Goal: Check status: Check status

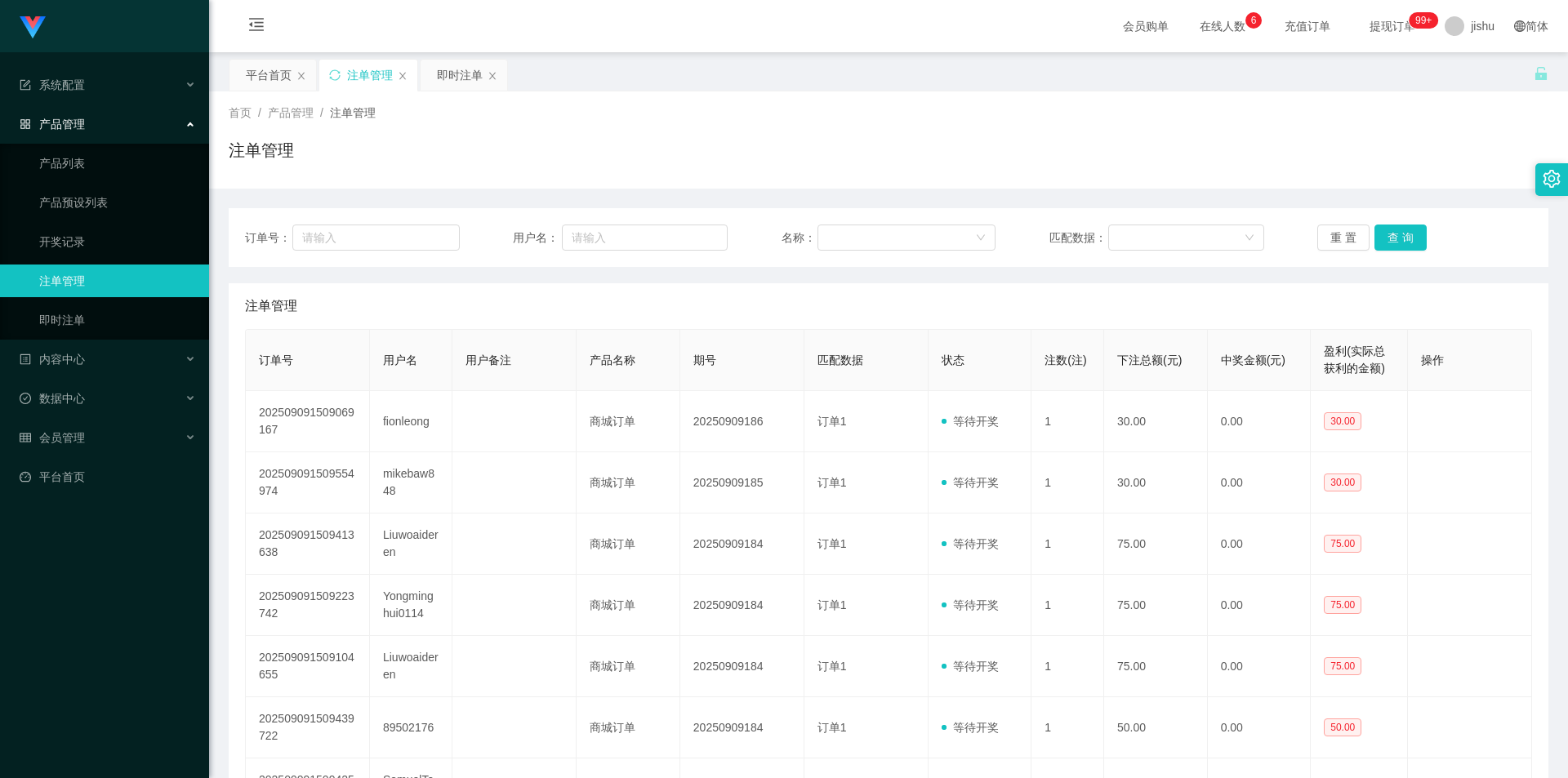
click at [822, 178] on div "首页 / 产品管理 / 注单管理 / 注单管理" at bounding box center [889, 140] width 1359 height 97
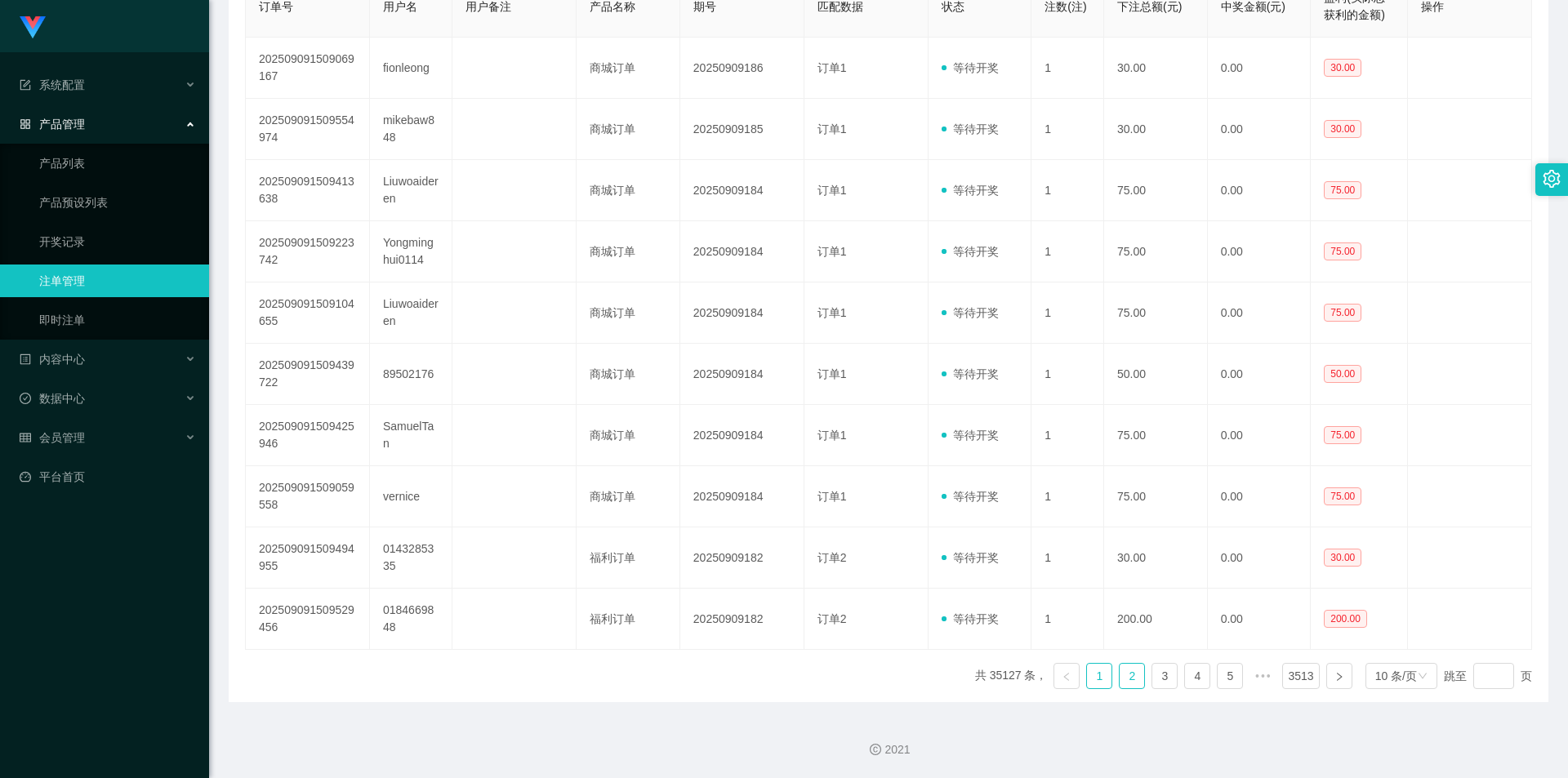
click at [1121, 674] on link "2" at bounding box center [1132, 676] width 25 height 25
click at [1152, 679] on link "3" at bounding box center [1164, 676] width 25 height 25
click at [1192, 676] on link "4" at bounding box center [1197, 676] width 25 height 25
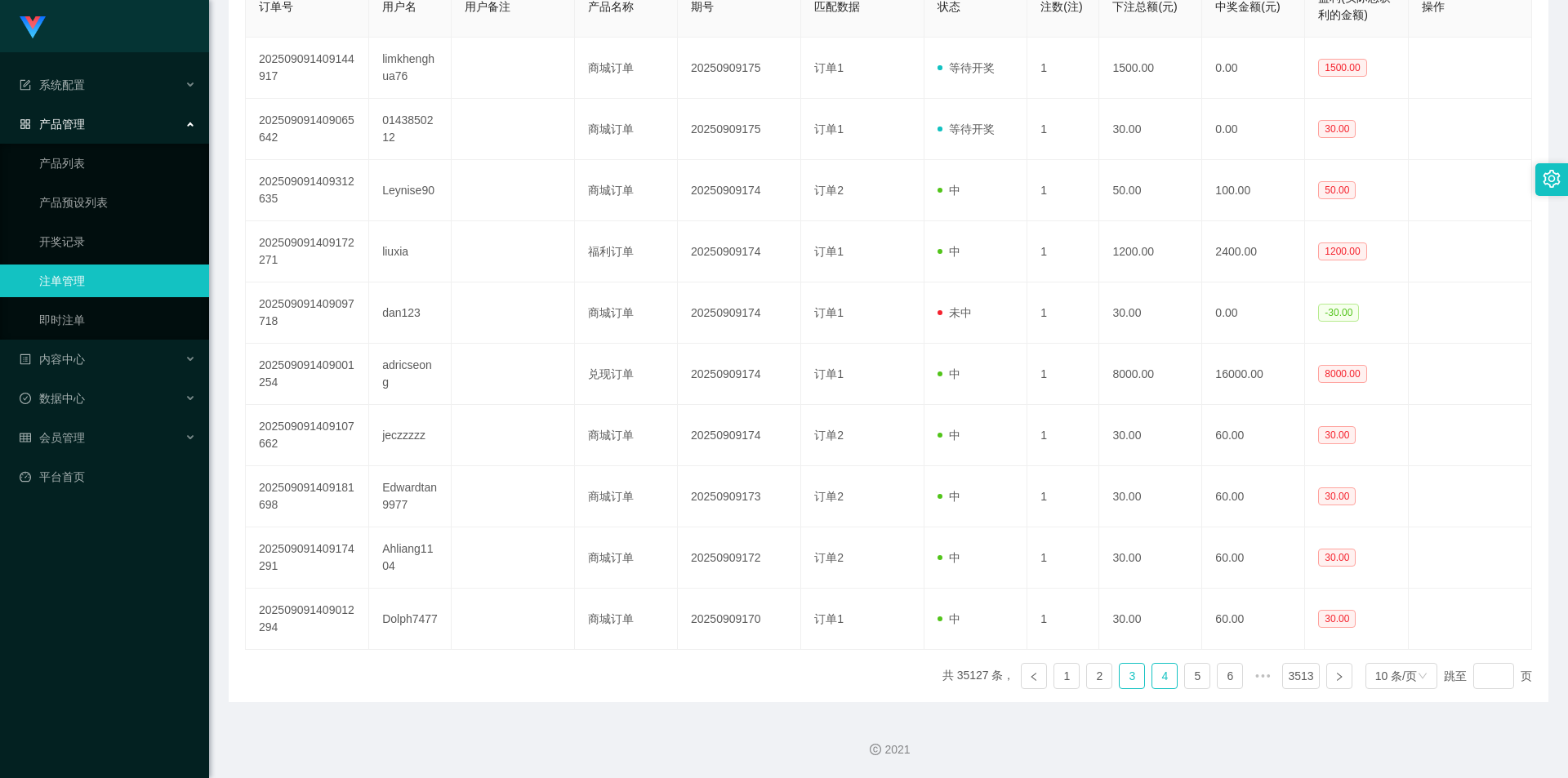
click at [1128, 683] on link "3" at bounding box center [1132, 676] width 25 height 25
click at [1126, 678] on link "2" at bounding box center [1132, 676] width 25 height 25
click at [1095, 676] on link "1" at bounding box center [1099, 676] width 25 height 25
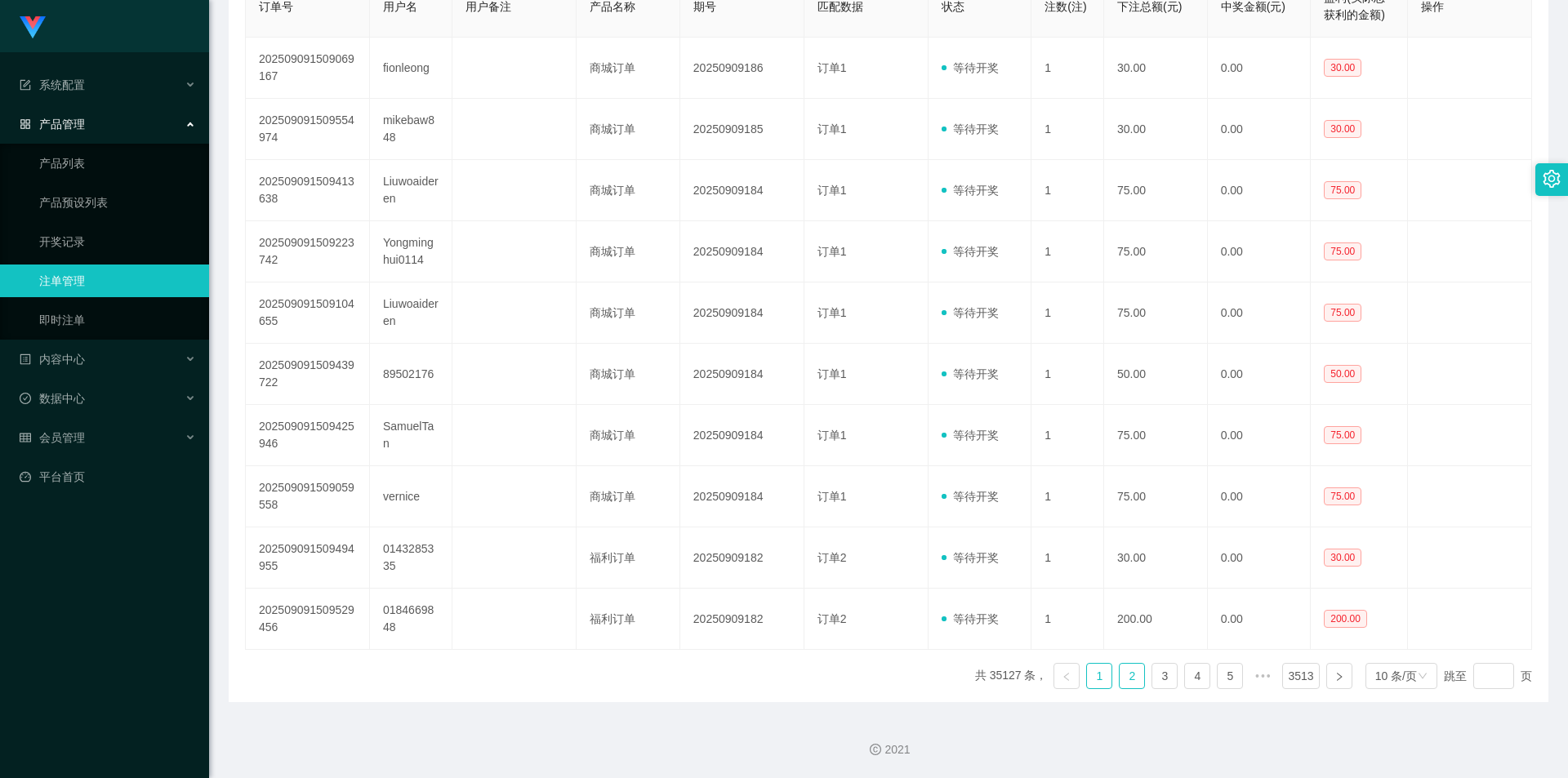
click at [1131, 678] on link "2" at bounding box center [1132, 676] width 25 height 25
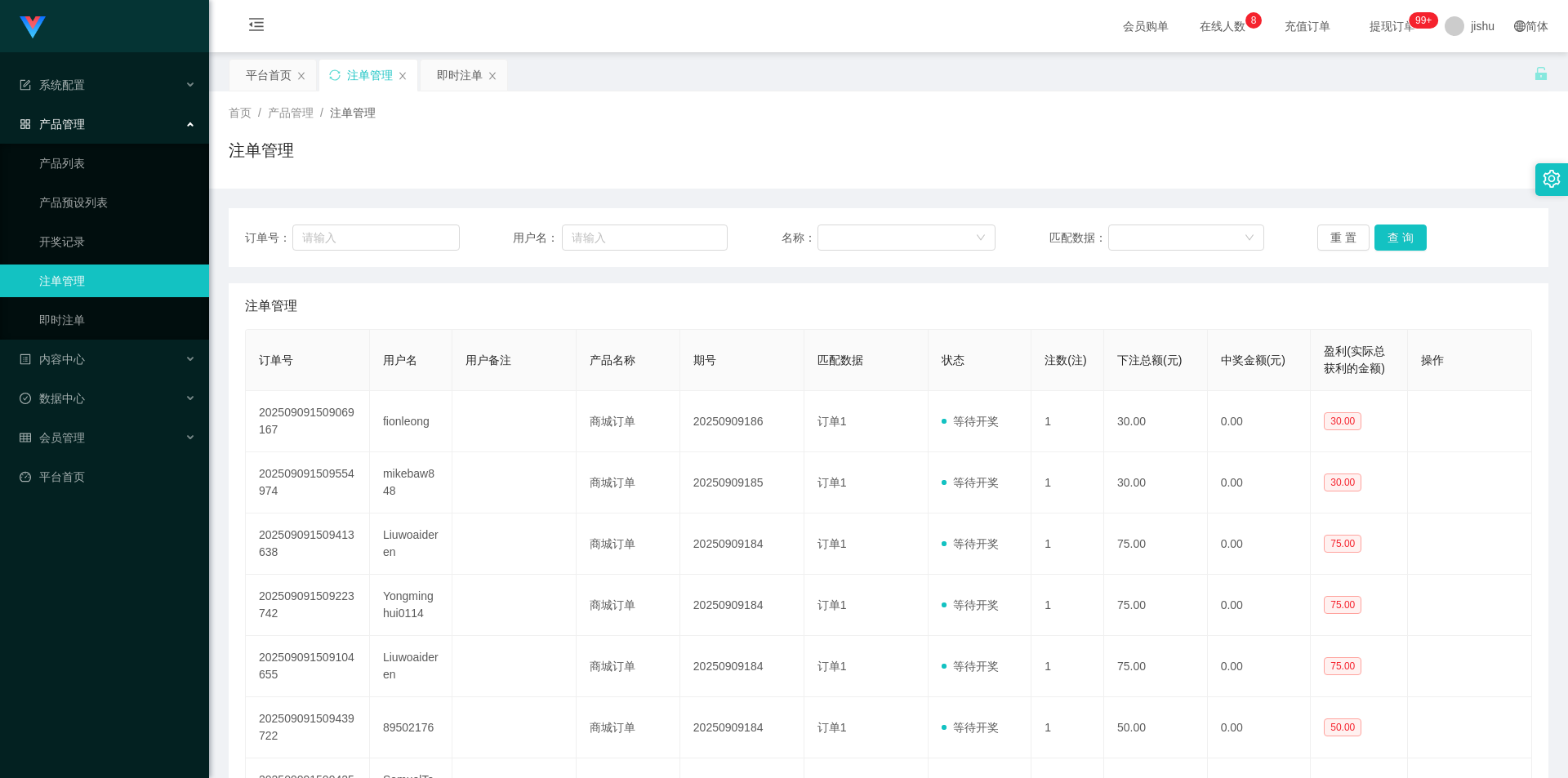
scroll to position [353, 0]
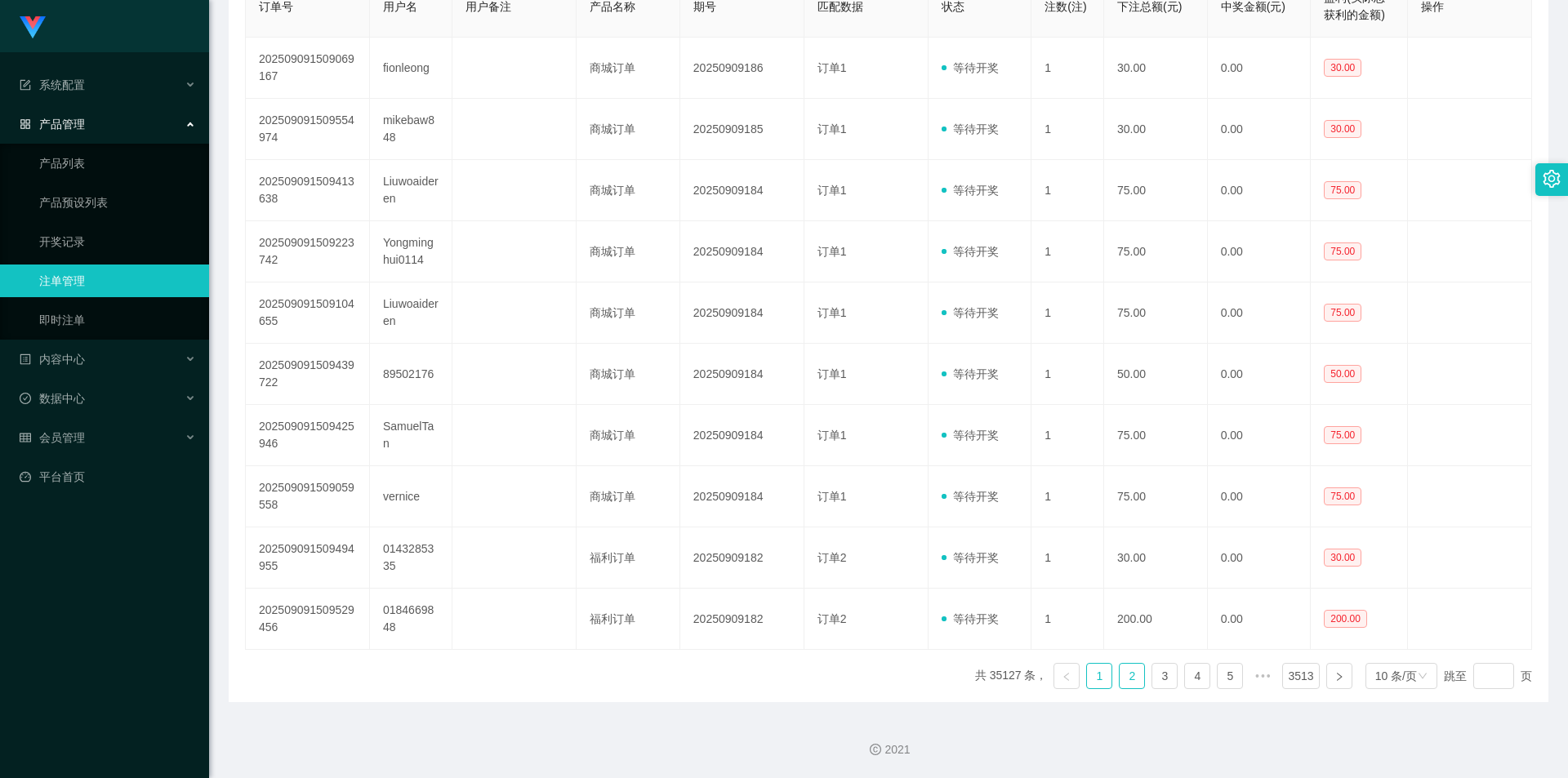
click at [1127, 678] on link "2" at bounding box center [1132, 676] width 25 height 25
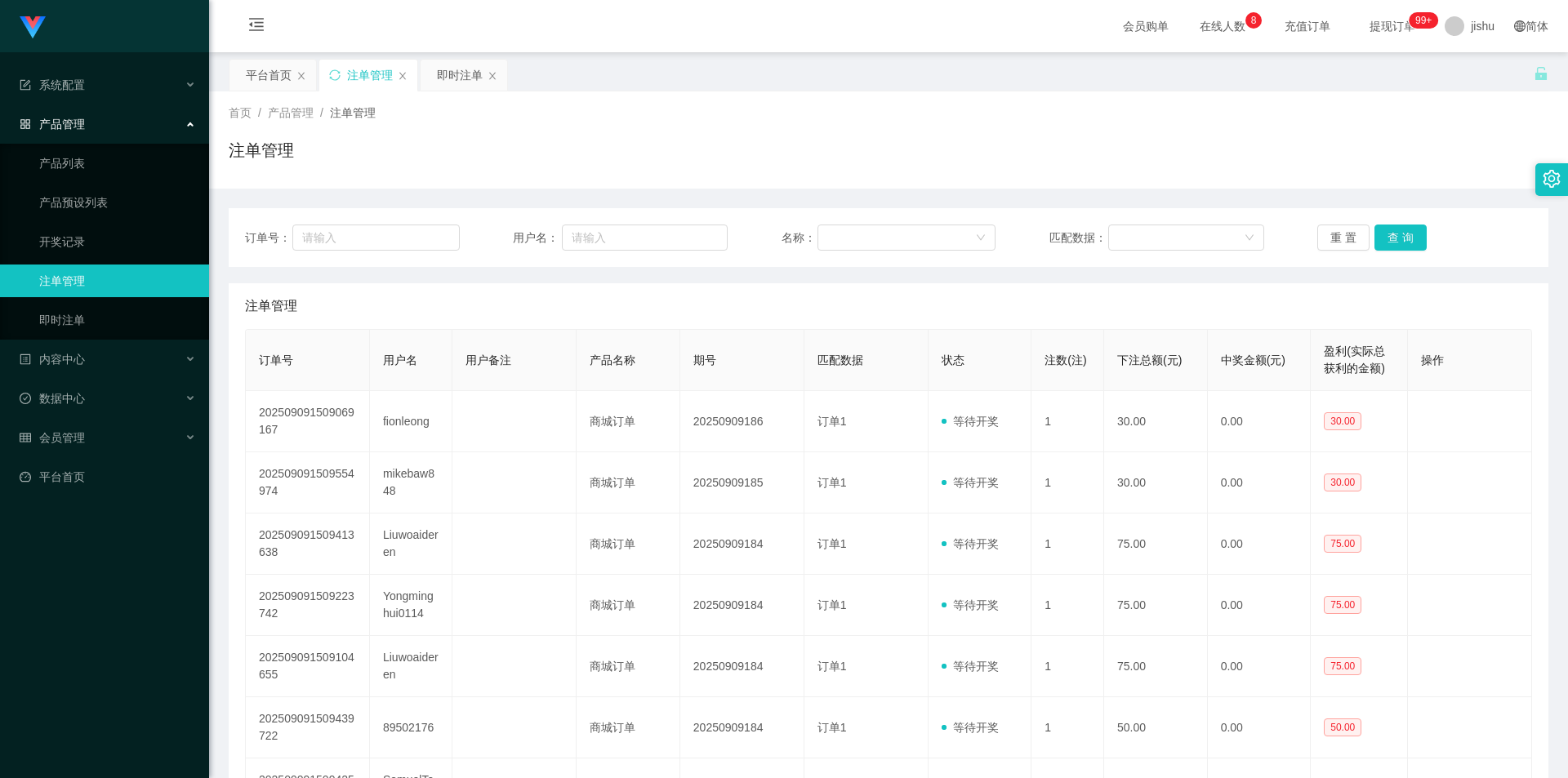
scroll to position [353, 0]
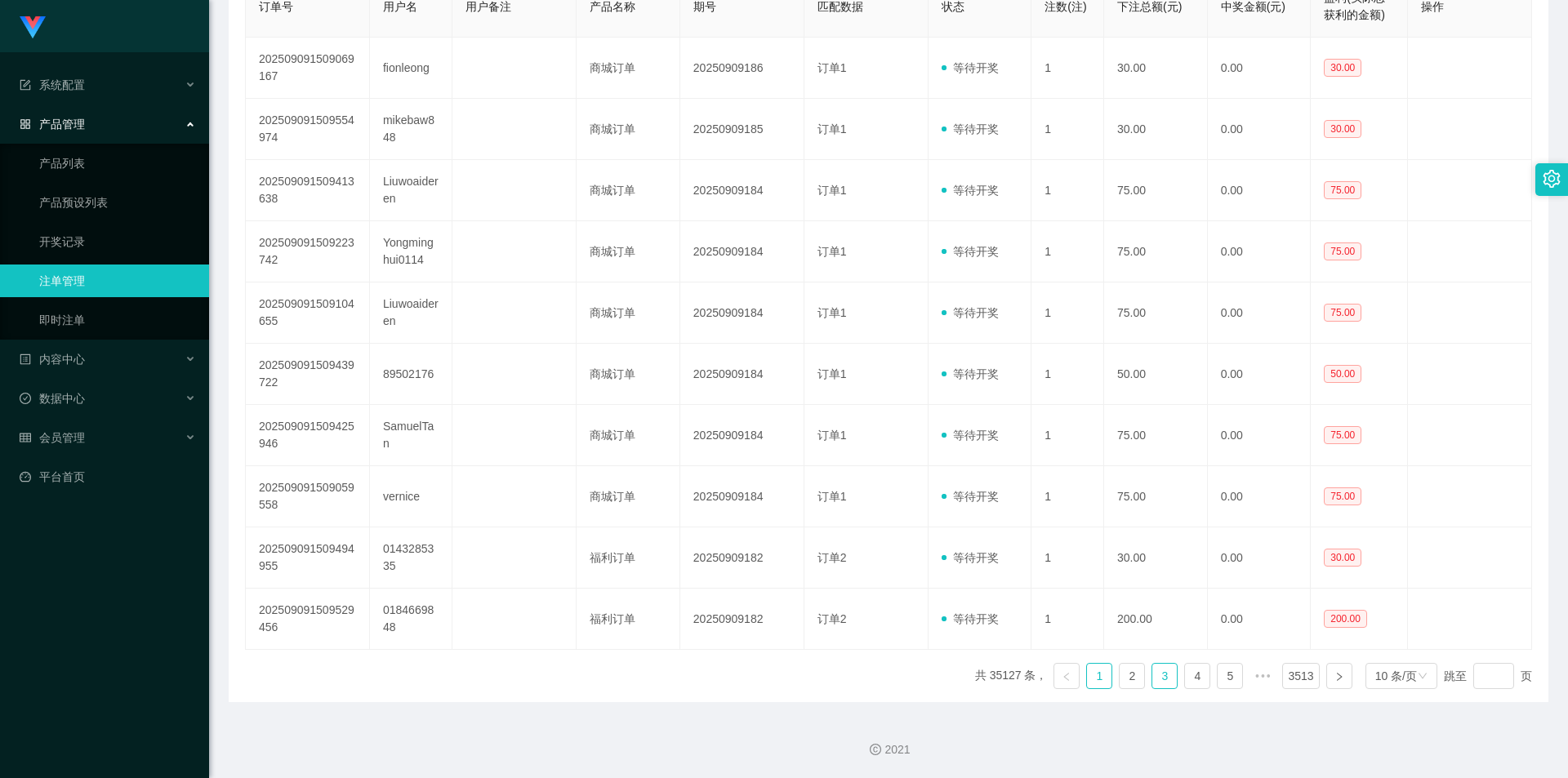
click at [1152, 680] on link "3" at bounding box center [1164, 676] width 25 height 25
click at [1185, 674] on link "4" at bounding box center [1197, 676] width 25 height 25
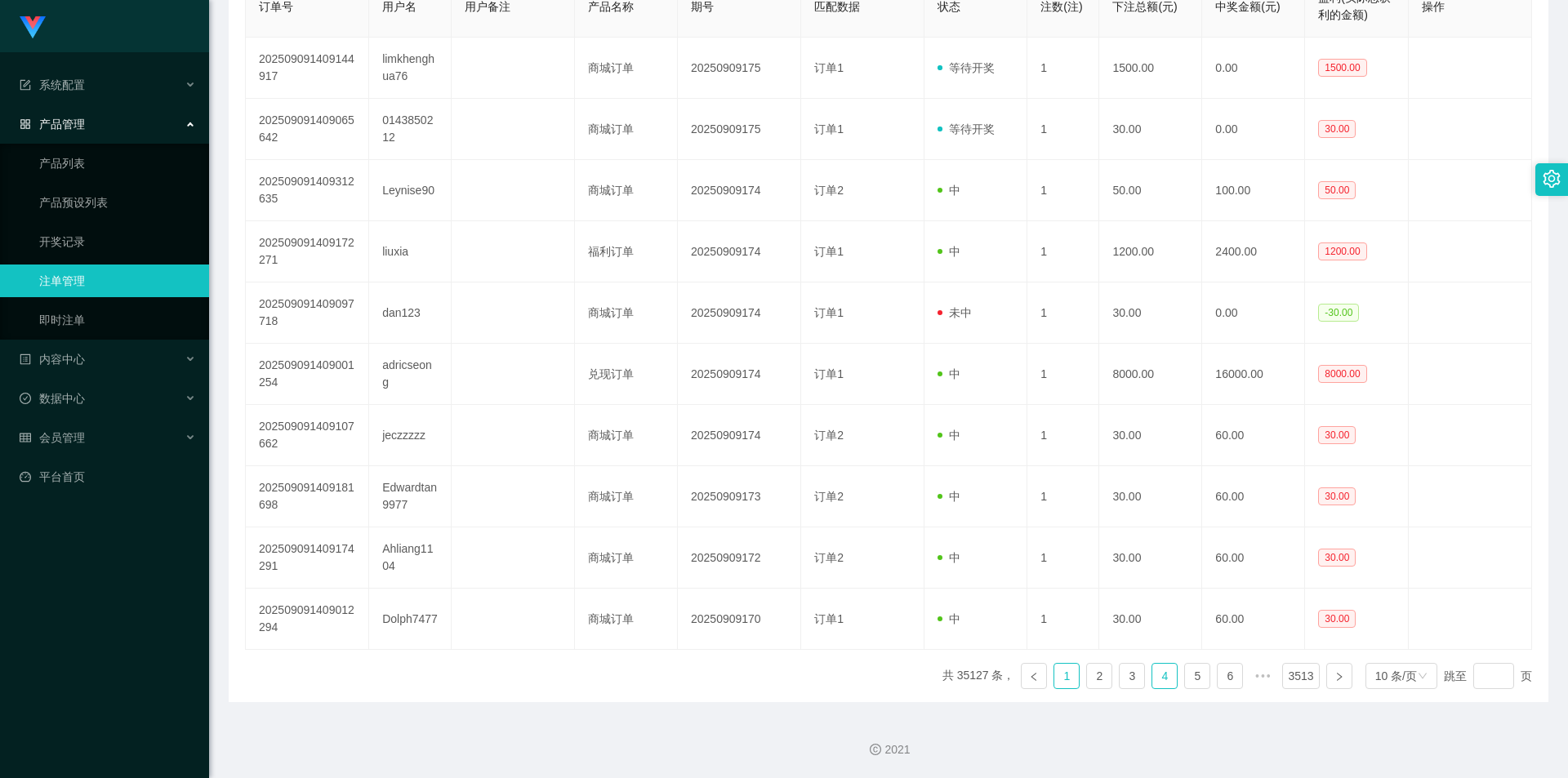
click at [1062, 674] on link "1" at bounding box center [1066, 676] width 25 height 25
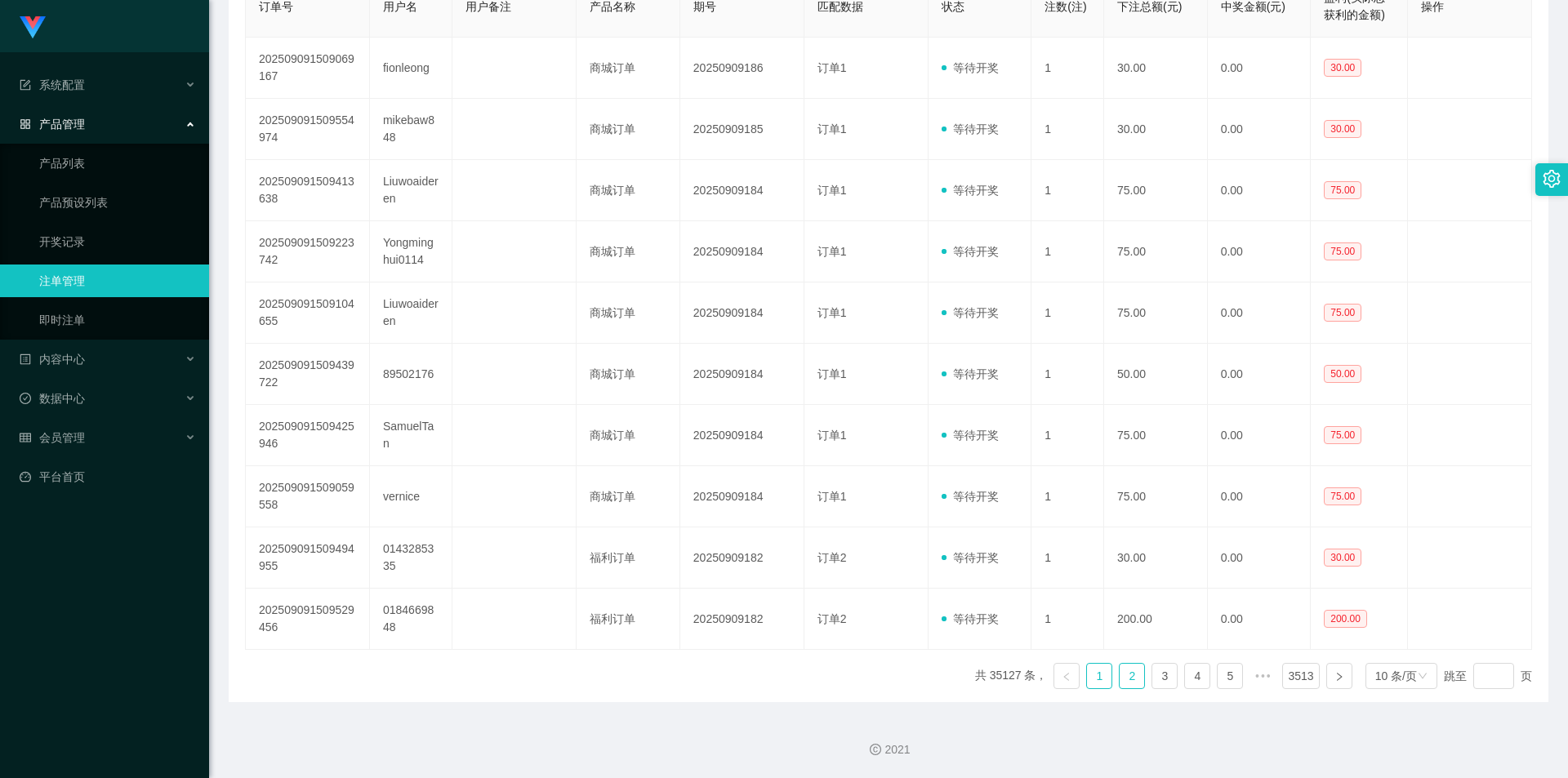
click at [1121, 672] on link "2" at bounding box center [1132, 676] width 25 height 25
click at [1152, 680] on link "3" at bounding box center [1164, 676] width 25 height 25
click at [1087, 676] on link "1" at bounding box center [1099, 676] width 25 height 25
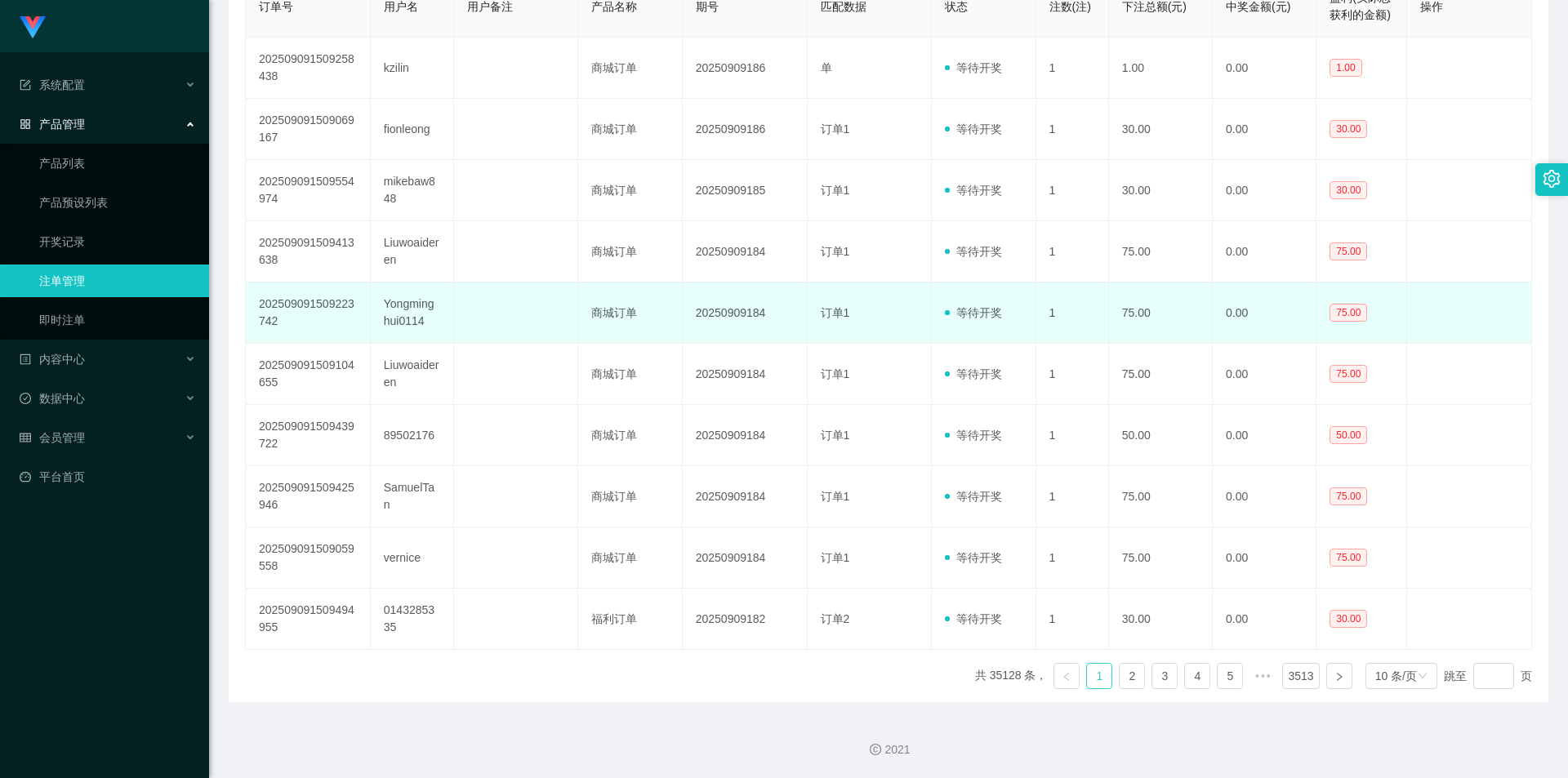
scroll to position [109, 0]
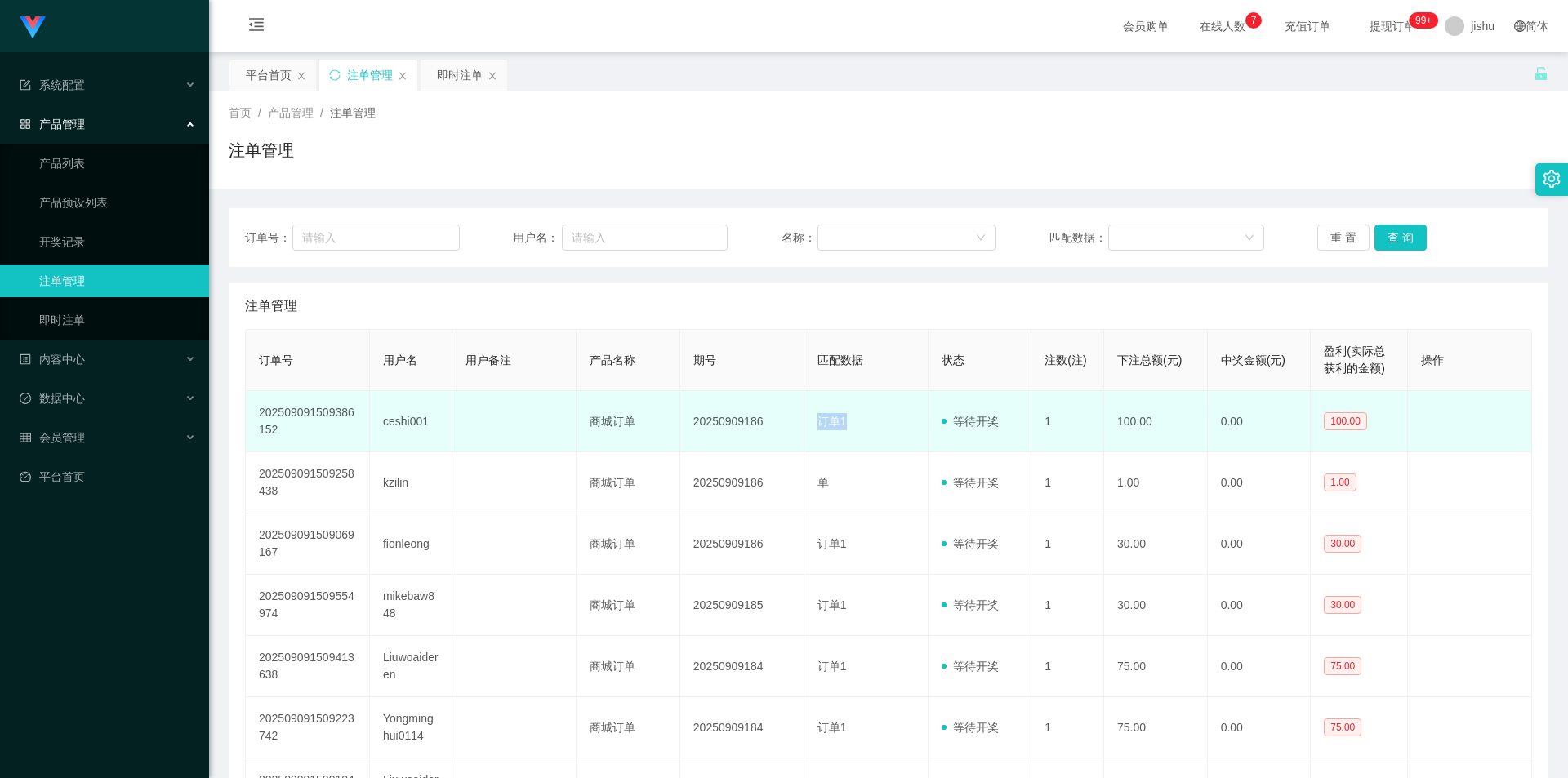
drag, startPoint x: 791, startPoint y: 425, endPoint x: 868, endPoint y: 425, distance: 77.0
click at [868, 425] on tr "202509091509386152 ceshi001 商城订单 20250909186 订单1 等待开奖 1 100.00 0.00 100.00" at bounding box center [889, 421] width 1286 height 61
drag, startPoint x: 927, startPoint y: 423, endPoint x: 1018, endPoint y: 423, distance: 91.0
click at [1018, 423] on td "等待开奖" at bounding box center [980, 421] width 103 height 61
drag, startPoint x: 1086, startPoint y: 426, endPoint x: 1165, endPoint y: 427, distance: 79.0
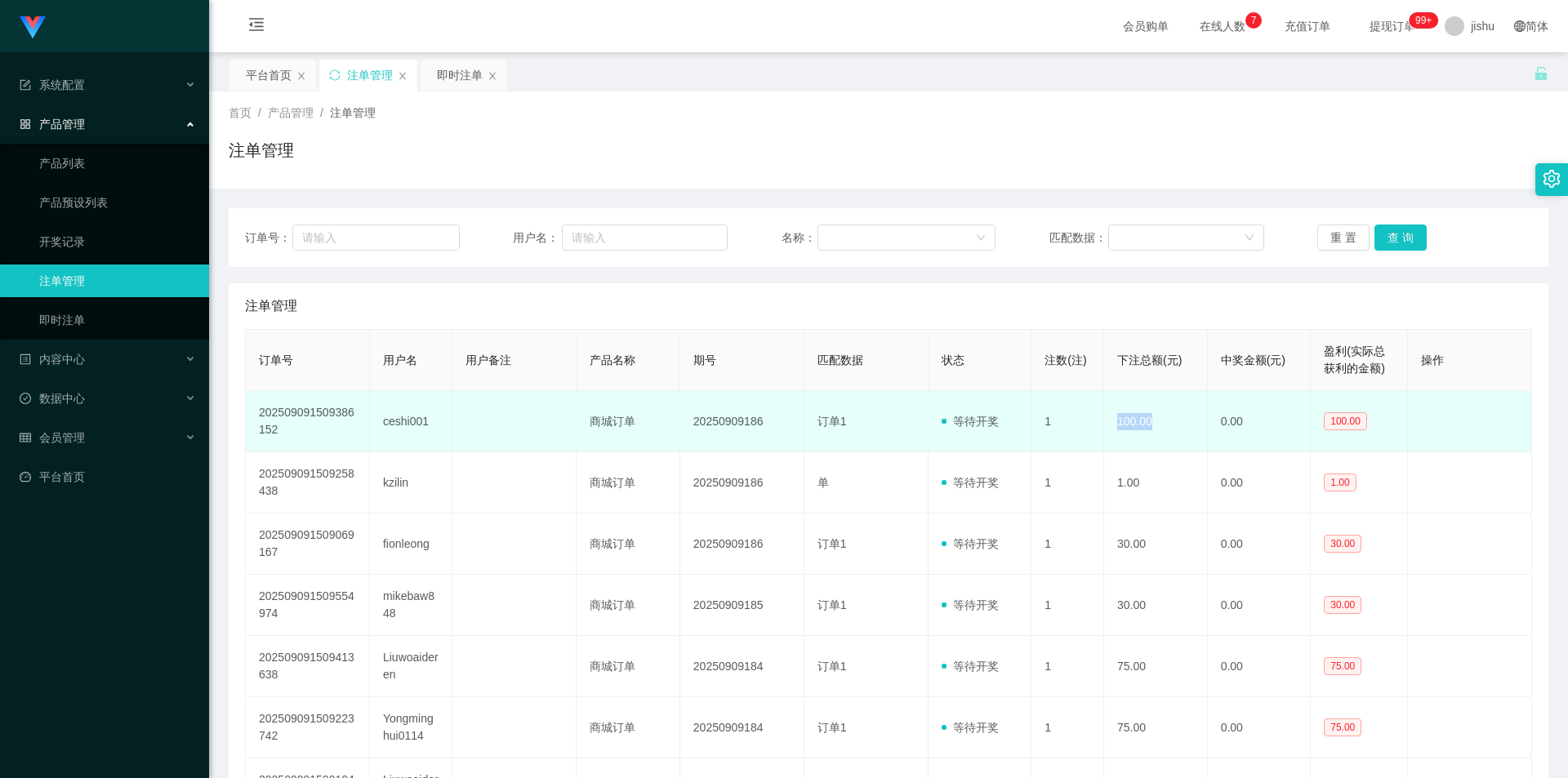
click at [1160, 427] on tr "202509091509386152 ceshi001 商城订单 20250909186 订单1 等待开奖 1 100.00 0.00 100.00" at bounding box center [889, 421] width 1286 height 61
click at [1172, 427] on td "100.00" at bounding box center [1155, 421] width 103 height 61
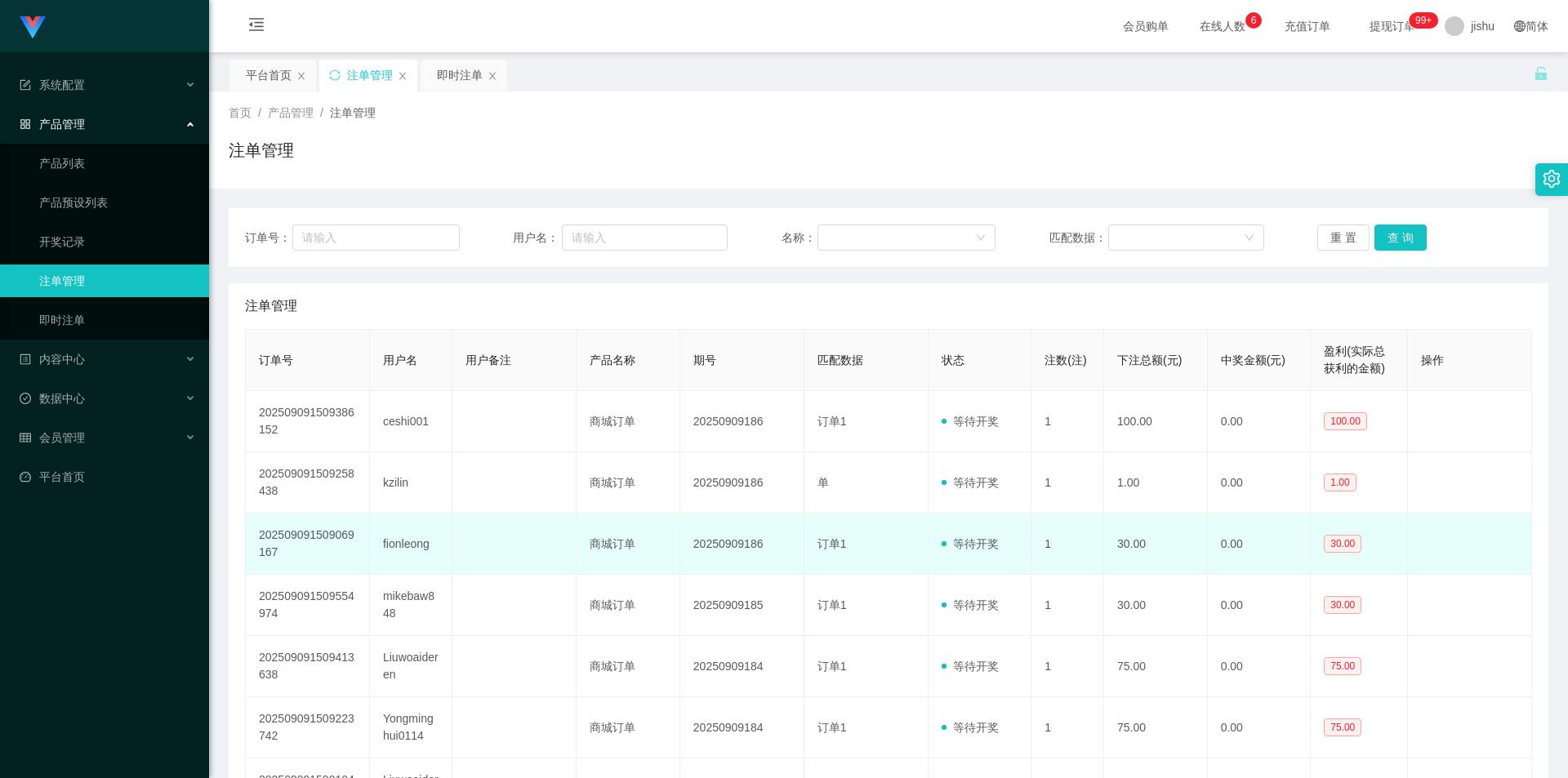
scroll to position [245, 0]
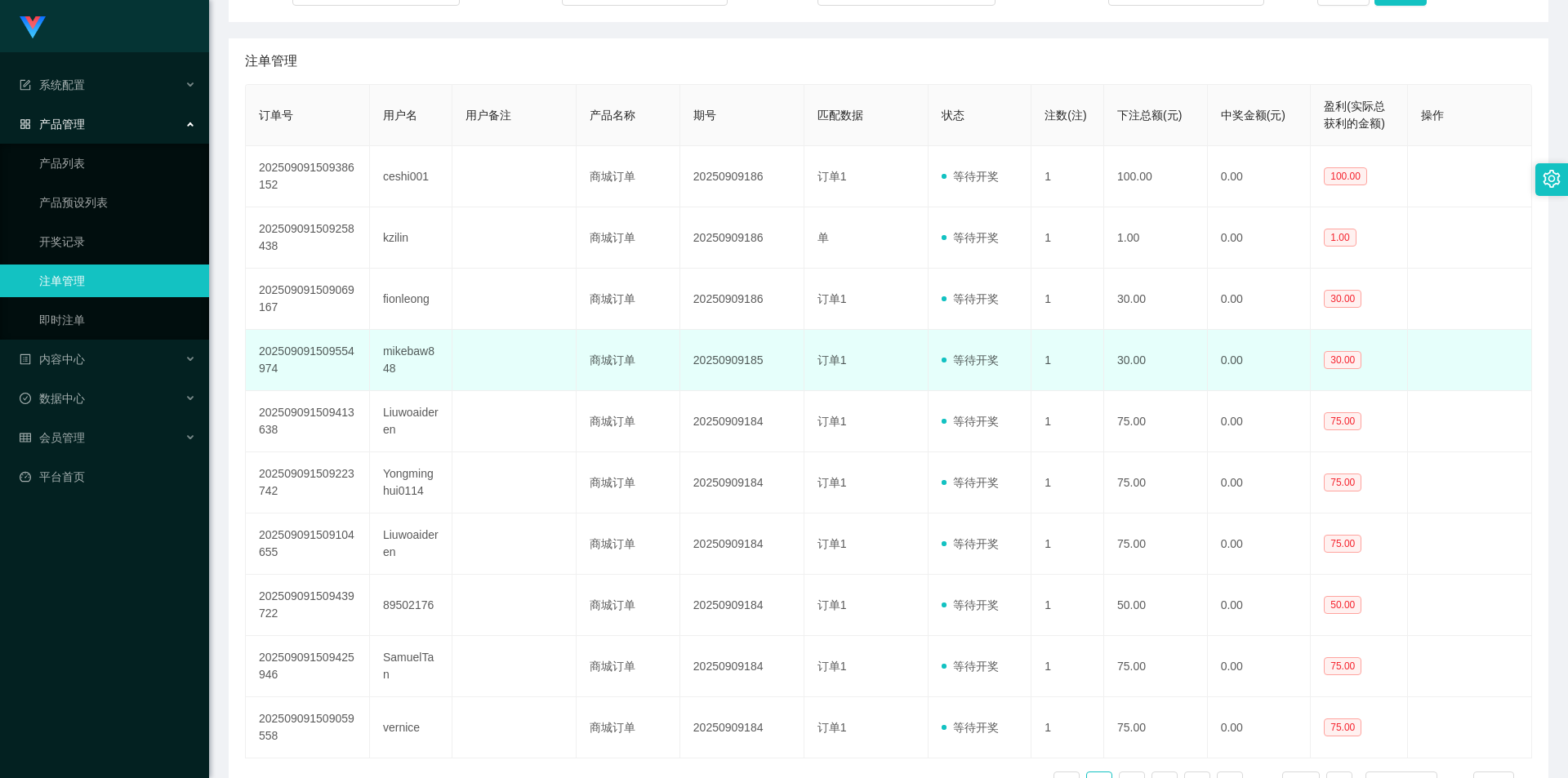
click at [908, 375] on td "订单1" at bounding box center [866, 359] width 124 height 61
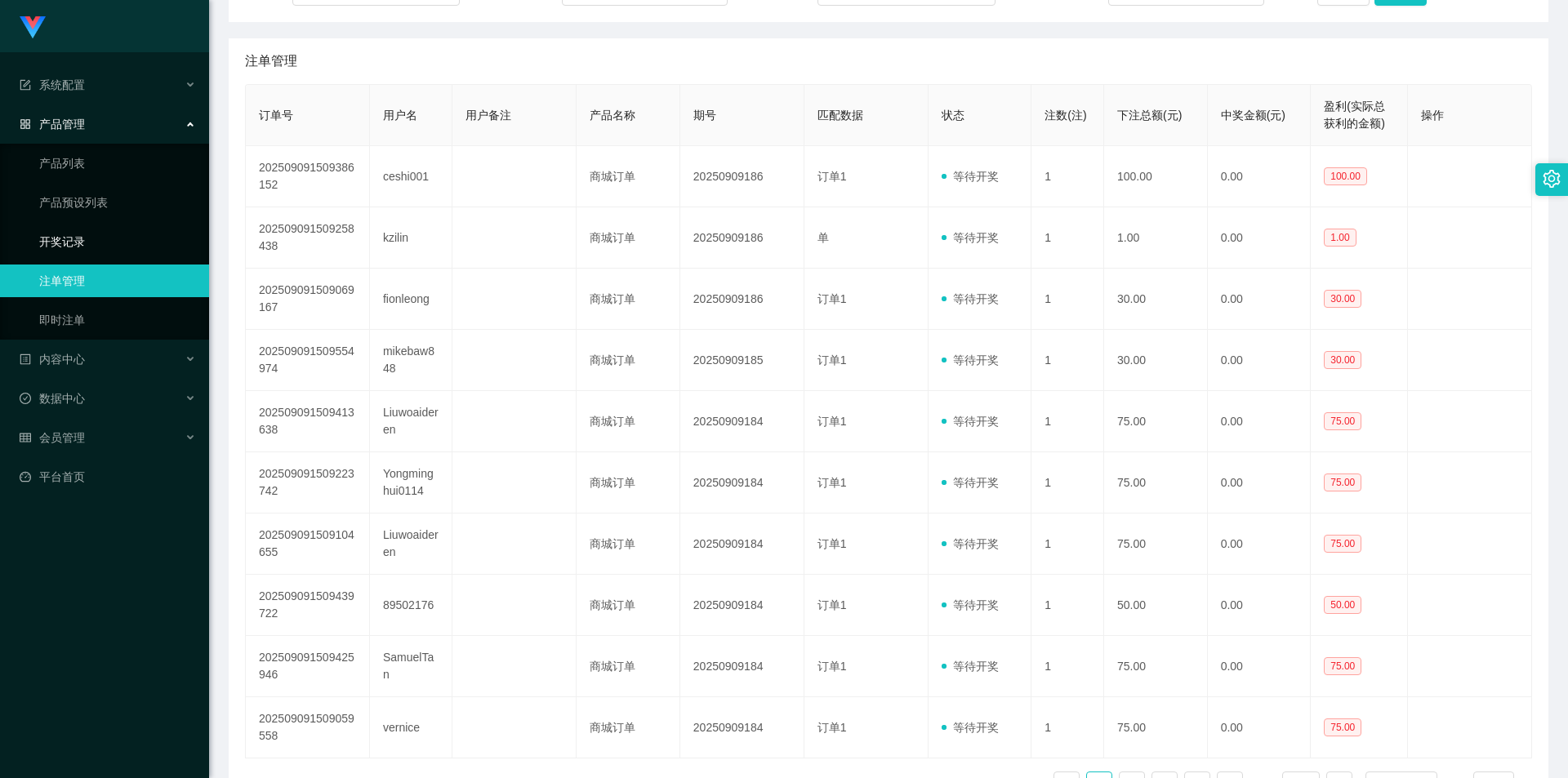
click at [98, 239] on link "开奖记录" at bounding box center [117, 241] width 156 height 33
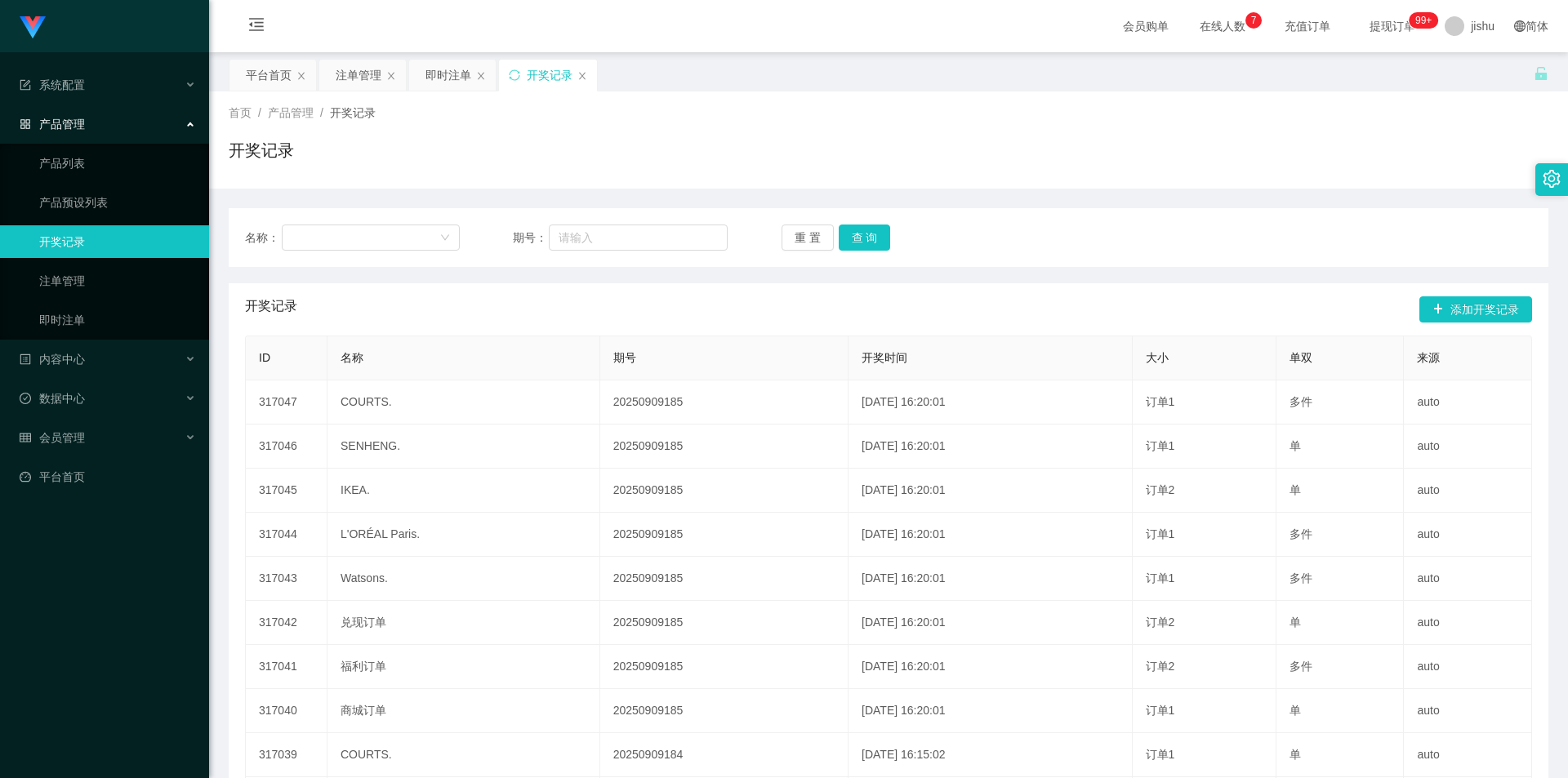
scroll to position [171, 0]
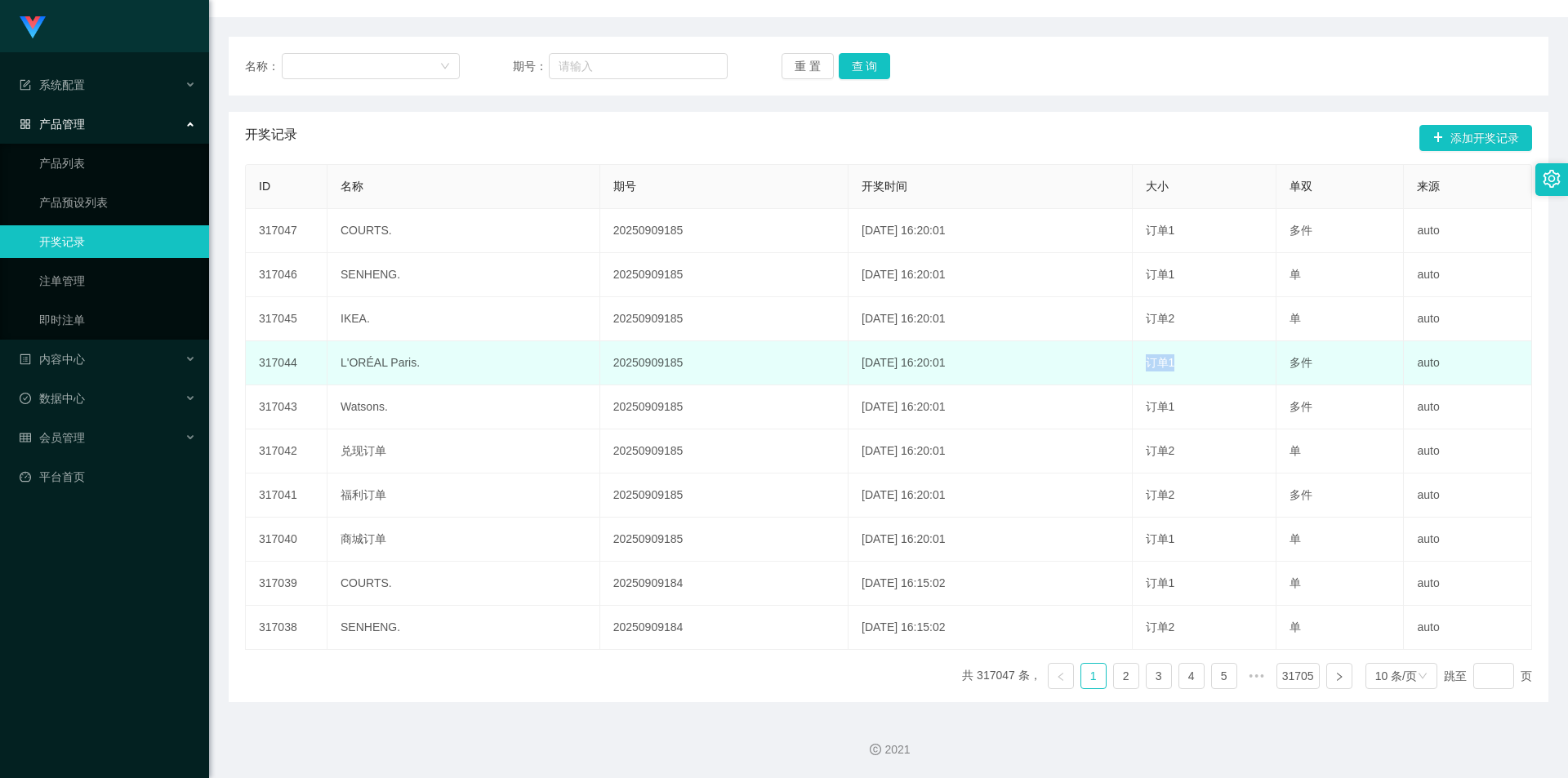
drag, startPoint x: 1199, startPoint y: 366, endPoint x: 1138, endPoint y: 370, distance: 61.1
click at [1138, 370] on tr "317044 L'ORÉAL Paris. 20250909185 2025-09-09 16:20:01 订单1 多件 auto" at bounding box center [889, 363] width 1286 height 44
drag, startPoint x: 1329, startPoint y: 371, endPoint x: 1259, endPoint y: 369, distance: 70.0
click at [1265, 370] on tr "317044 L'ORÉAL Paris. 20250909185 2025-09-09 16:20:01 订单1 多件 auto" at bounding box center [889, 363] width 1286 height 44
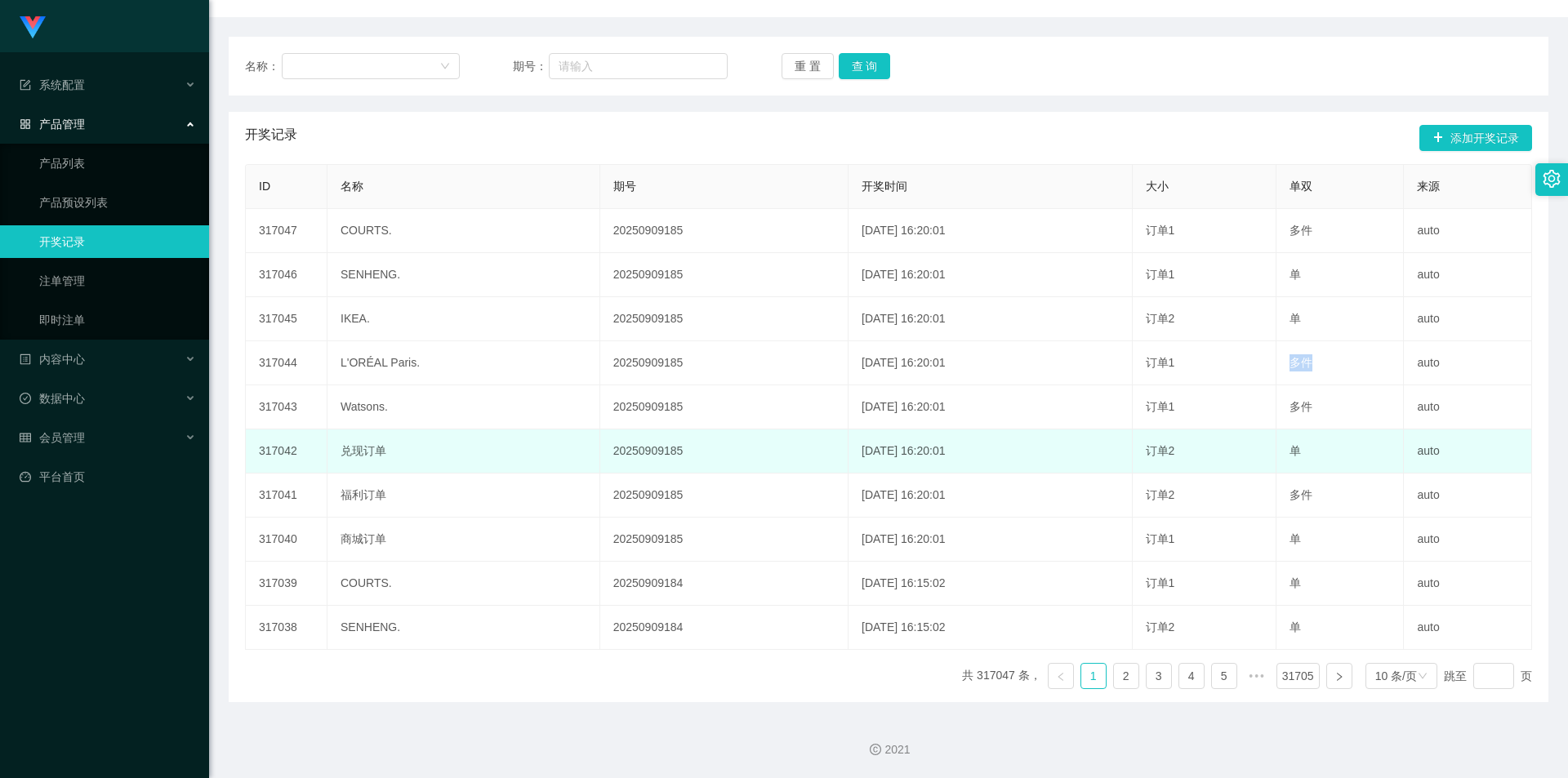
click at [1311, 443] on td "单" at bounding box center [1340, 451] width 127 height 44
drag, startPoint x: 1317, startPoint y: 452, endPoint x: 1242, endPoint y: 443, distance: 75.5
click at [1242, 443] on tr "317042 兑现订单 20250909185 2025-09-09 16:20:01 订单2 单 auto" at bounding box center [889, 451] width 1286 height 44
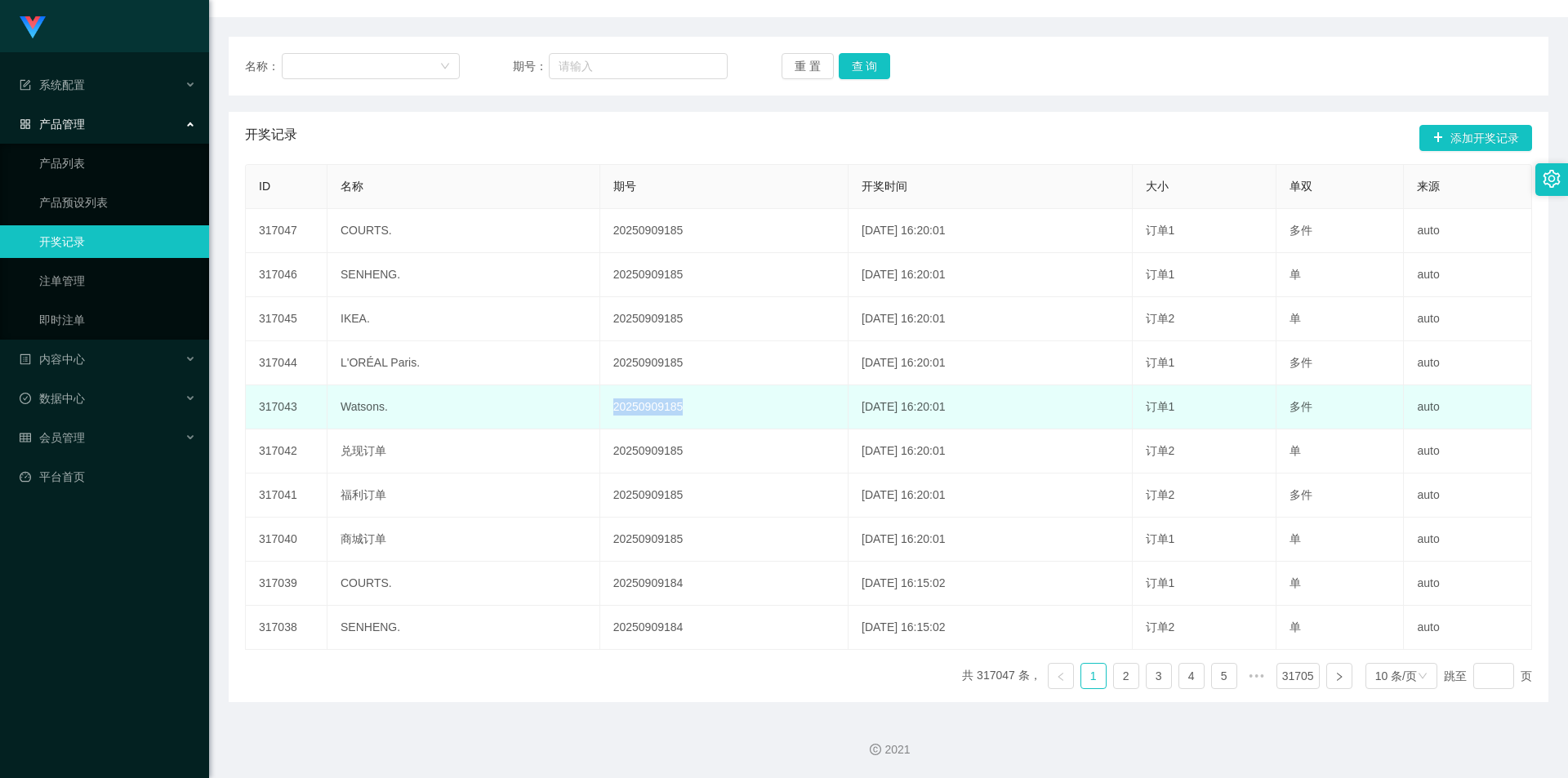
drag, startPoint x: 672, startPoint y: 410, endPoint x: 579, endPoint y: 415, distance: 93.1
click at [600, 415] on td "20250909185" at bounding box center [723, 407] width 248 height 44
drag, startPoint x: 1205, startPoint y: 404, endPoint x: 1138, endPoint y: 404, distance: 67.0
click at [1138, 404] on tr "317043 Watsons. 20250909185 2025-09-09 16:20:01 订单1 多件 auto" at bounding box center [889, 407] width 1286 height 44
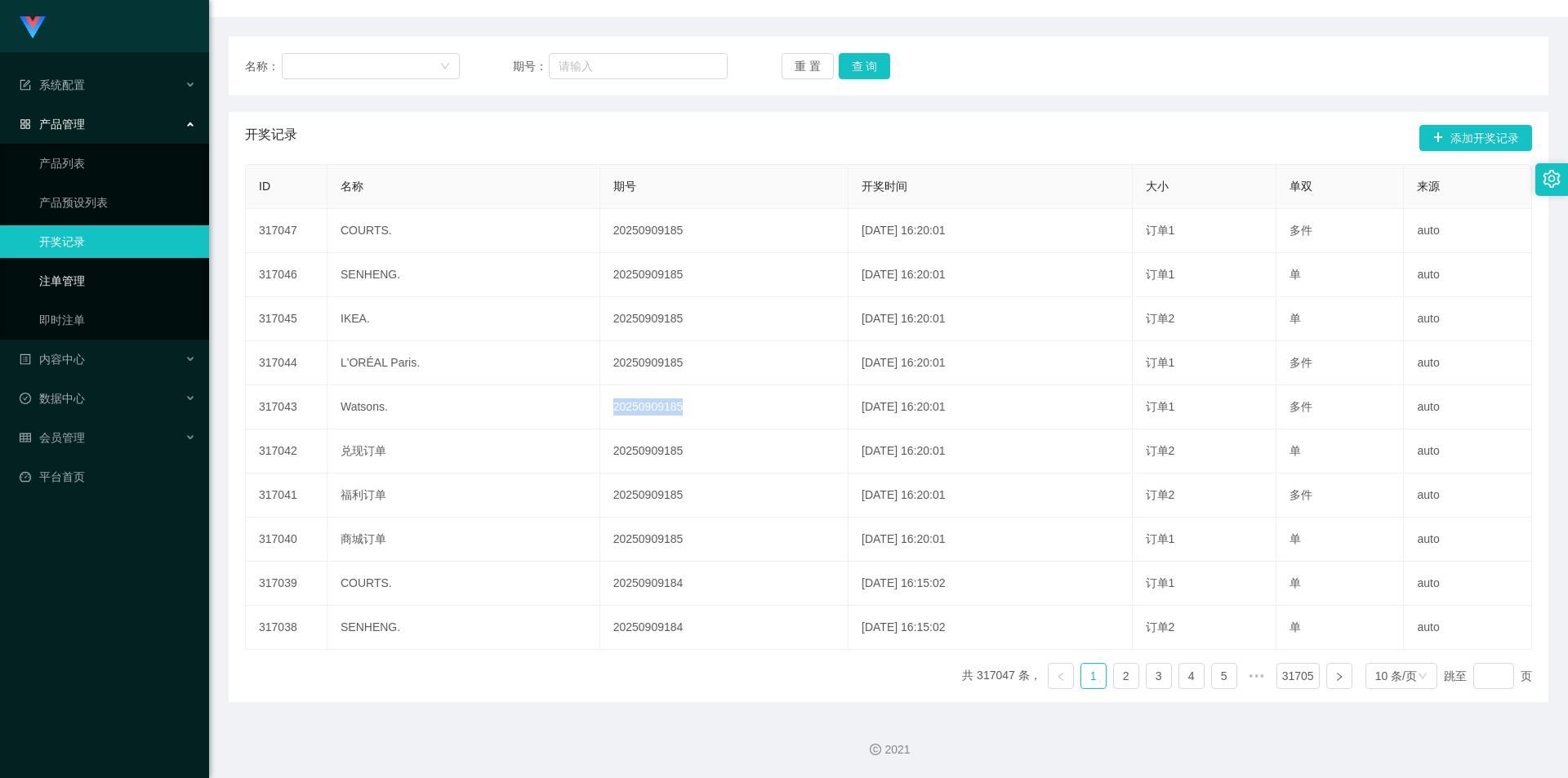
click at [113, 280] on link "注单管理" at bounding box center [117, 280] width 156 height 33
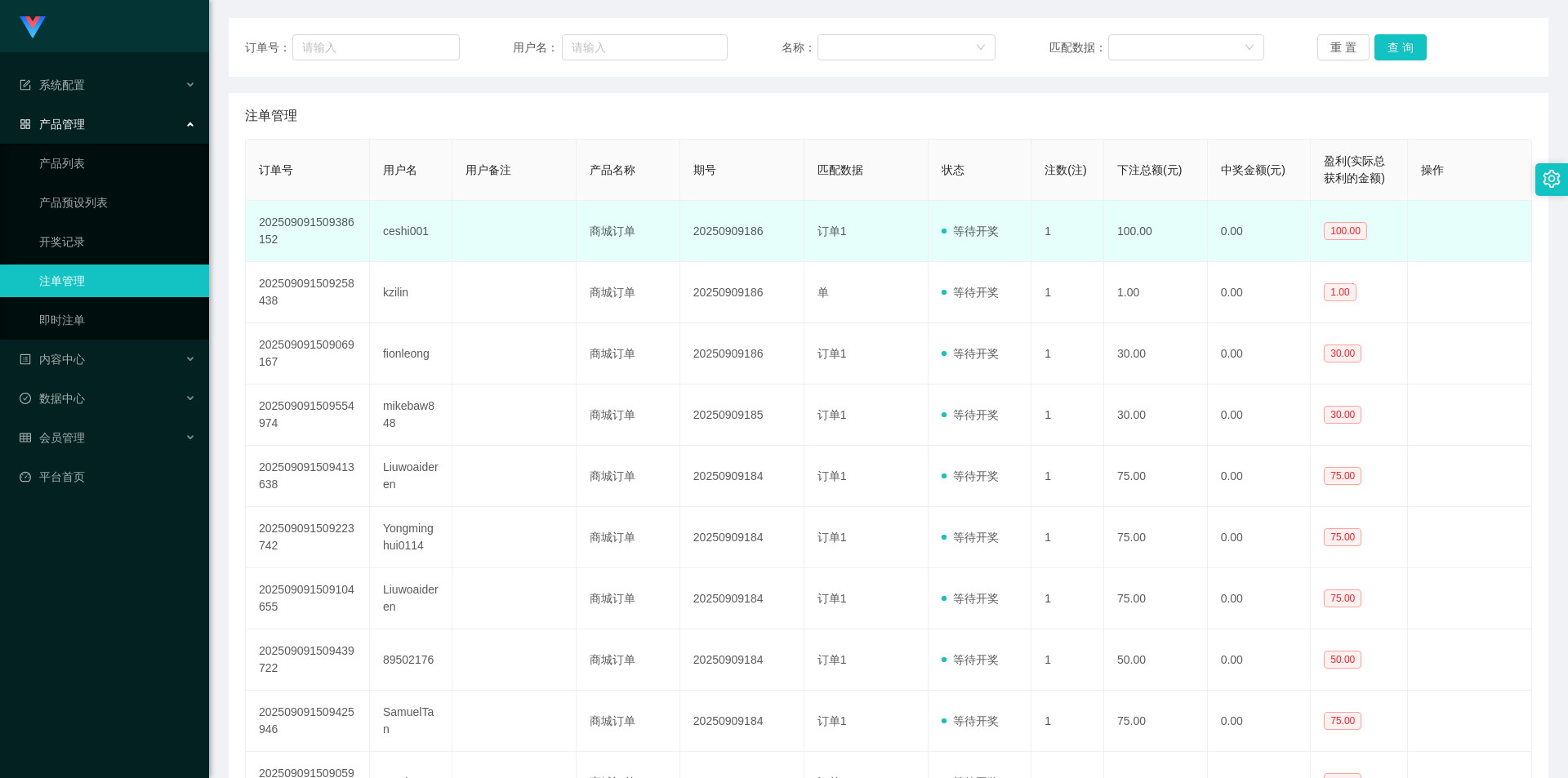
scroll to position [109, 0]
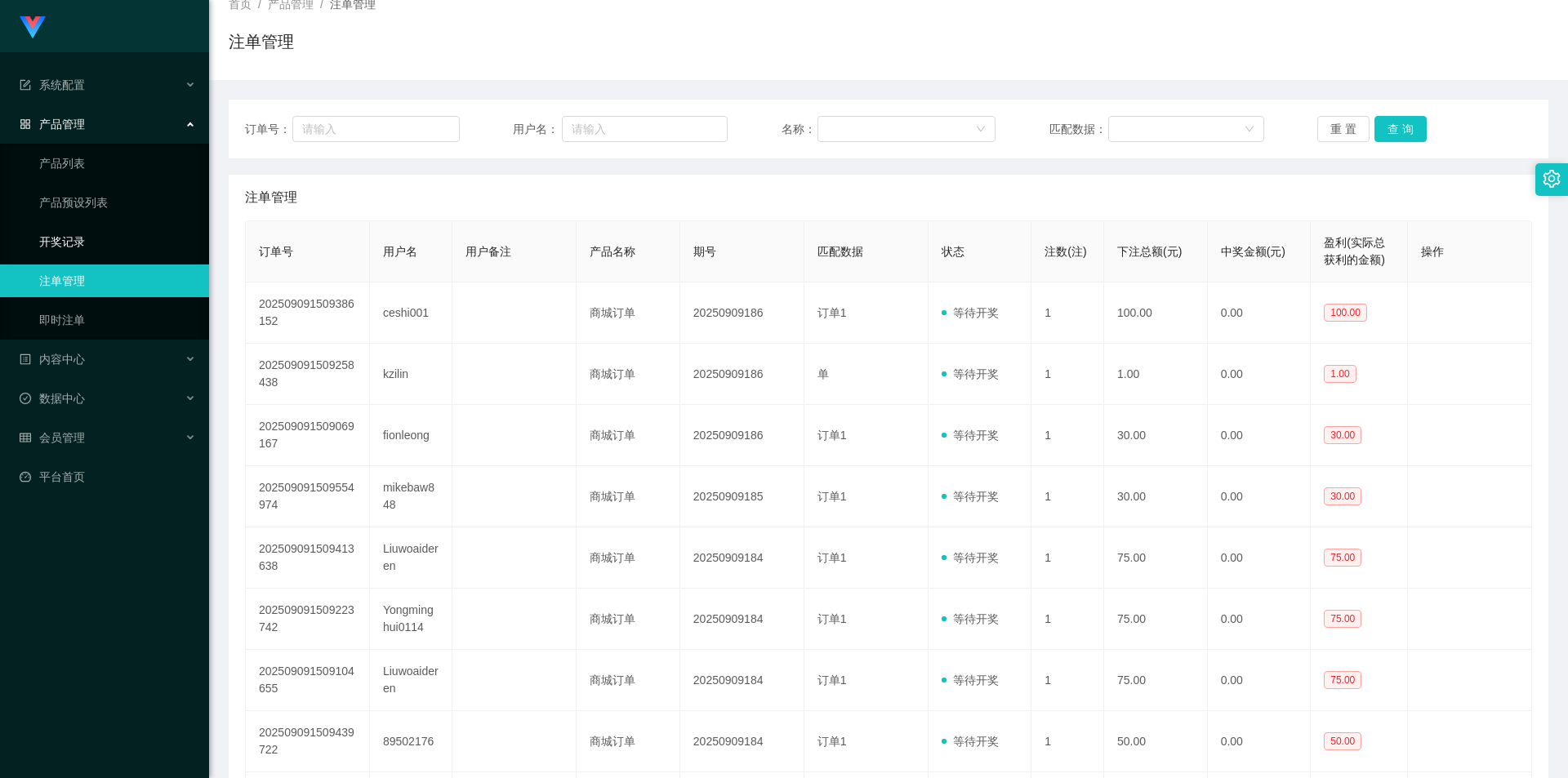
click at [96, 234] on link "开奖记录" at bounding box center [117, 241] width 156 height 33
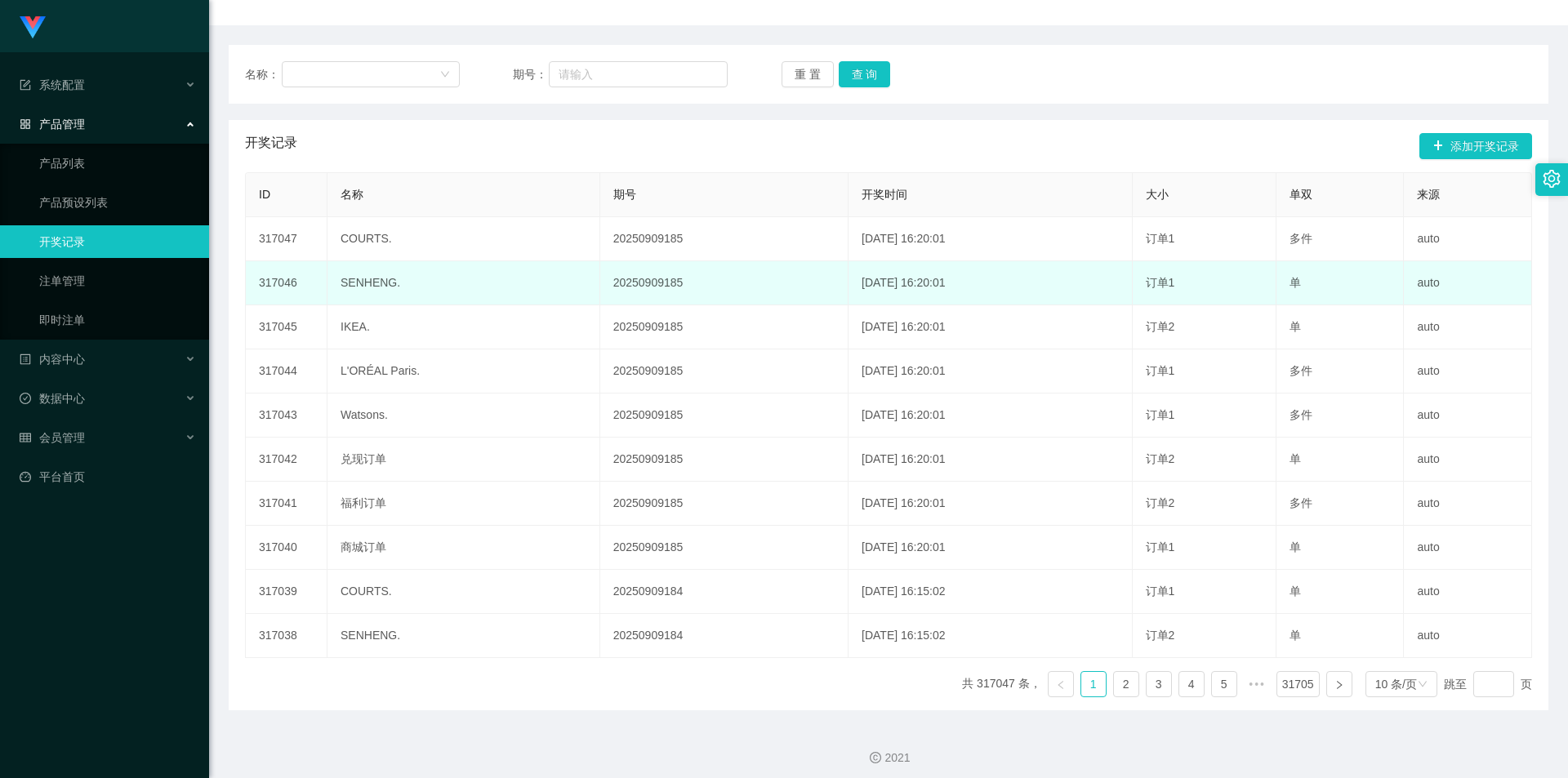
scroll to position [171, 0]
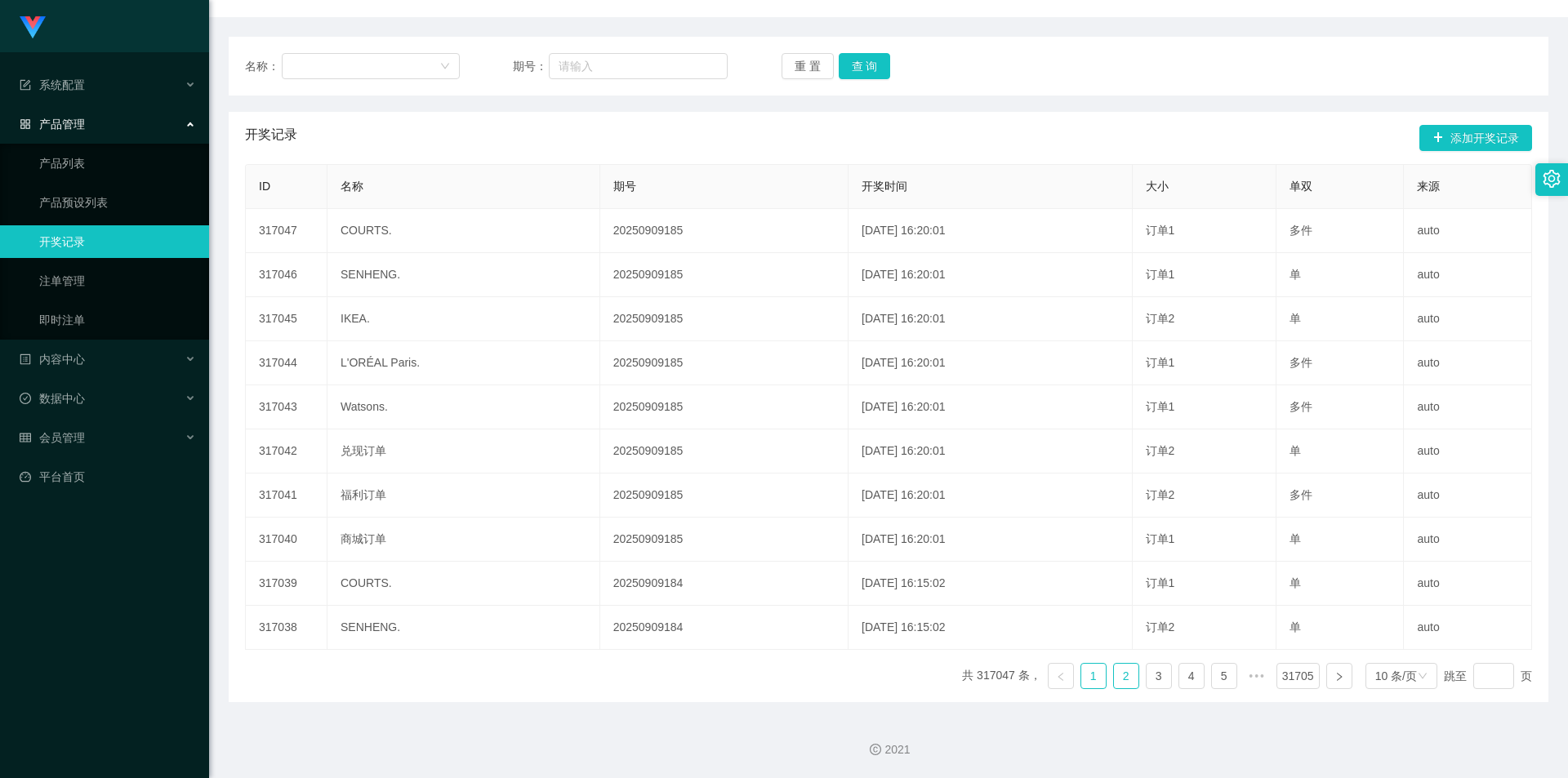
click at [1114, 684] on link "2" at bounding box center [1126, 676] width 25 height 25
click at [1147, 676] on link "3" at bounding box center [1159, 676] width 25 height 25
click at [1081, 674] on link "1" at bounding box center [1094, 676] width 25 height 25
click at [125, 289] on link "注单管理" at bounding box center [117, 280] width 156 height 33
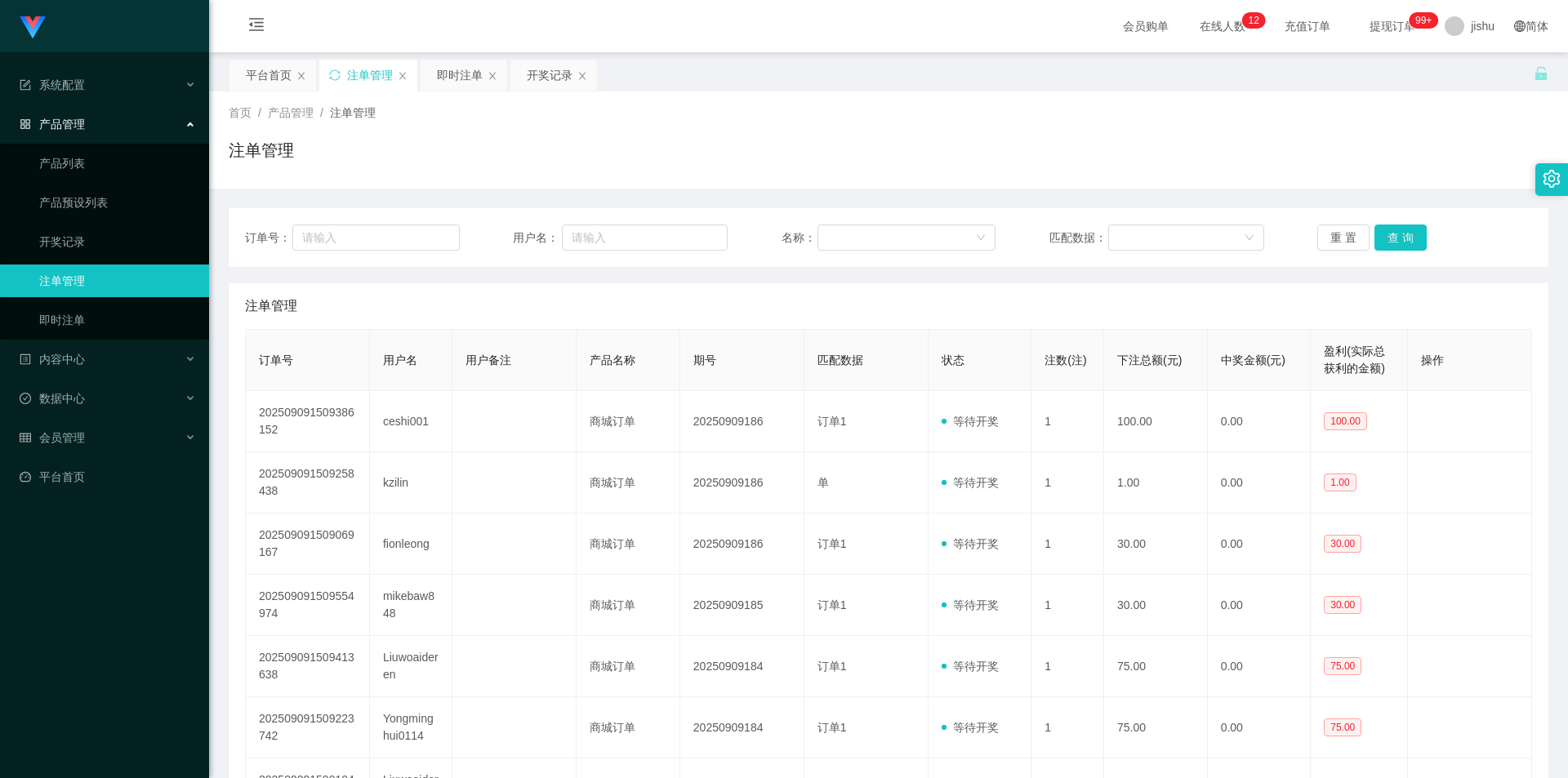
scroll to position [327, 0]
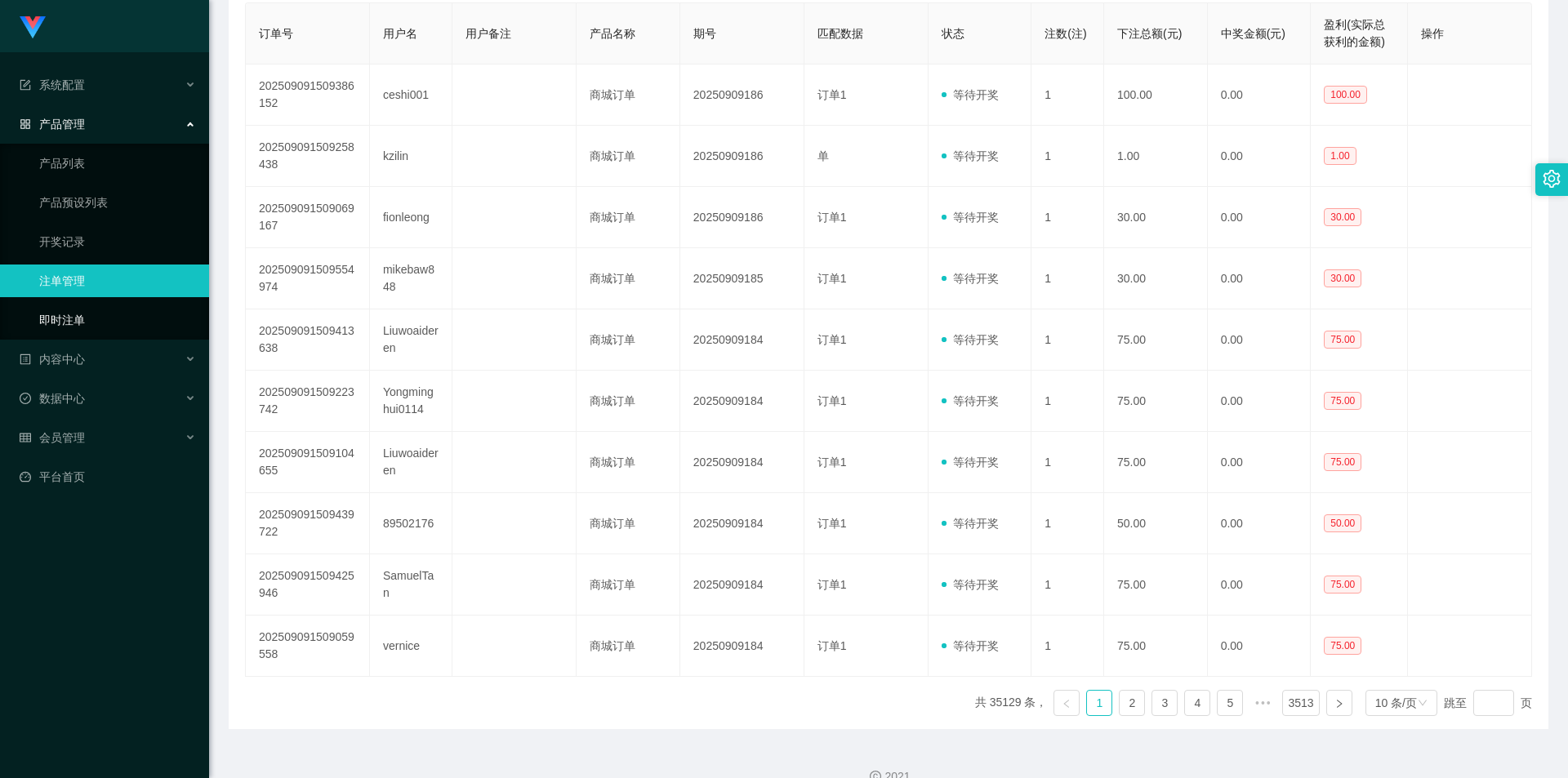
click at [117, 314] on link "即时注单" at bounding box center [117, 320] width 156 height 33
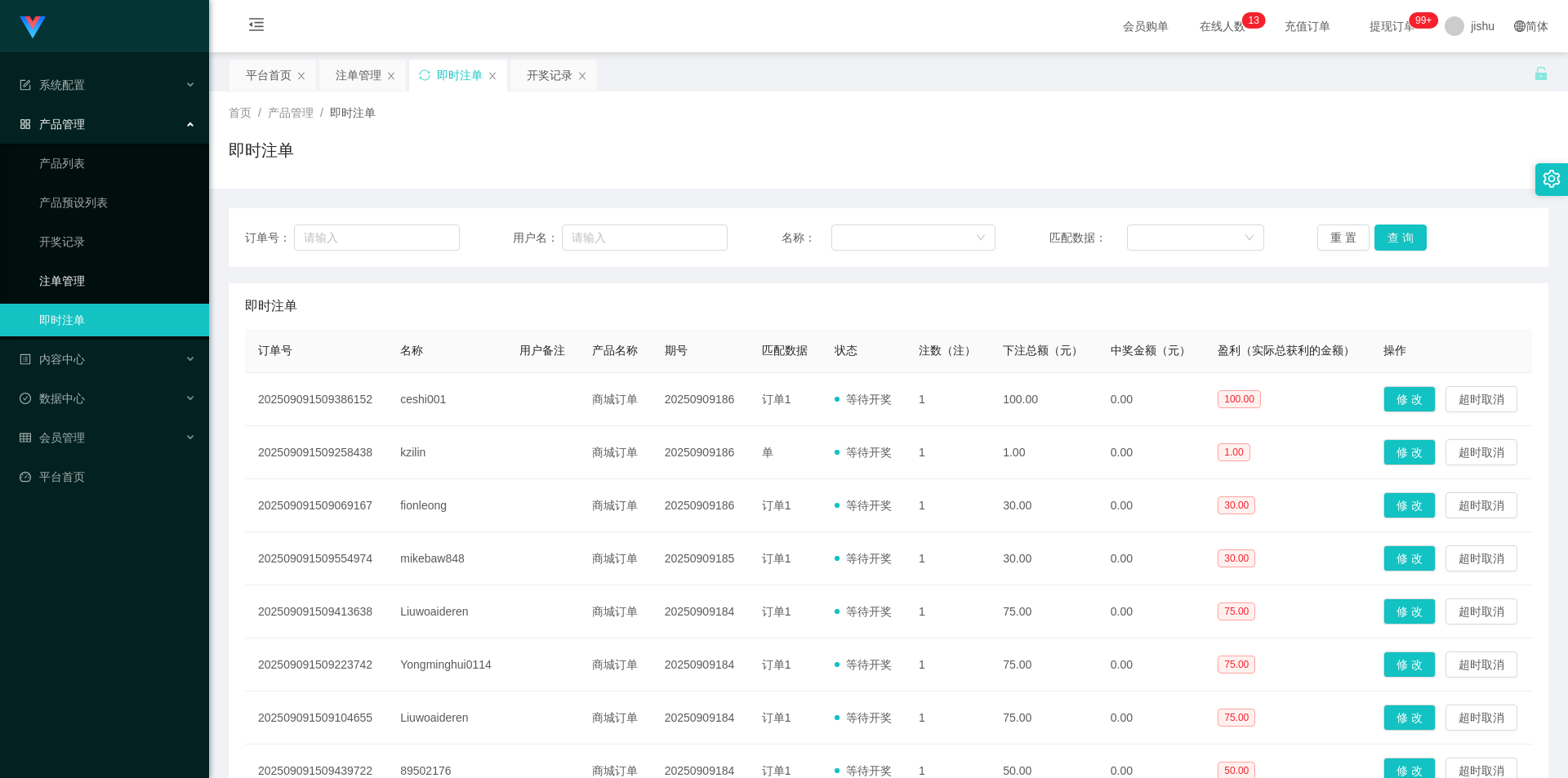
click at [133, 280] on link "注单管理" at bounding box center [117, 280] width 156 height 33
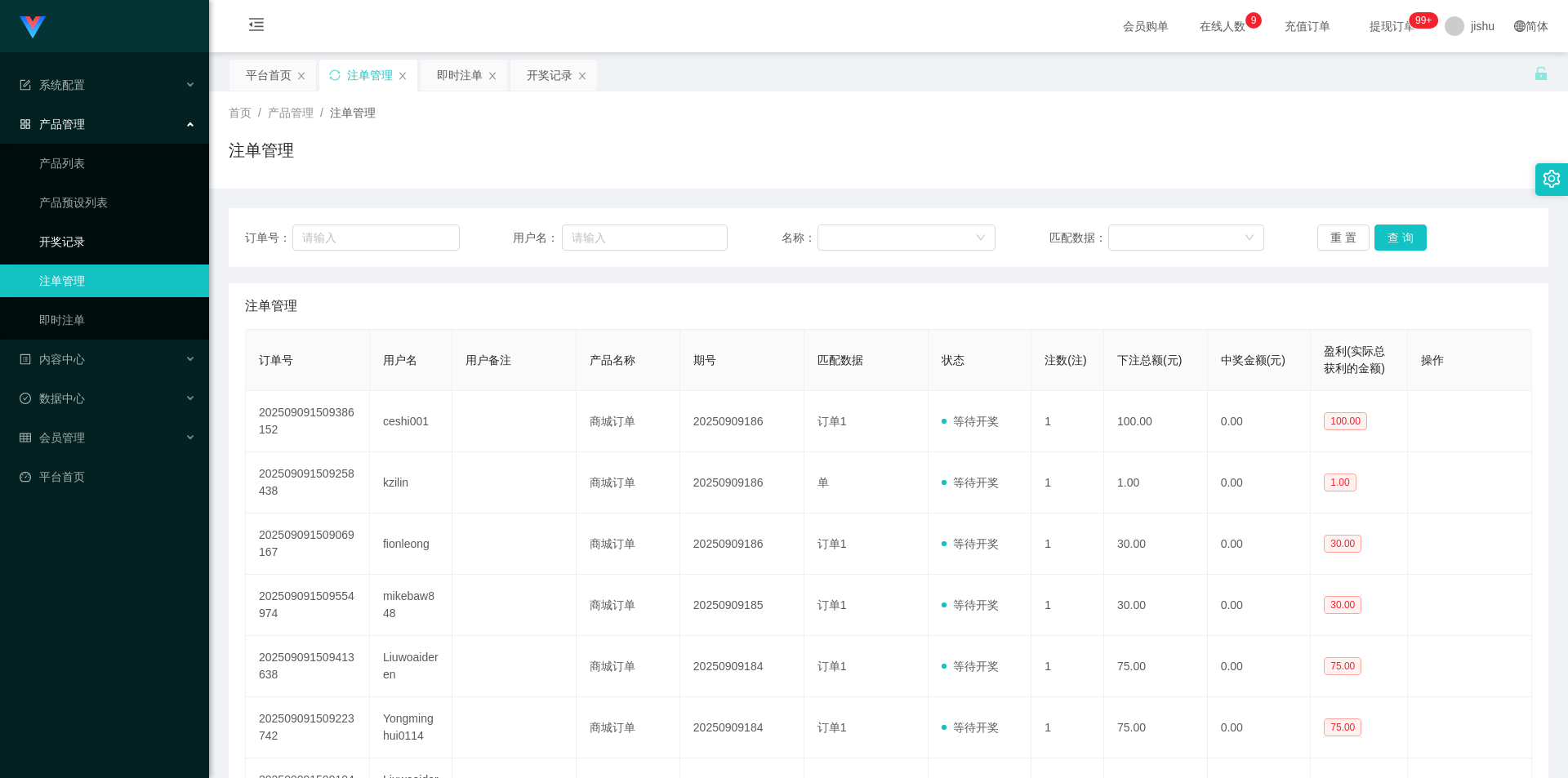
drag, startPoint x: 83, startPoint y: 244, endPoint x: 93, endPoint y: 249, distance: 11.2
click at [83, 244] on link "开奖记录" at bounding box center [117, 241] width 156 height 33
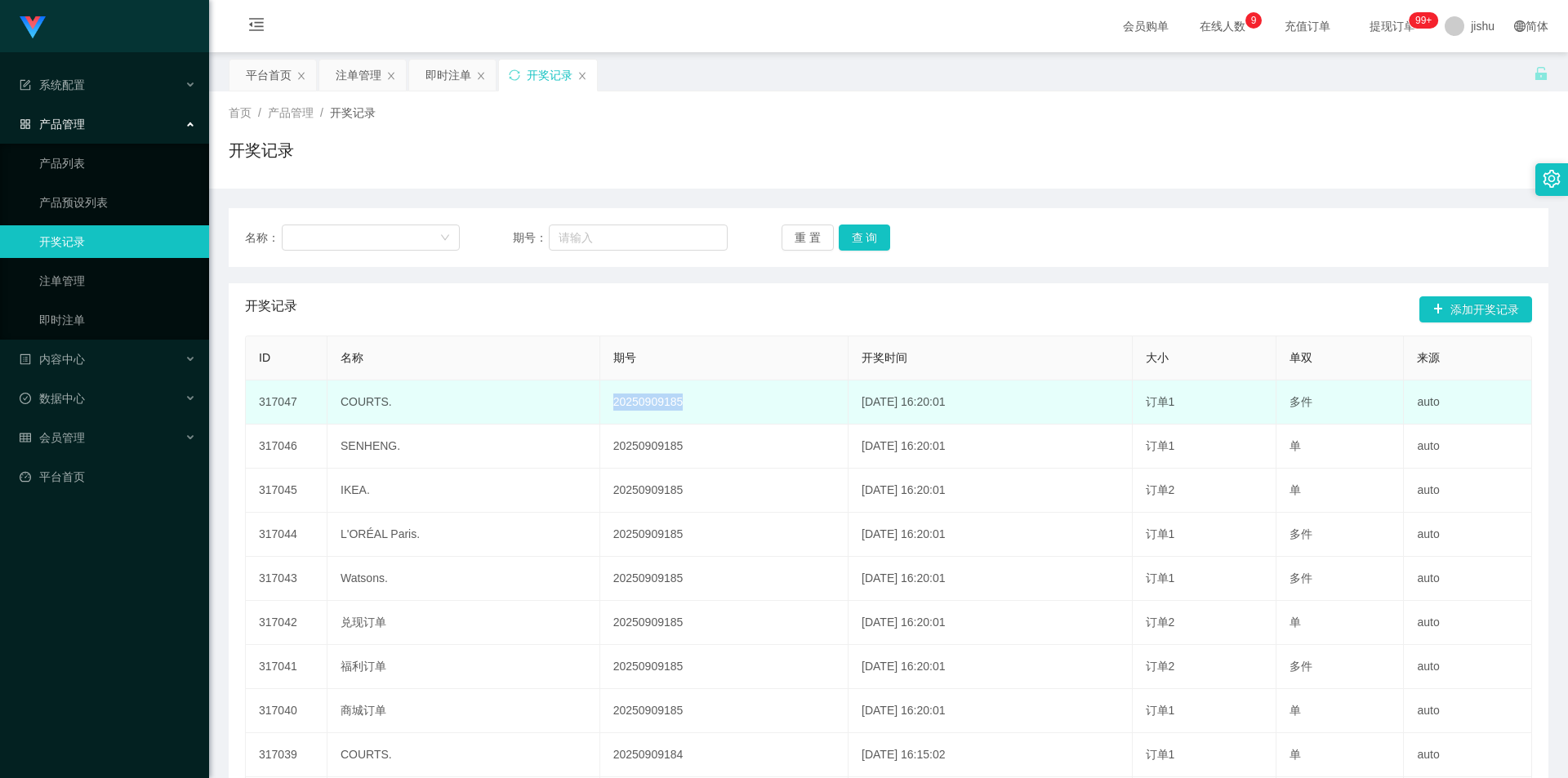
drag, startPoint x: 702, startPoint y: 403, endPoint x: 564, endPoint y: 409, distance: 138.1
click at [566, 408] on tr "317047 COURTS. 20250909185 2025-09-09 16:20:01 订单1 多件 auto" at bounding box center [889, 403] width 1286 height 44
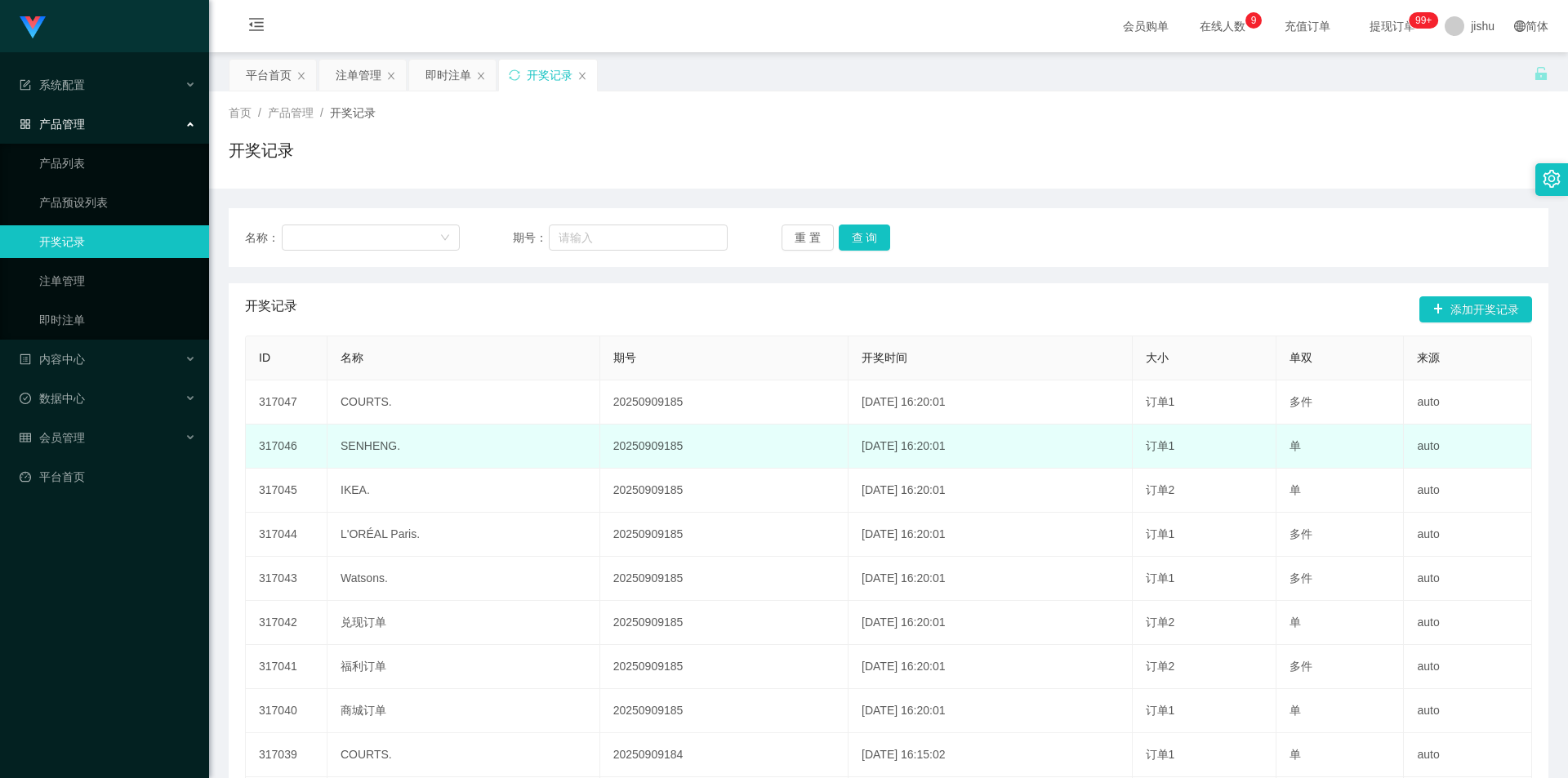
click at [687, 454] on td "20250909185" at bounding box center [723, 447] width 248 height 44
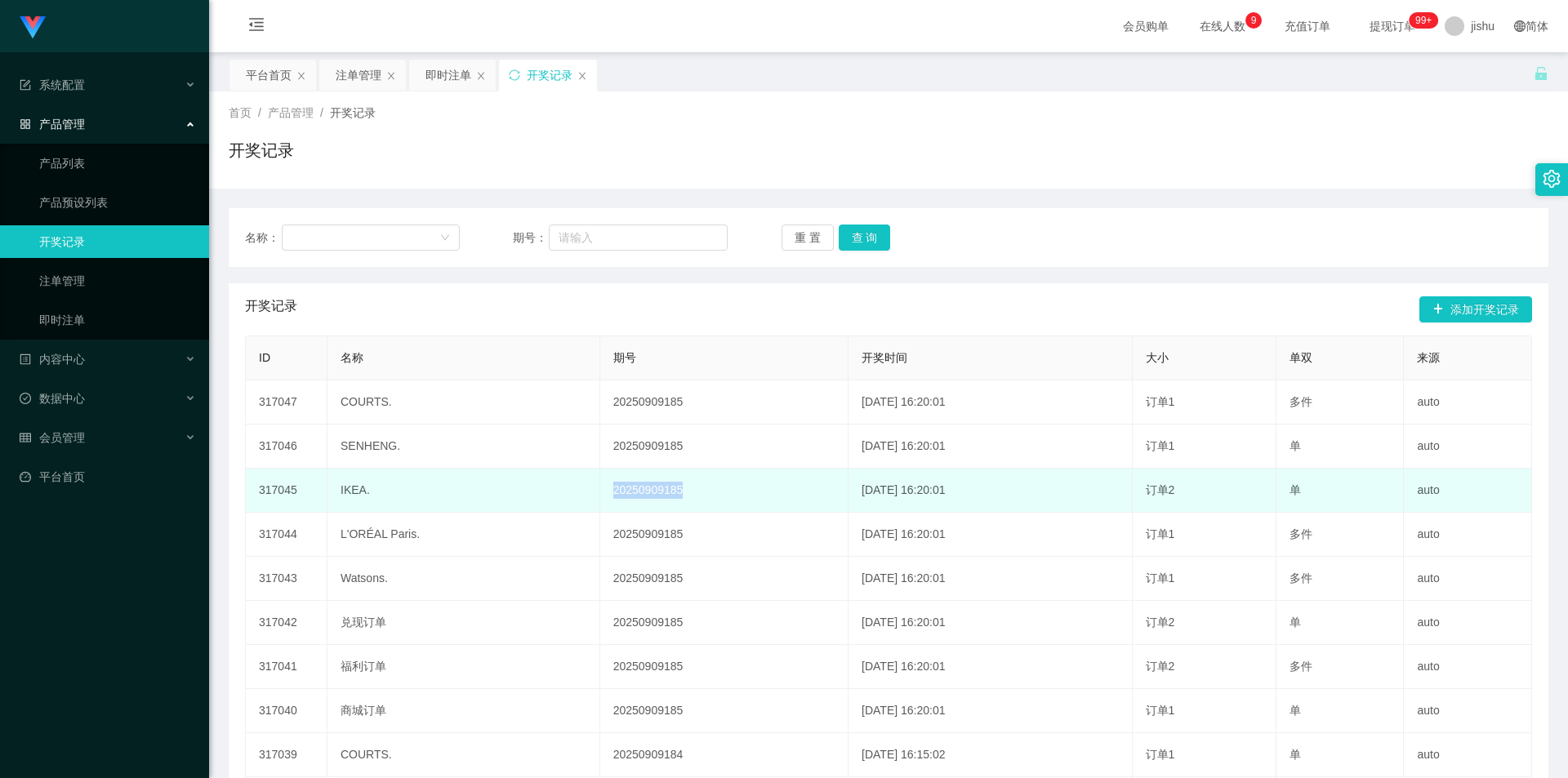
drag, startPoint x: 696, startPoint y: 487, endPoint x: 617, endPoint y: 514, distance: 83.5
click at [547, 487] on tr "317045 IKEA. 20250909185 2025-09-09 16:20:01 订单2 单 auto" at bounding box center [889, 491] width 1286 height 44
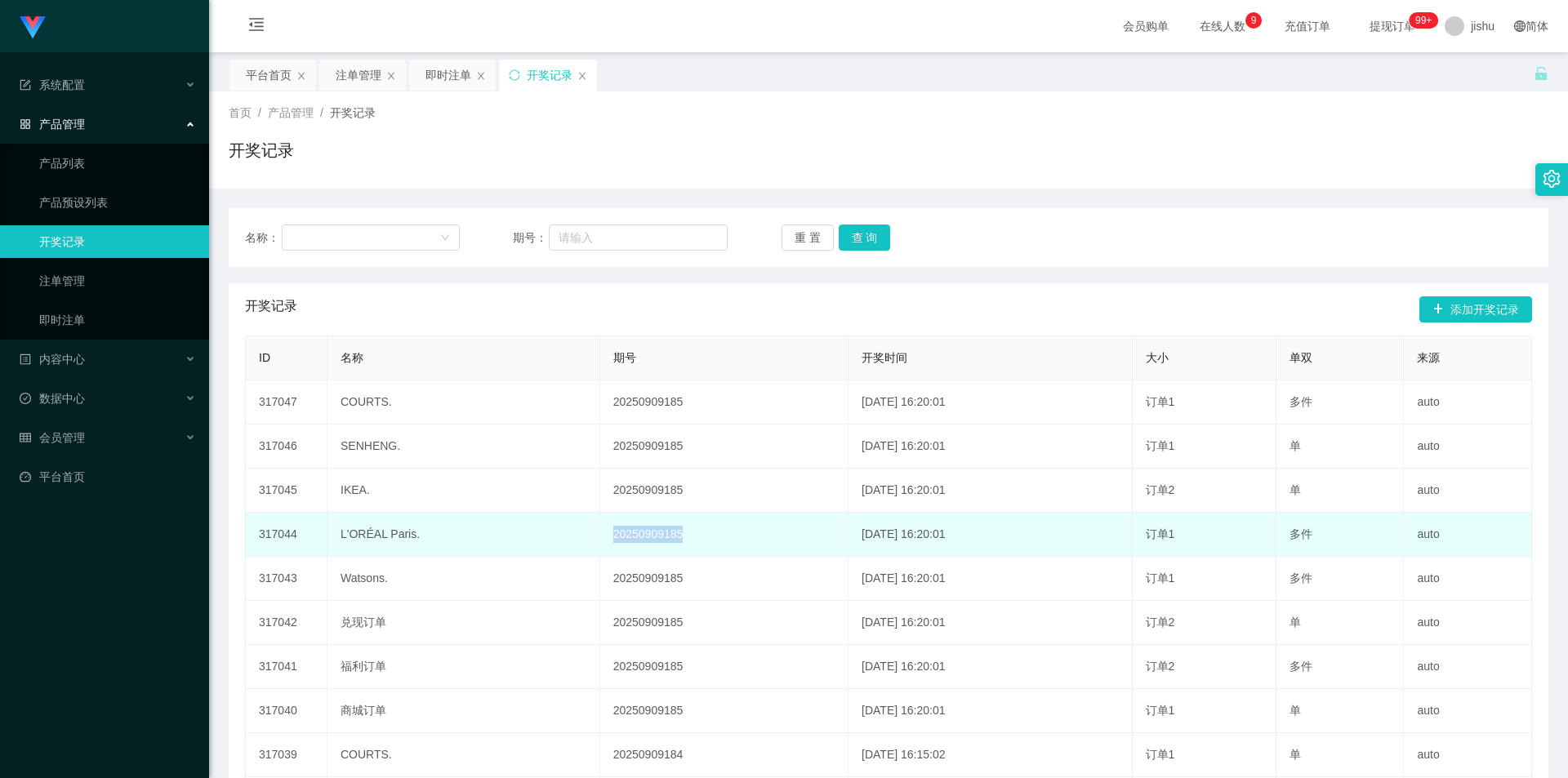
drag, startPoint x: 685, startPoint y: 533, endPoint x: 565, endPoint y: 533, distance: 120.0
click at [566, 533] on tr "317044 L'ORÉAL Paris. 20250909185 2025-09-09 16:20:01 订单1 多件 auto" at bounding box center [889, 534] width 1286 height 44
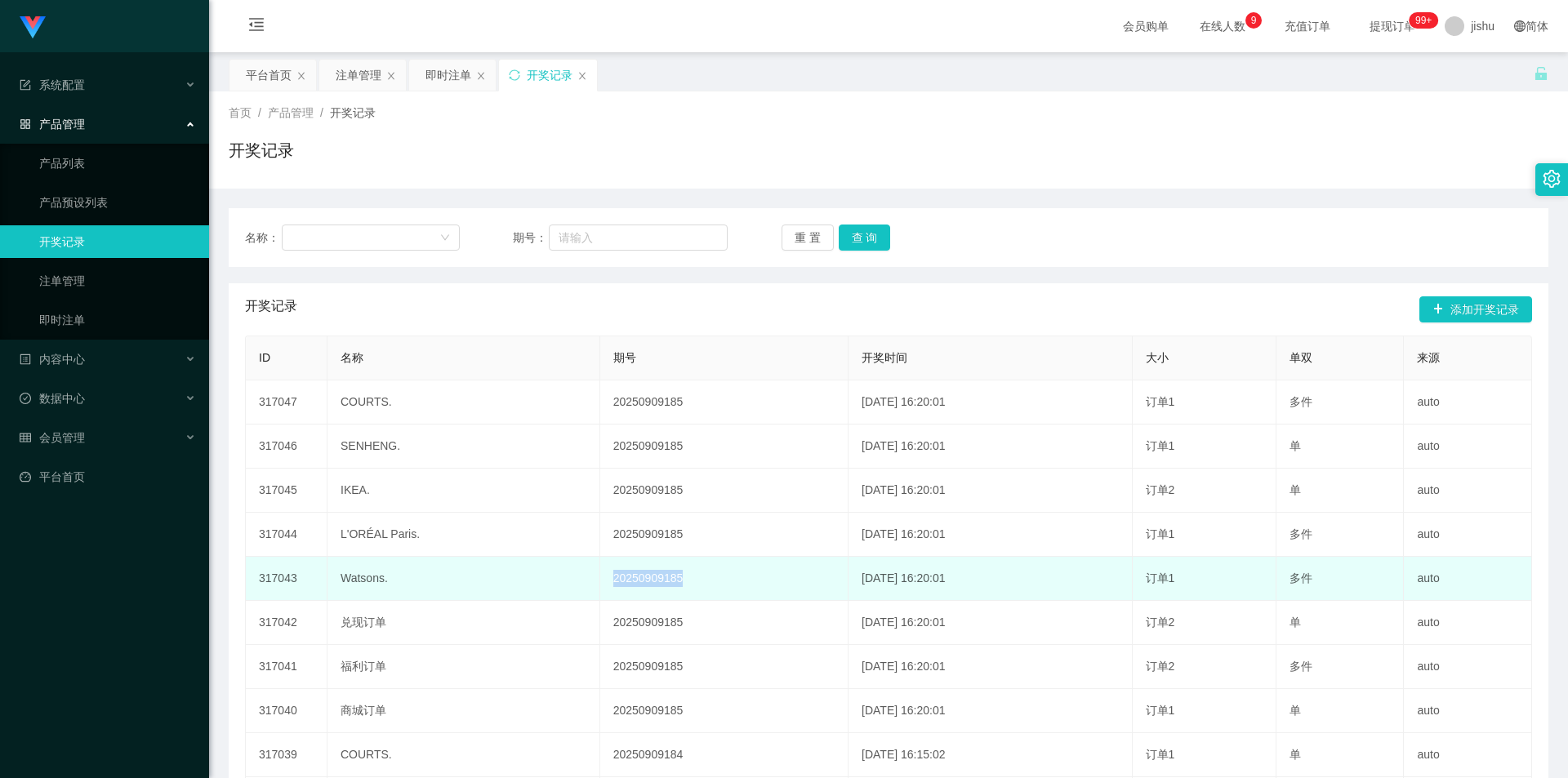
drag, startPoint x: 659, startPoint y: 582, endPoint x: 547, endPoint y: 584, distance: 112.0
click at [523, 579] on tr "317043 Watsons. 20250909185 2025-09-09 16:20:01 订单1 多件 auto" at bounding box center [889, 578] width 1286 height 44
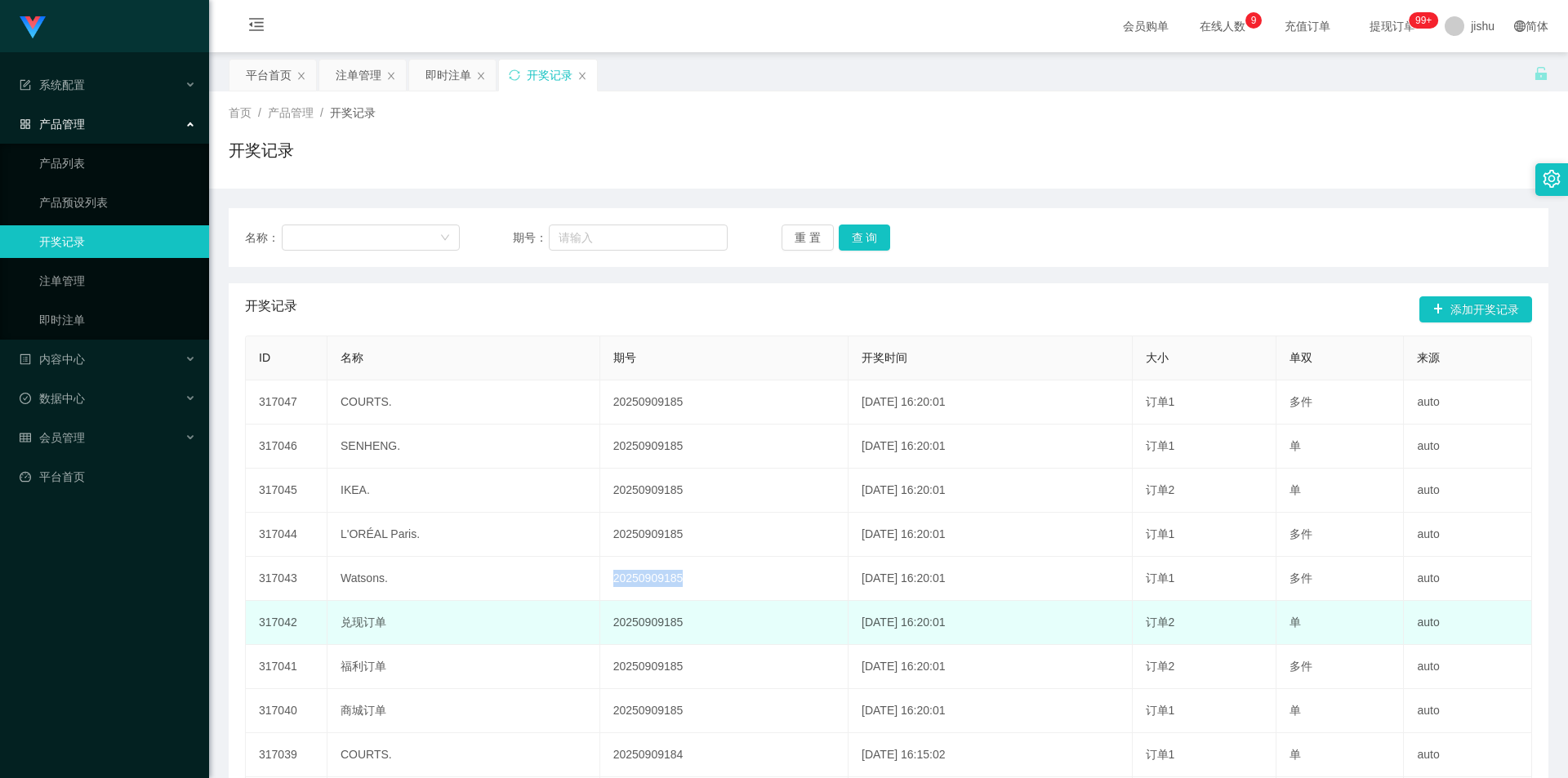
click at [688, 608] on td "20250909185" at bounding box center [723, 623] width 248 height 44
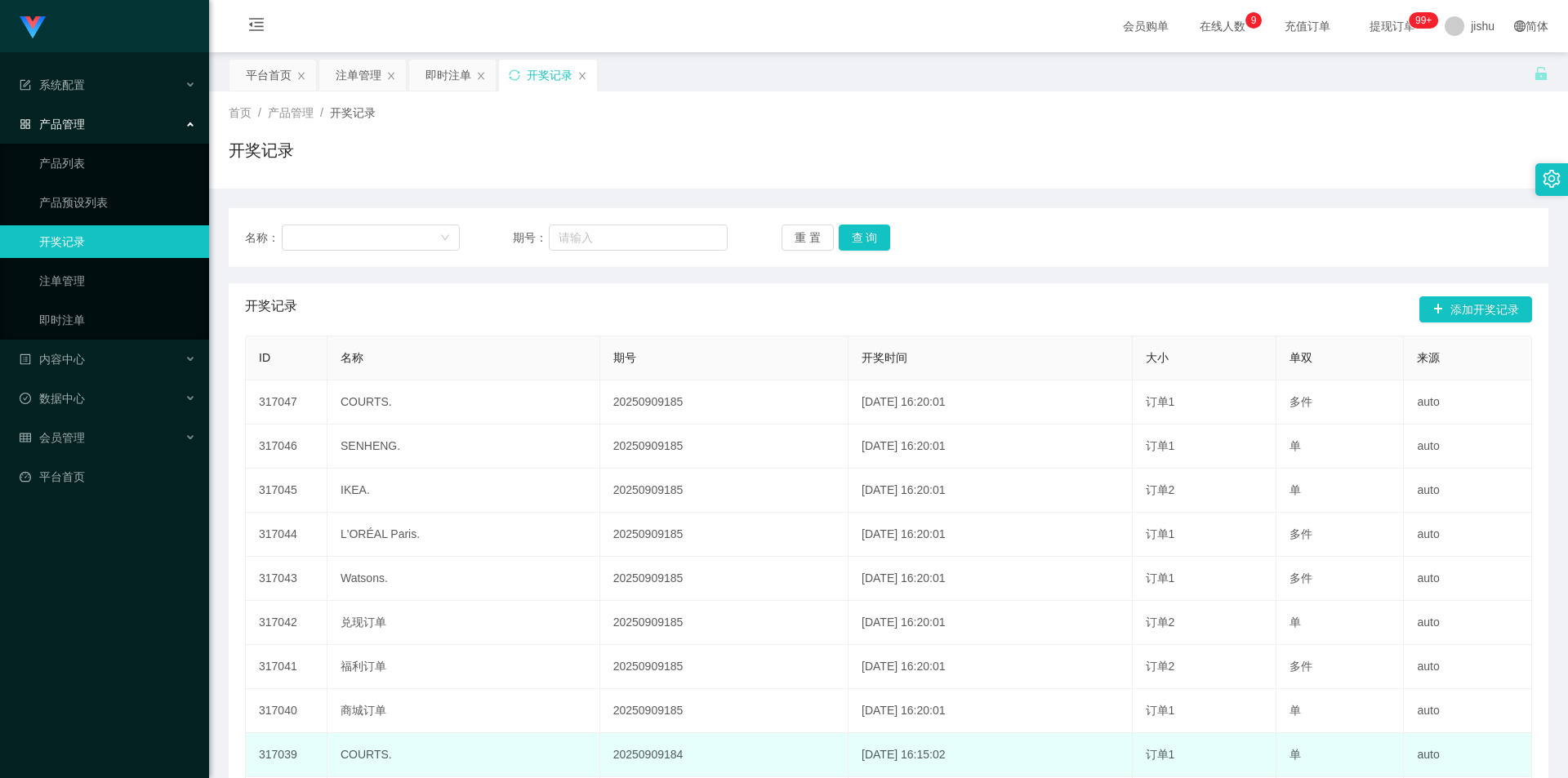
scroll to position [171, 0]
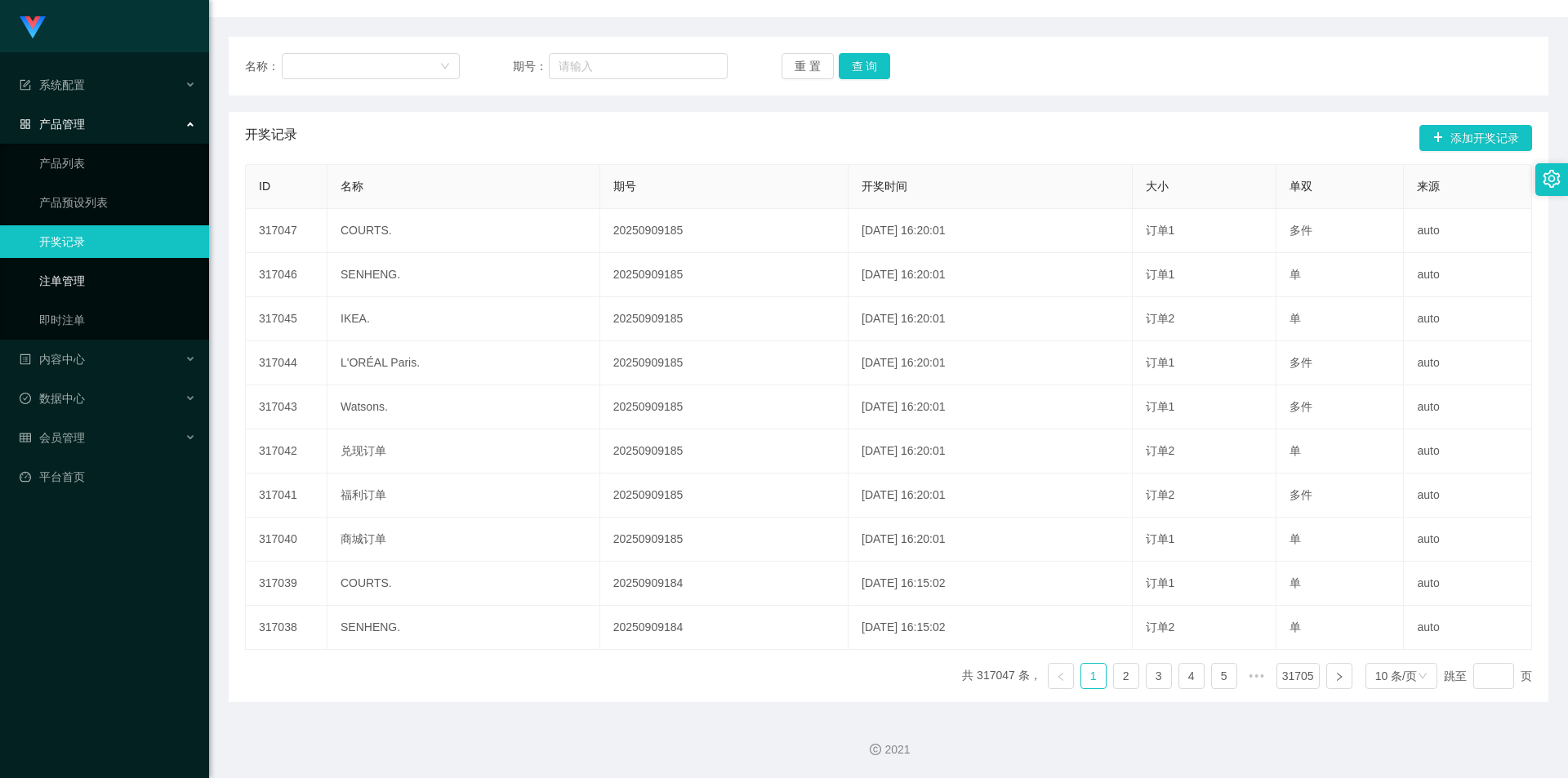
click at [62, 278] on link "注单管理" at bounding box center [117, 280] width 156 height 33
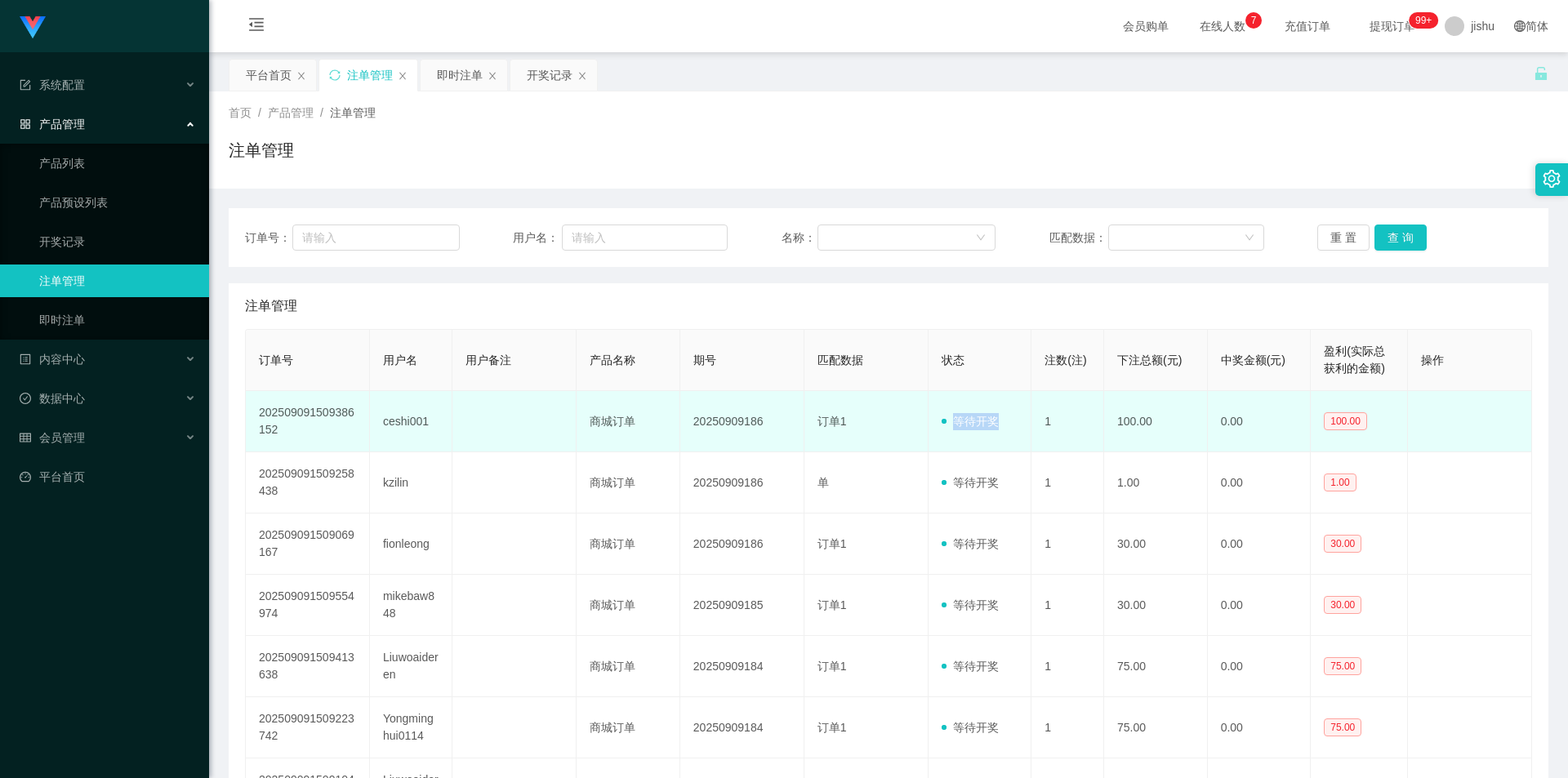
drag, startPoint x: 950, startPoint y: 426, endPoint x: 1002, endPoint y: 427, distance: 52.0
click at [1002, 427] on td "等待开奖" at bounding box center [980, 421] width 103 height 61
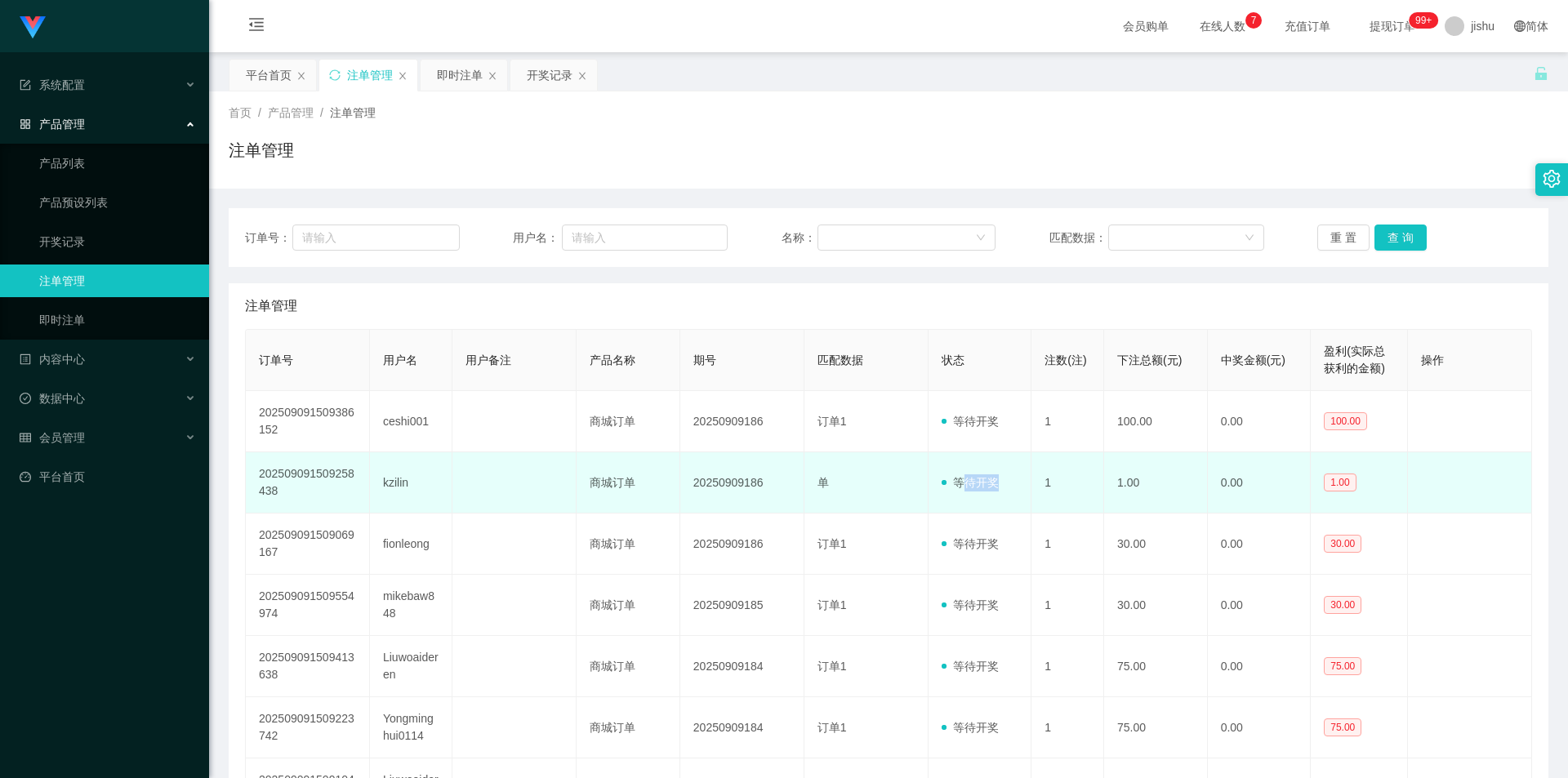
drag, startPoint x: 958, startPoint y: 477, endPoint x: 1026, endPoint y: 484, distance: 68.4
click at [1026, 480] on td "等待开奖" at bounding box center [980, 482] width 103 height 61
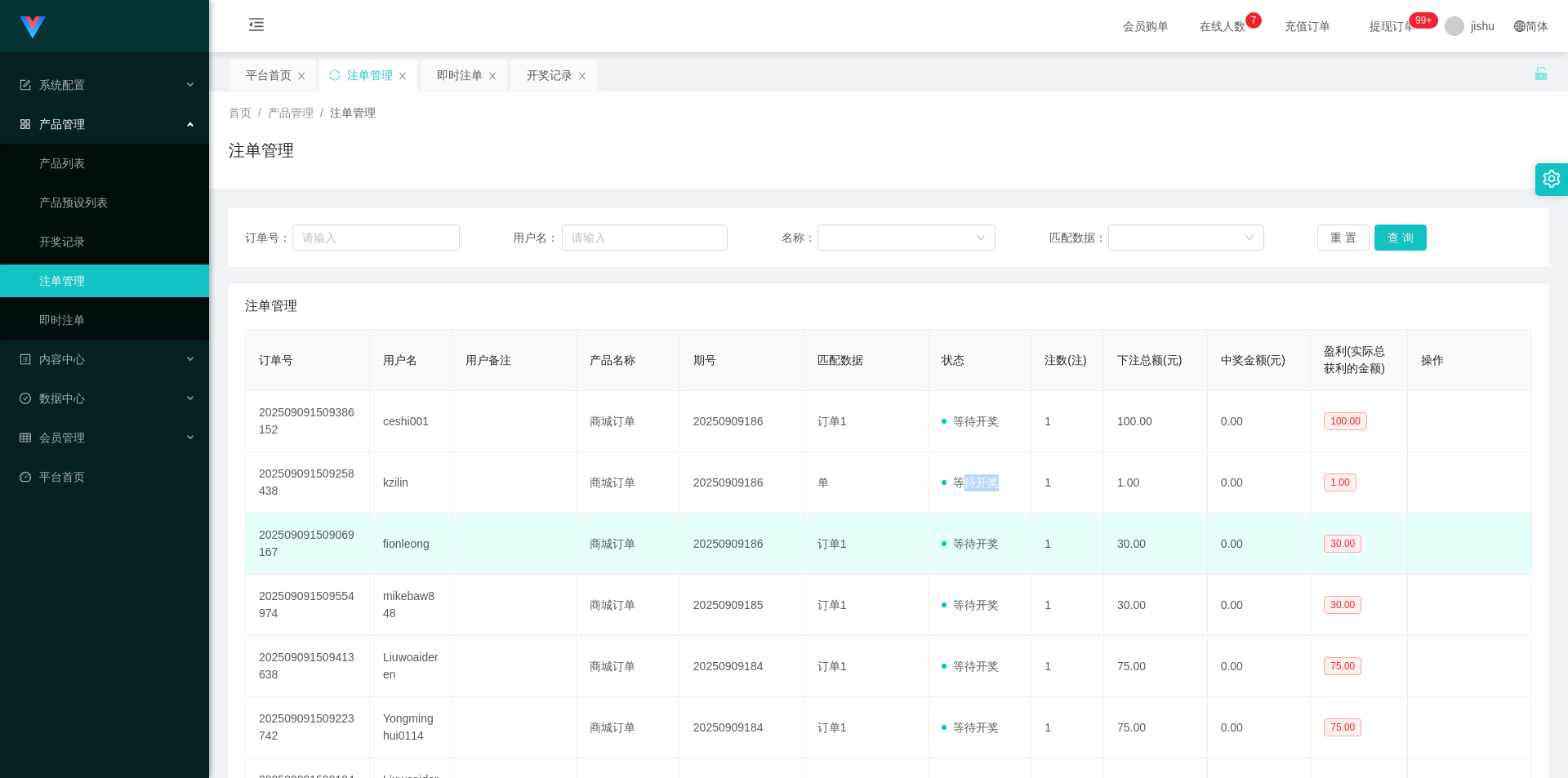
click at [1004, 525] on td "等待开奖" at bounding box center [980, 543] width 103 height 61
drag, startPoint x: 1009, startPoint y: 550, endPoint x: 931, endPoint y: 542, distance: 78.4
click at [931, 542] on td "等待开奖" at bounding box center [980, 543] width 103 height 61
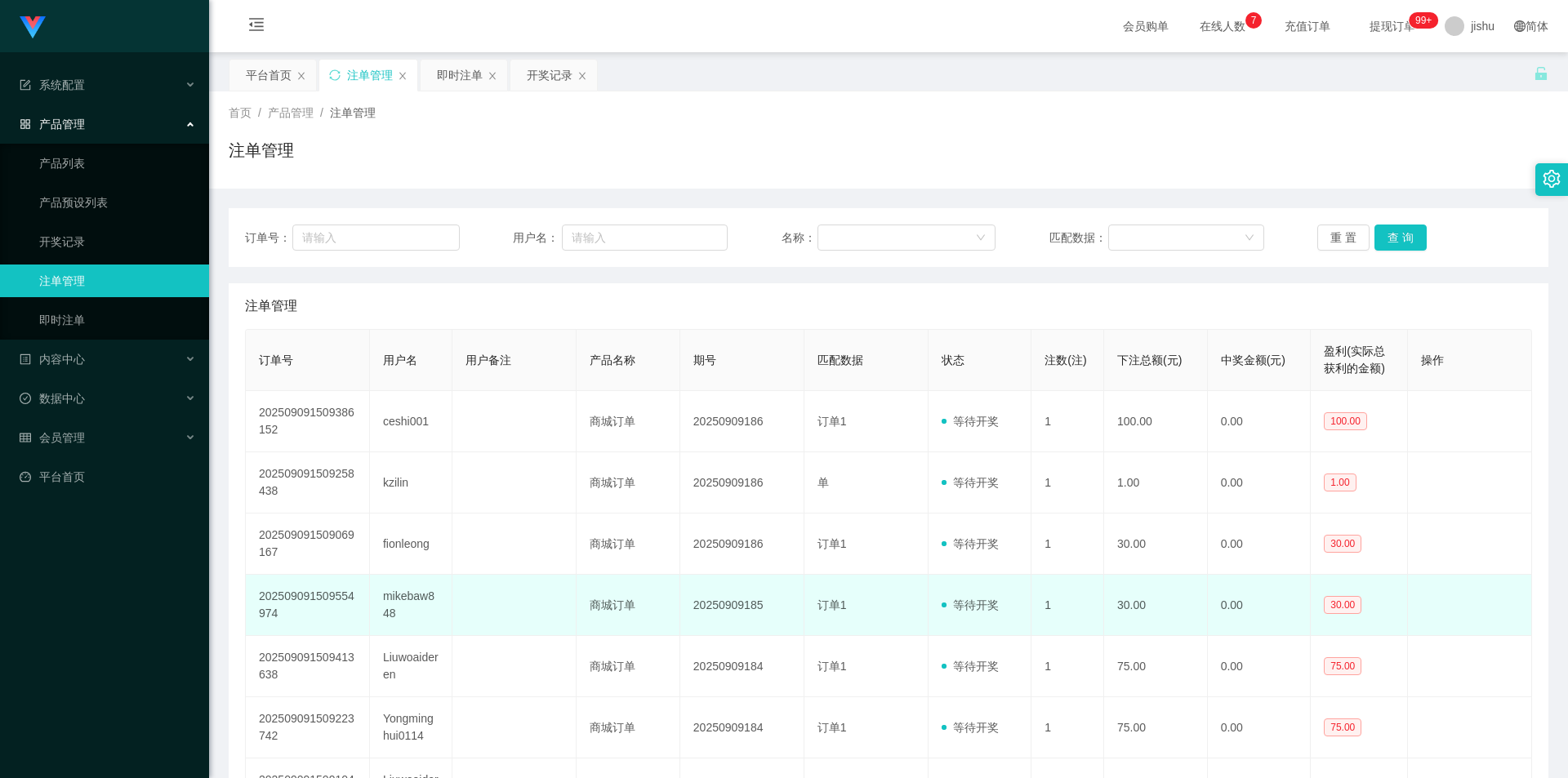
drag, startPoint x: 983, startPoint y: 593, endPoint x: 982, endPoint y: 602, distance: 9.1
click at [982, 598] on td "等待开奖" at bounding box center [980, 605] width 103 height 61
drag, startPoint x: 998, startPoint y: 607, endPoint x: 952, endPoint y: 608, distance: 46.0
click at [952, 608] on td "等待开奖" at bounding box center [980, 605] width 103 height 61
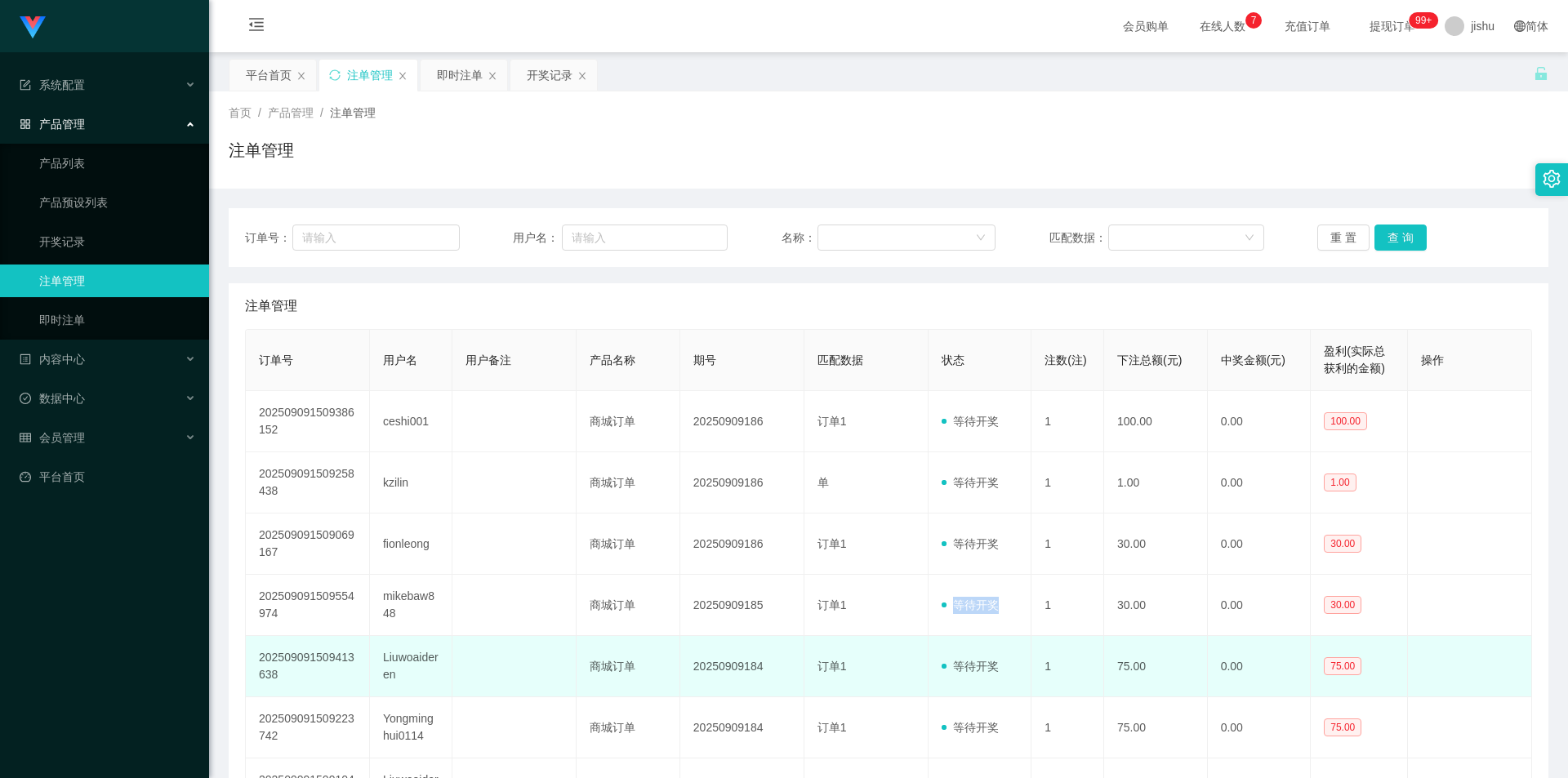
click at [973, 653] on td "等待开奖" at bounding box center [980, 666] width 103 height 61
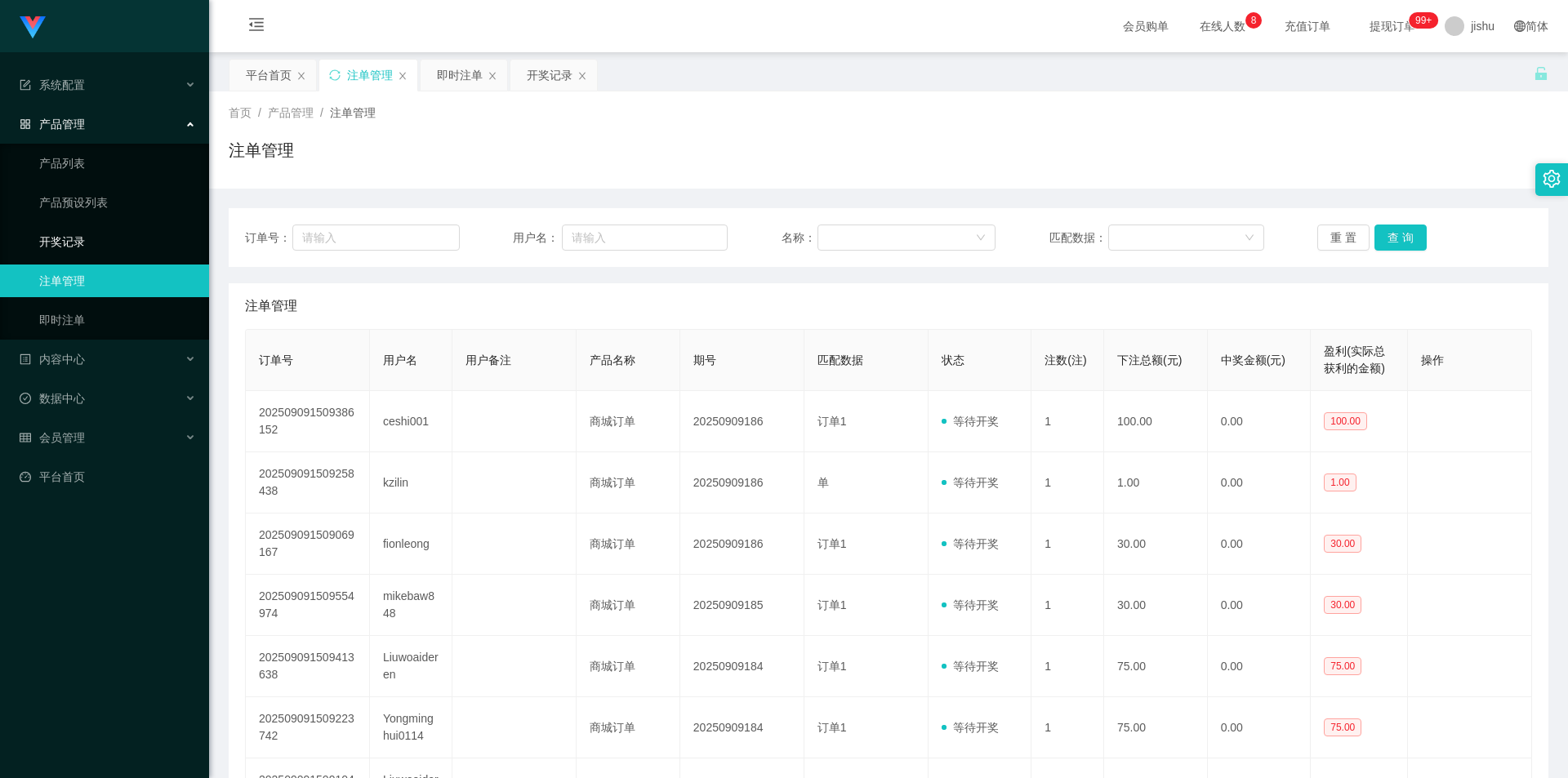
click at [79, 227] on link "开奖记录" at bounding box center [117, 241] width 156 height 33
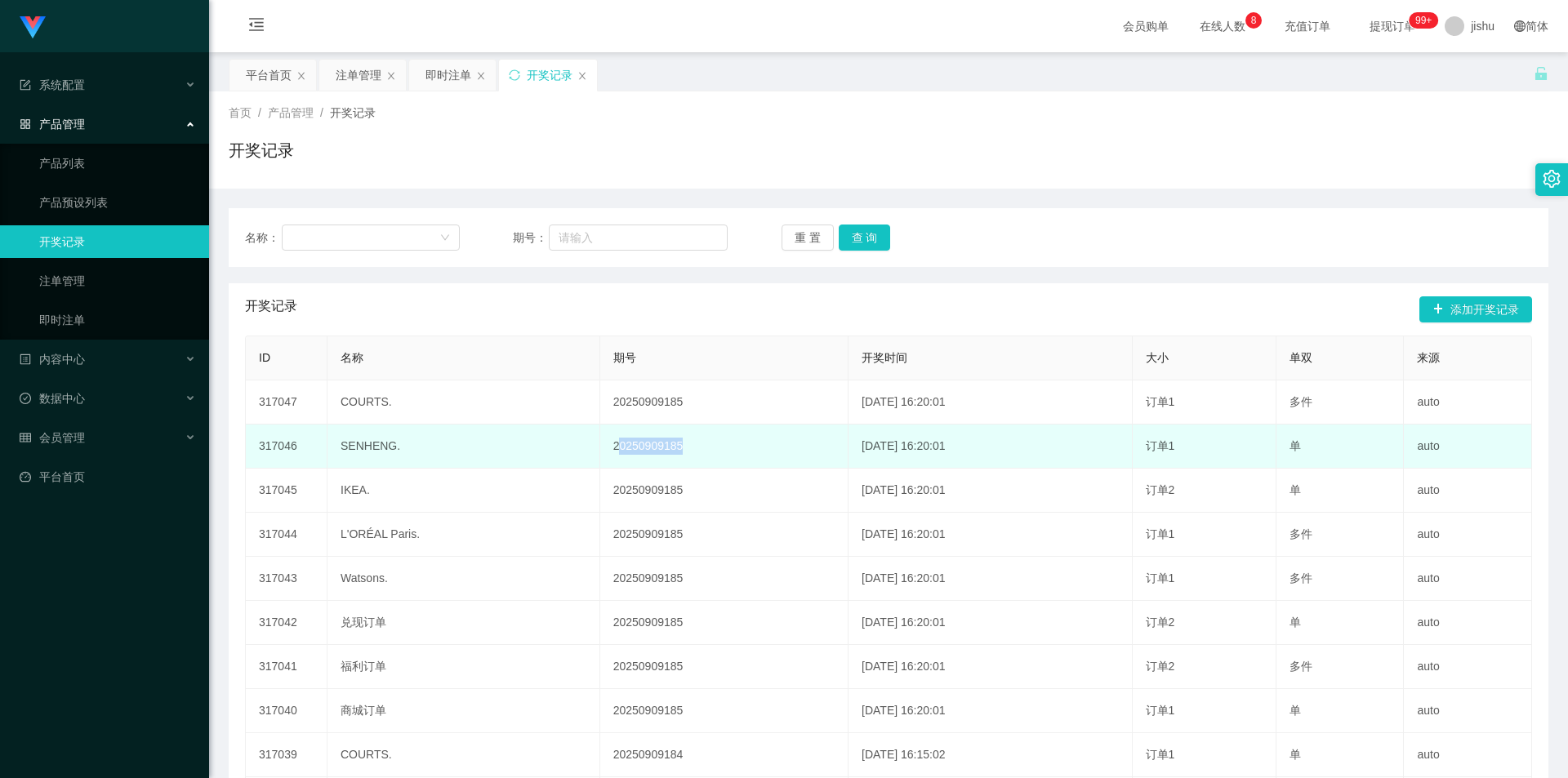
drag, startPoint x: 707, startPoint y: 425, endPoint x: 582, endPoint y: 427, distance: 125.0
click at [600, 427] on td "20250909185" at bounding box center [723, 447] width 248 height 44
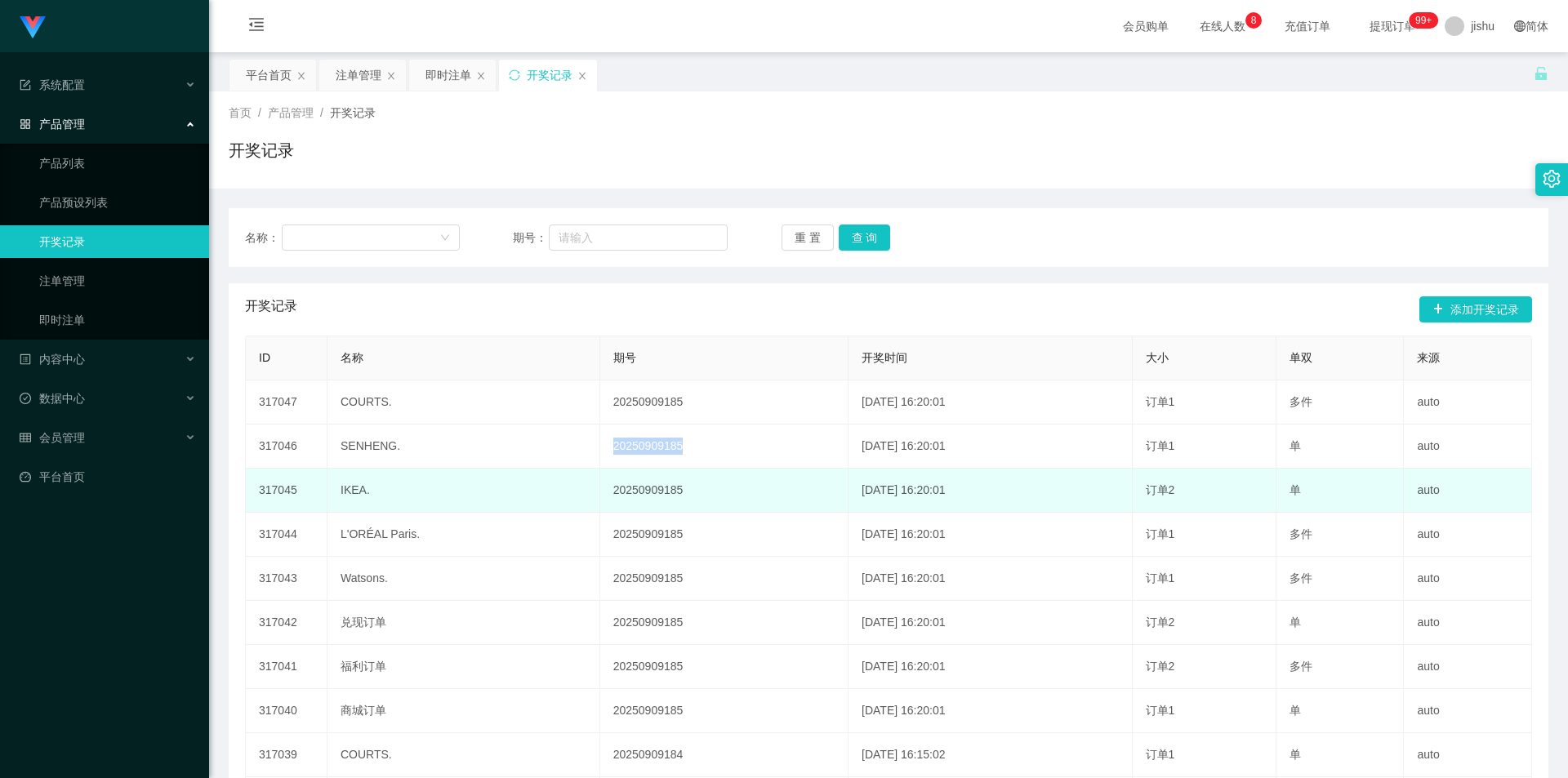
click at [848, 480] on td "2025-09-09 16:20:01" at bounding box center [990, 491] width 284 height 44
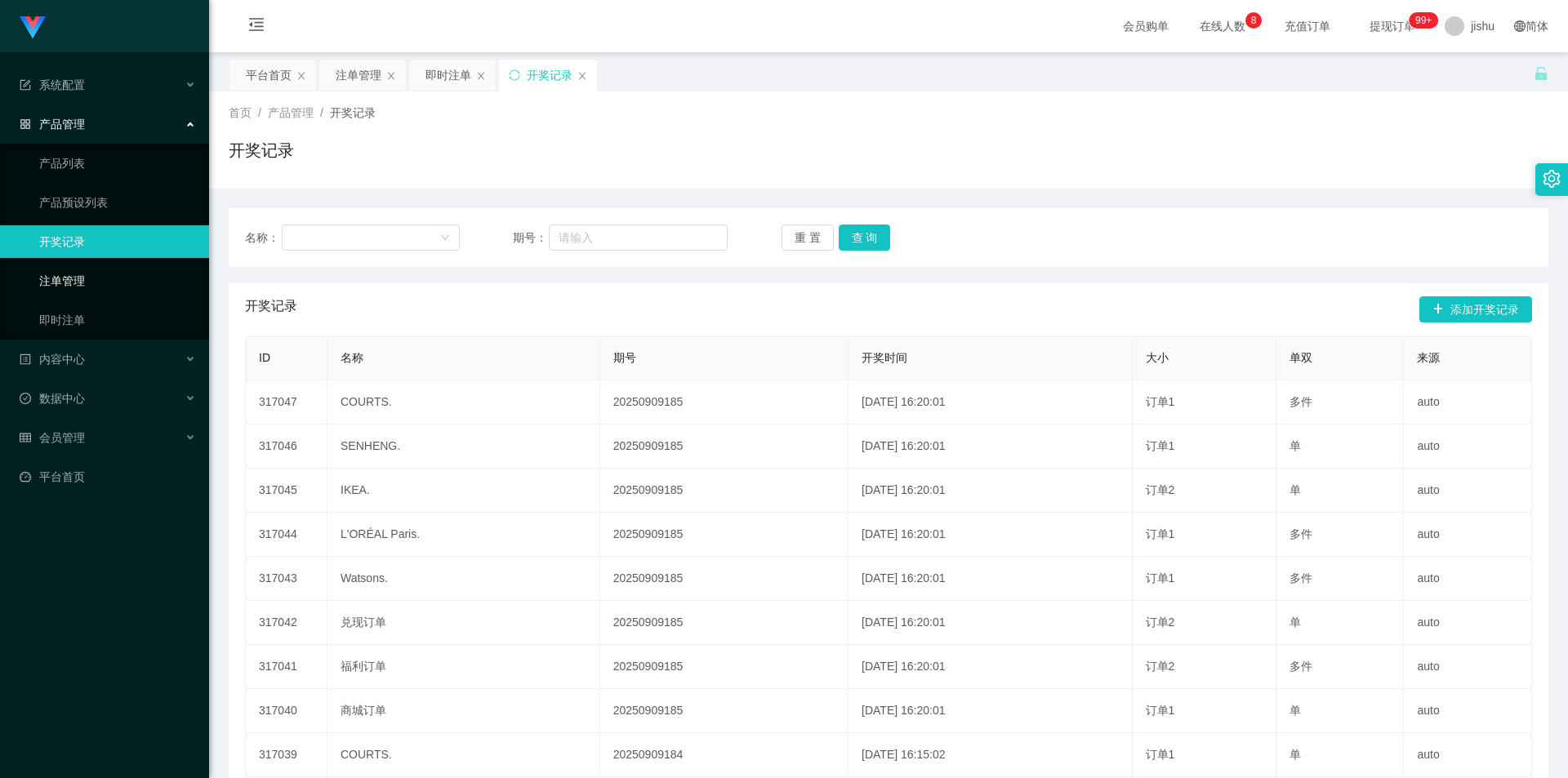
click at [80, 292] on link "注单管理" at bounding box center [117, 280] width 156 height 33
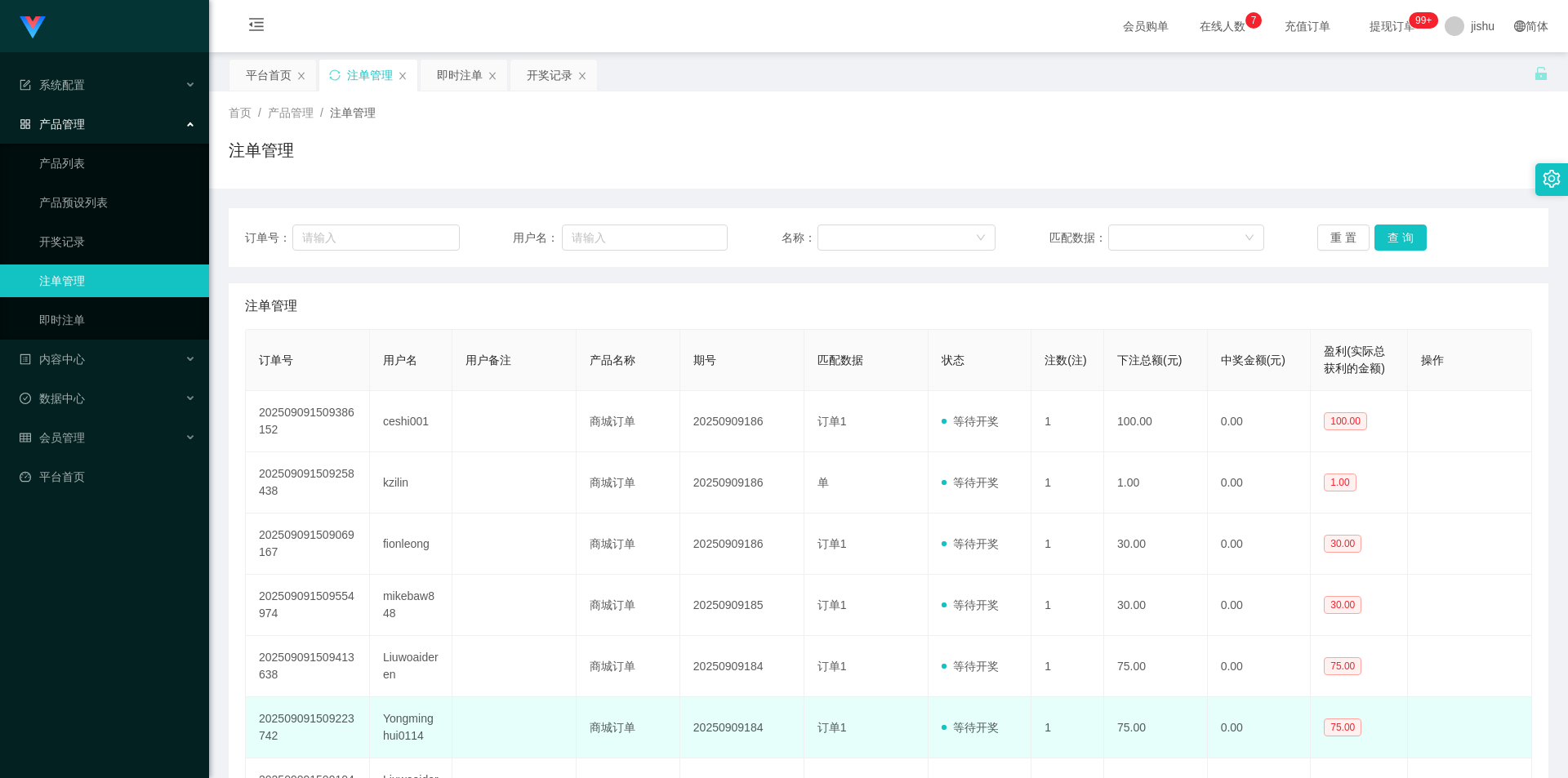
scroll to position [245, 0]
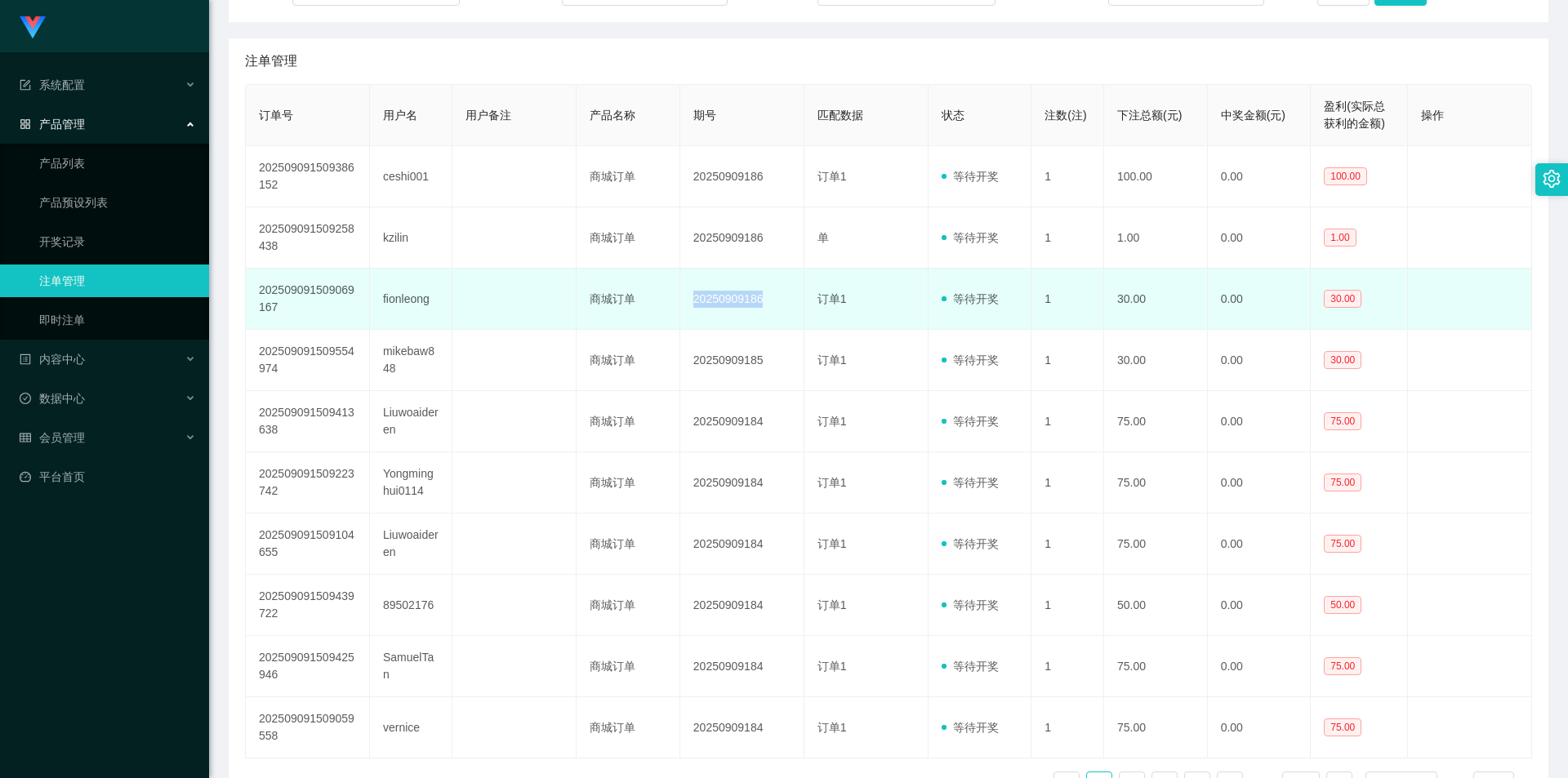
drag, startPoint x: 764, startPoint y: 300, endPoint x: 660, endPoint y: 296, distance: 104.1
click at [660, 296] on tr "202509091509069167 fionleong 商城订单 20250909186 订单1 等待开奖 1 30.00 0.00 30.00" at bounding box center [889, 298] width 1286 height 61
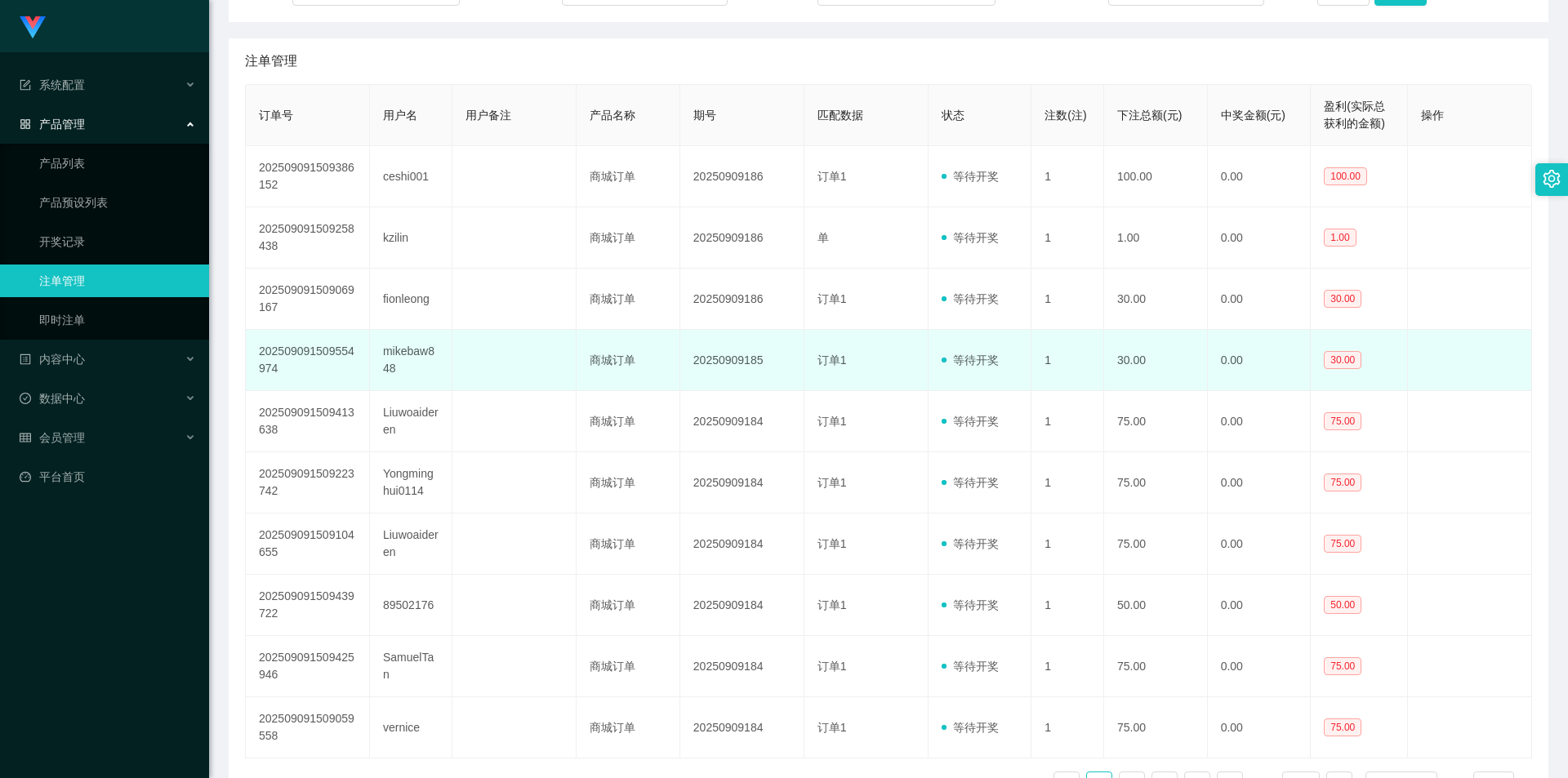
click at [774, 366] on td "20250909185" at bounding box center [742, 359] width 124 height 61
drag, startPoint x: 715, startPoint y: 362, endPoint x: 672, endPoint y: 358, distance: 43.2
click at [672, 358] on tr "202509091509554974 mikebaw848 商城订单 20250909185 订单1 等待开奖 1 30.00 0.00 30.00" at bounding box center [889, 359] width 1286 height 61
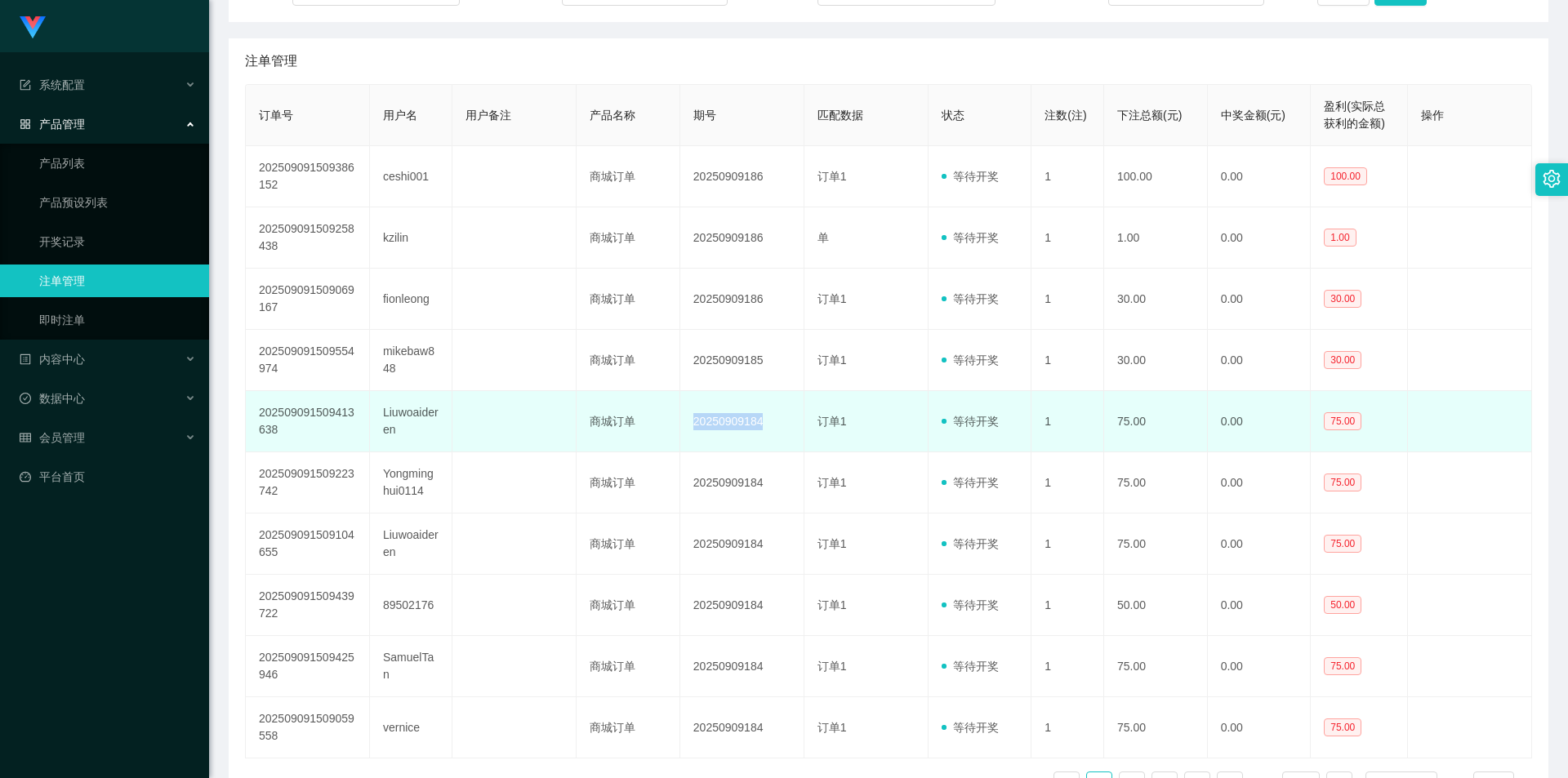
drag, startPoint x: 771, startPoint y: 422, endPoint x: 649, endPoint y: 423, distance: 122.0
click at [649, 423] on tr "202509091509413638 Liuwoaideren 商城订单 20250909184 订单1 等待开奖 1 75.00 0.00 75.00" at bounding box center [889, 421] width 1286 height 61
drag, startPoint x: 974, startPoint y: 426, endPoint x: 1059, endPoint y: 431, distance: 85.1
click at [1059, 431] on tr "202509091509413638 Liuwoaideren 商城订单 20250909184 订单1 等待开奖 1 75.00 0.00 75.00" at bounding box center [889, 421] width 1286 height 61
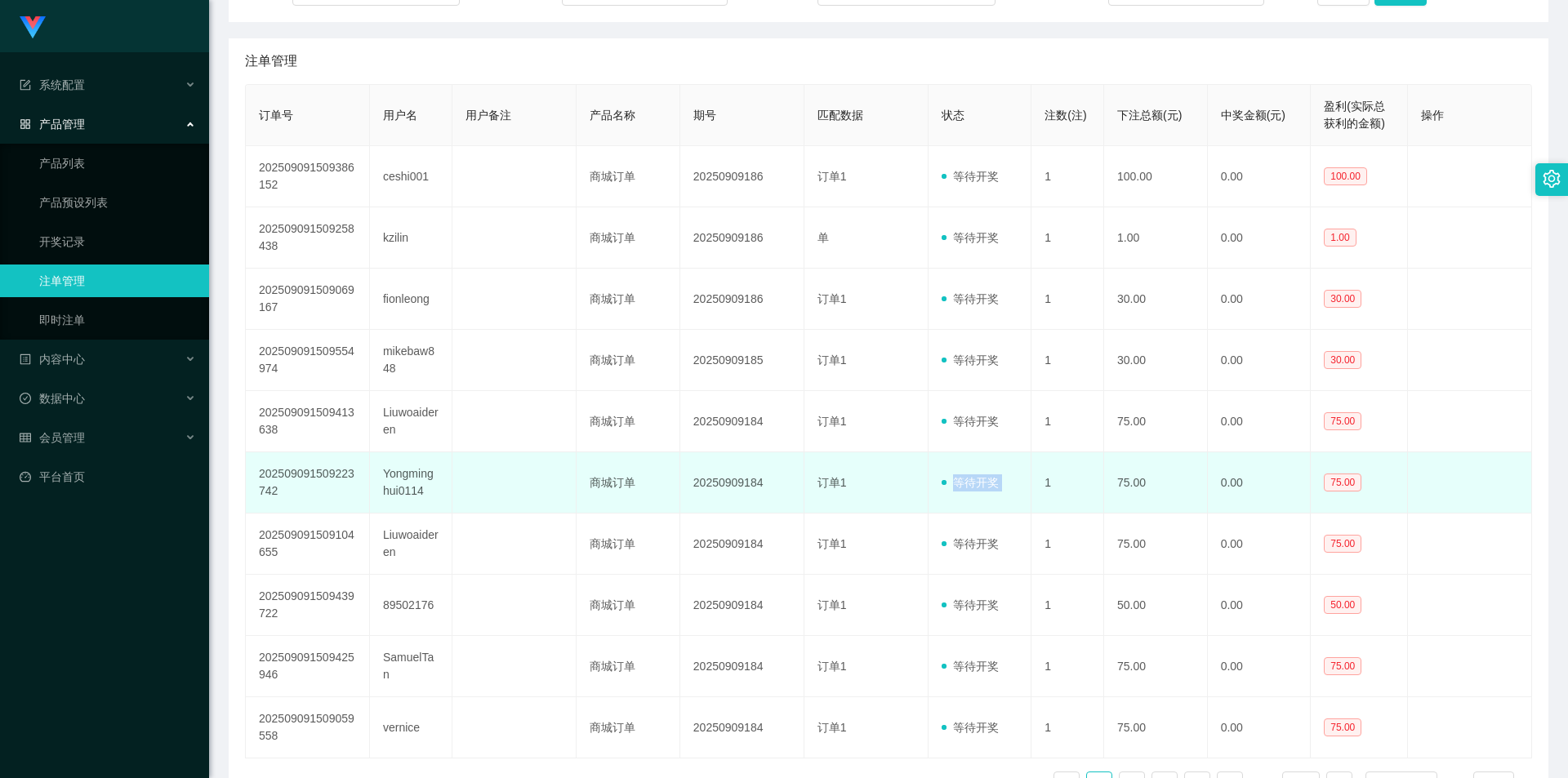
drag, startPoint x: 942, startPoint y: 495, endPoint x: 1038, endPoint y: 502, distance: 96.3
click at [1038, 502] on tr "202509091509223742 Yongminghui0114 商城订单 20250909184 订单1 等待开奖 1 75.00 0.00 75.00" at bounding box center [889, 482] width 1286 height 61
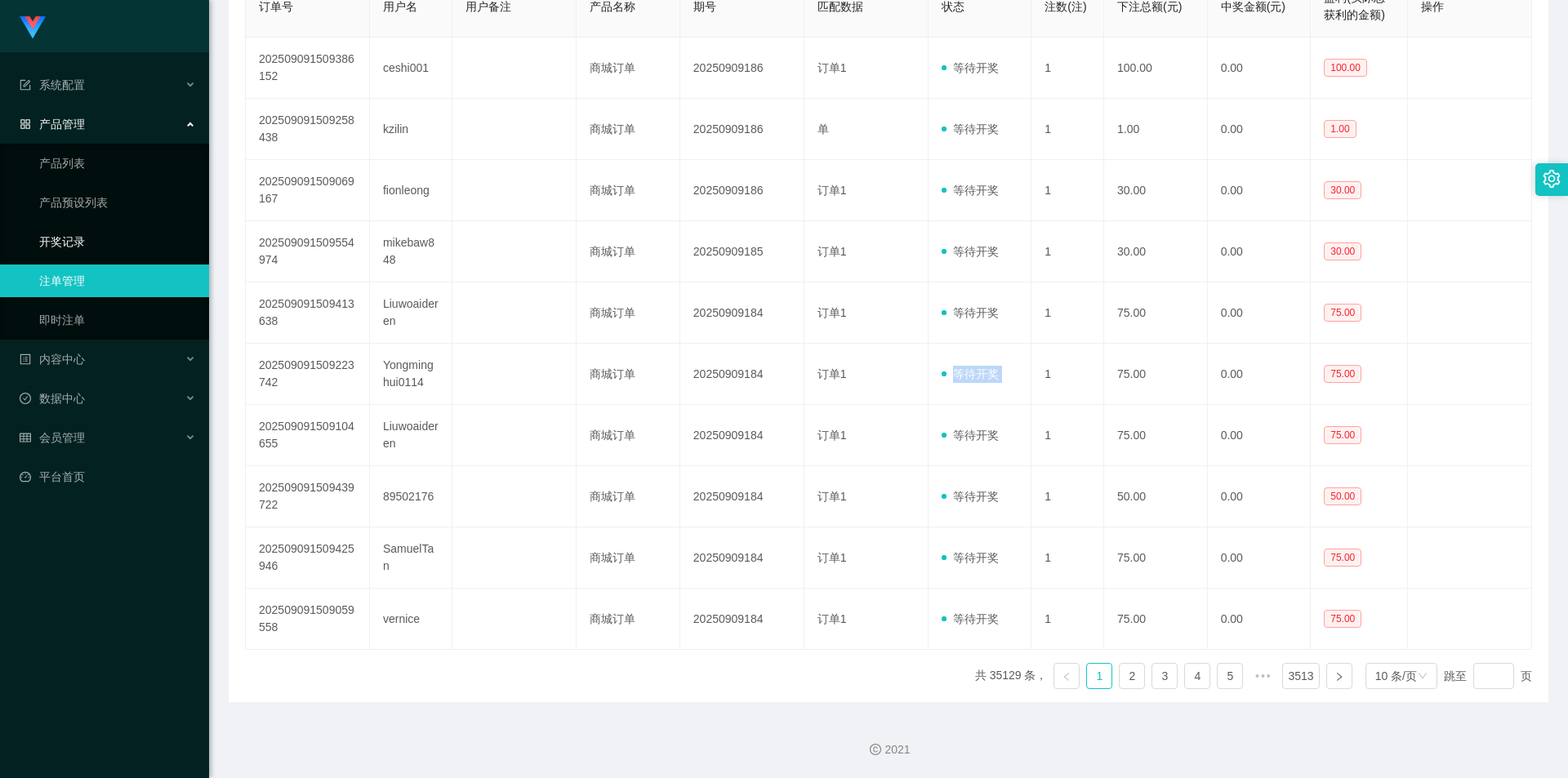
click at [101, 236] on link "开奖记录" at bounding box center [117, 241] width 156 height 33
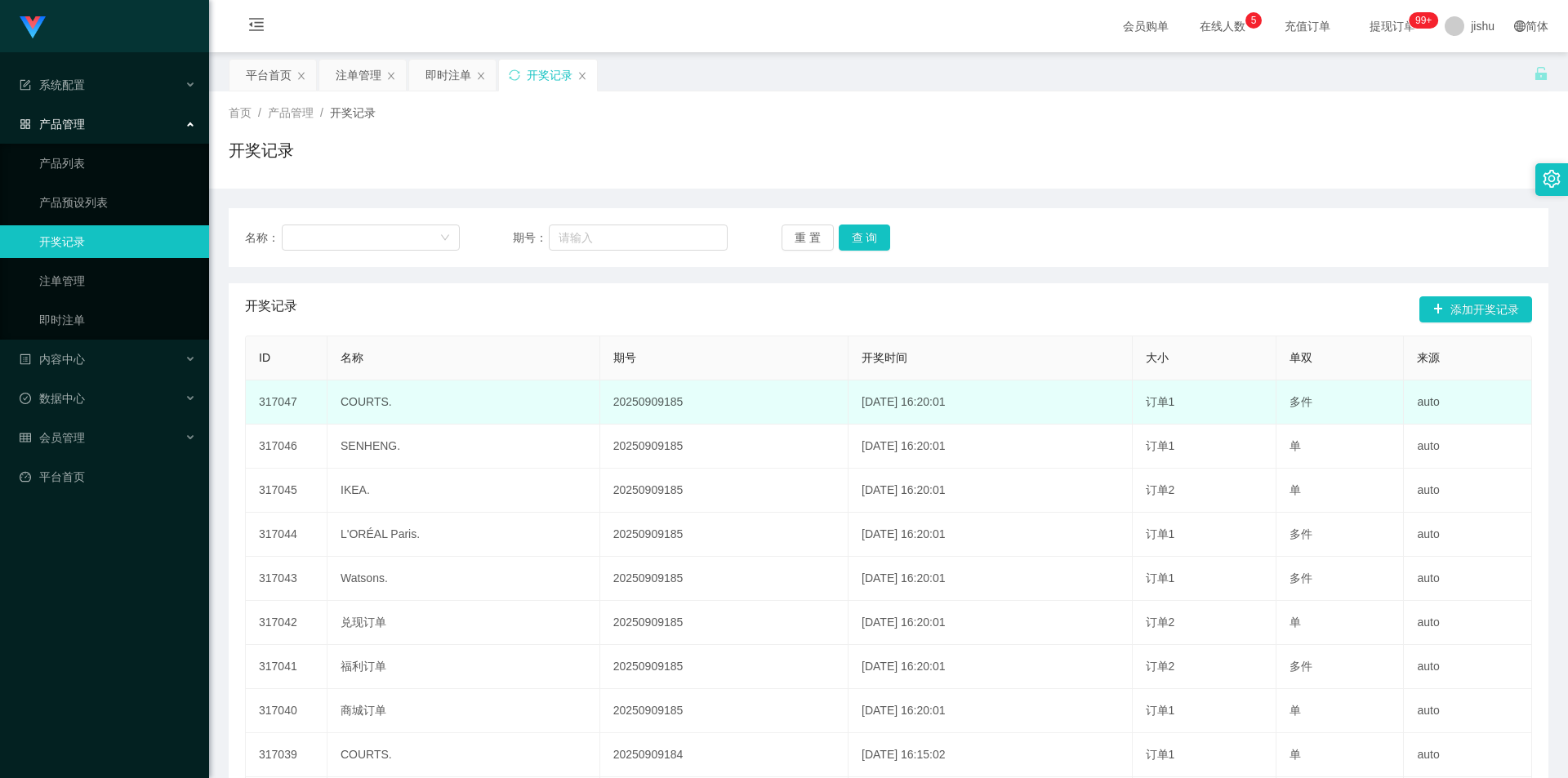
scroll to position [163, 0]
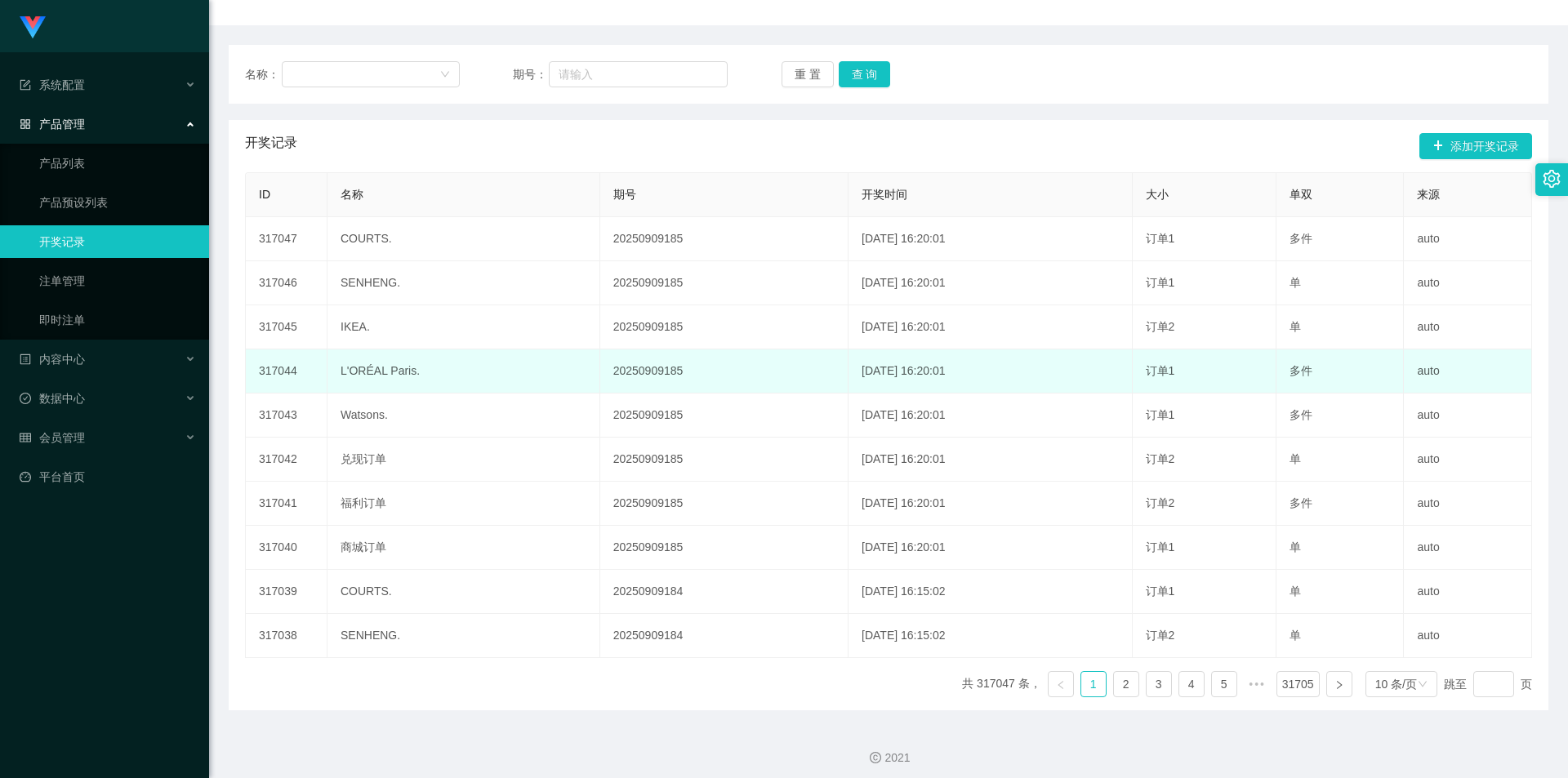
drag, startPoint x: 942, startPoint y: 374, endPoint x: 833, endPoint y: 372, distance: 109.0
click at [848, 372] on td "2025-09-09 16:20:01" at bounding box center [990, 372] width 284 height 44
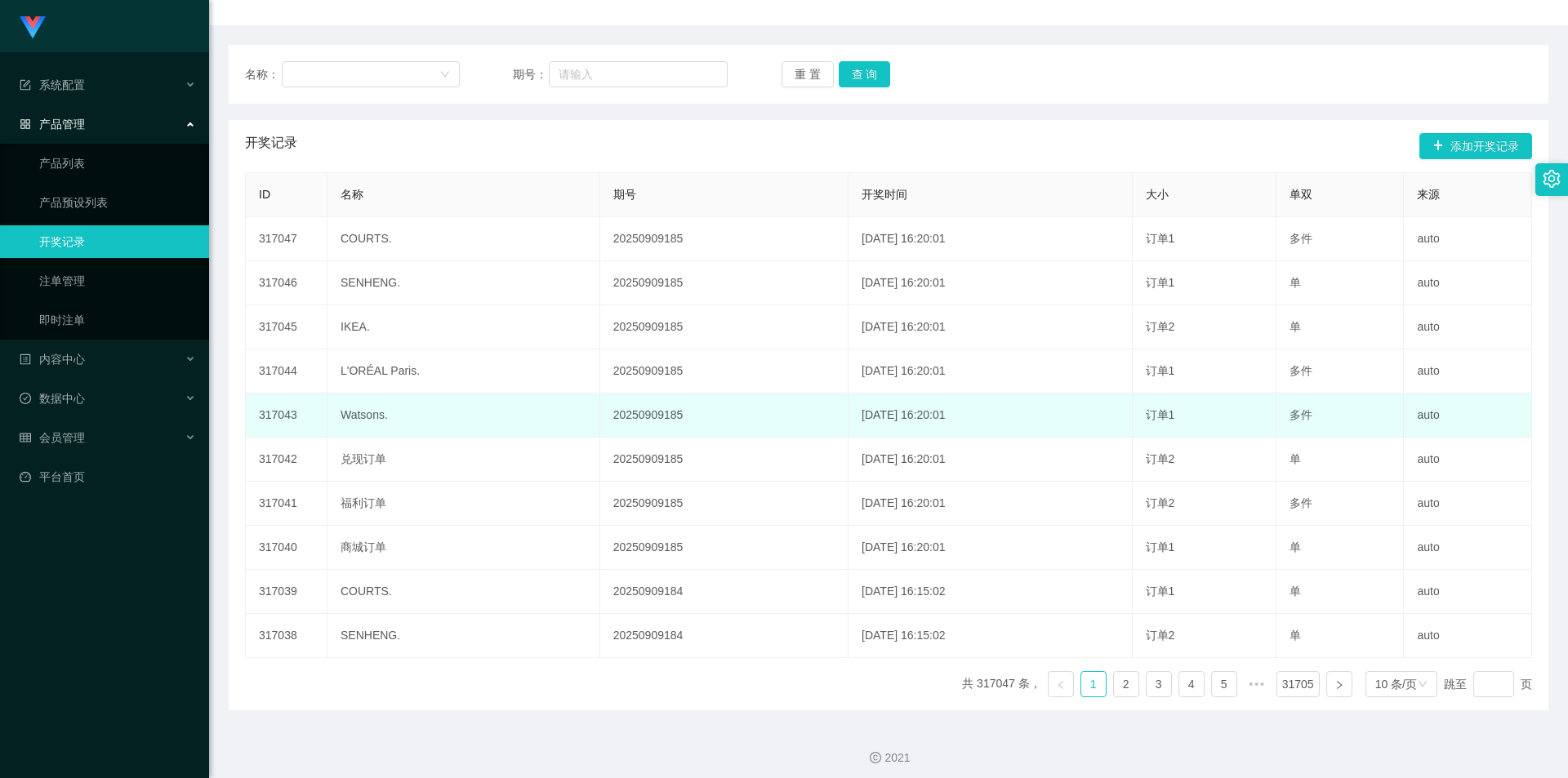
click at [909, 429] on td "2025-09-09 16:20:01" at bounding box center [990, 416] width 284 height 44
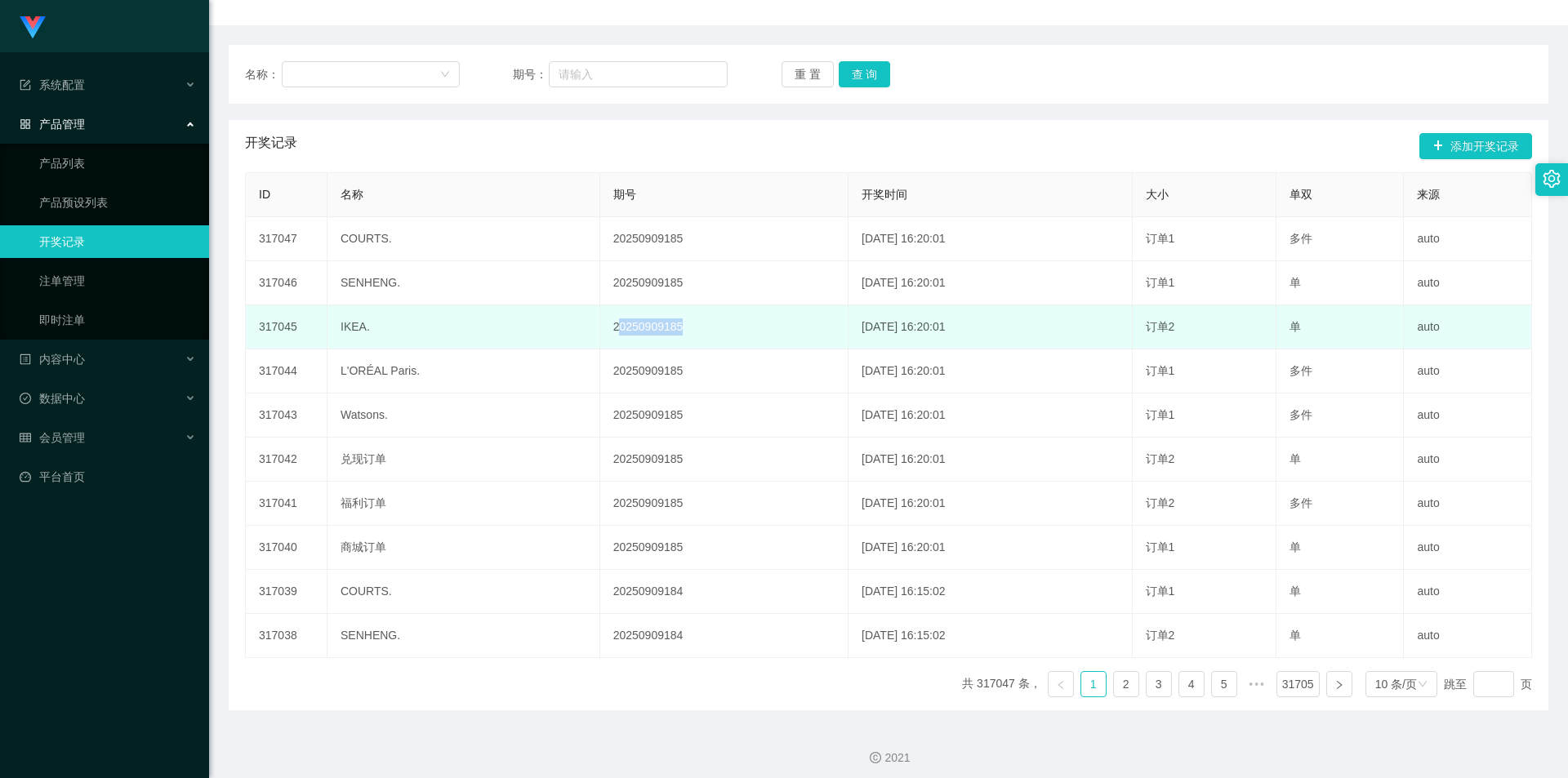
drag, startPoint x: 667, startPoint y: 328, endPoint x: 587, endPoint y: 324, distance: 80.1
click at [600, 324] on td "20250909185" at bounding box center [723, 328] width 248 height 44
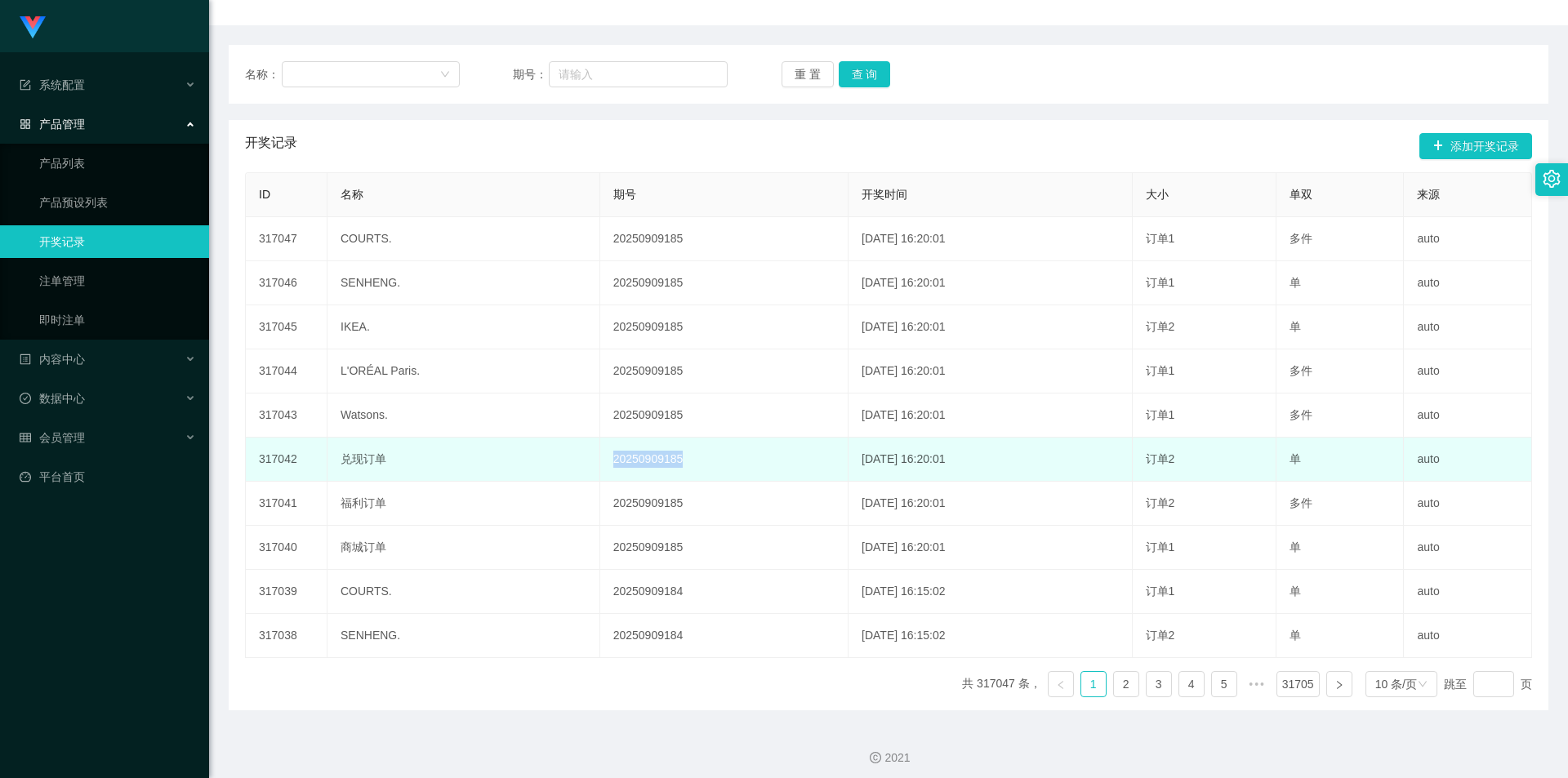
drag, startPoint x: 667, startPoint y: 449, endPoint x: 569, endPoint y: 457, distance: 98.3
click at [600, 454] on td "20250909185" at bounding box center [723, 459] width 248 height 44
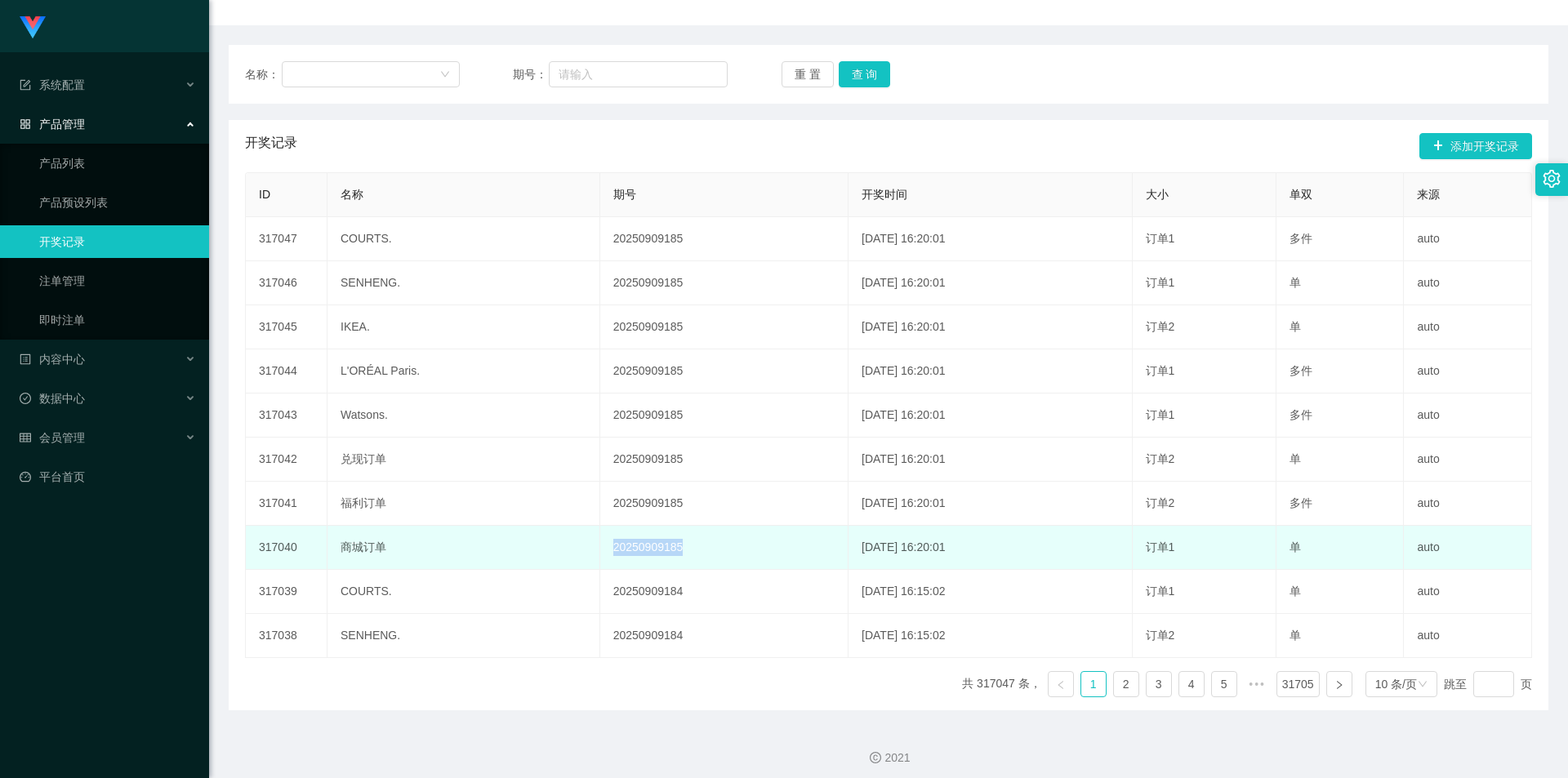
drag, startPoint x: 663, startPoint y: 539, endPoint x: 526, endPoint y: 542, distance: 137.0
click at [526, 542] on tr "317040 商城订单 20250909185 2025-09-09 16:20:01 订单1 单 auto" at bounding box center [889, 548] width 1286 height 44
click at [689, 541] on td "20250909185" at bounding box center [723, 548] width 248 height 44
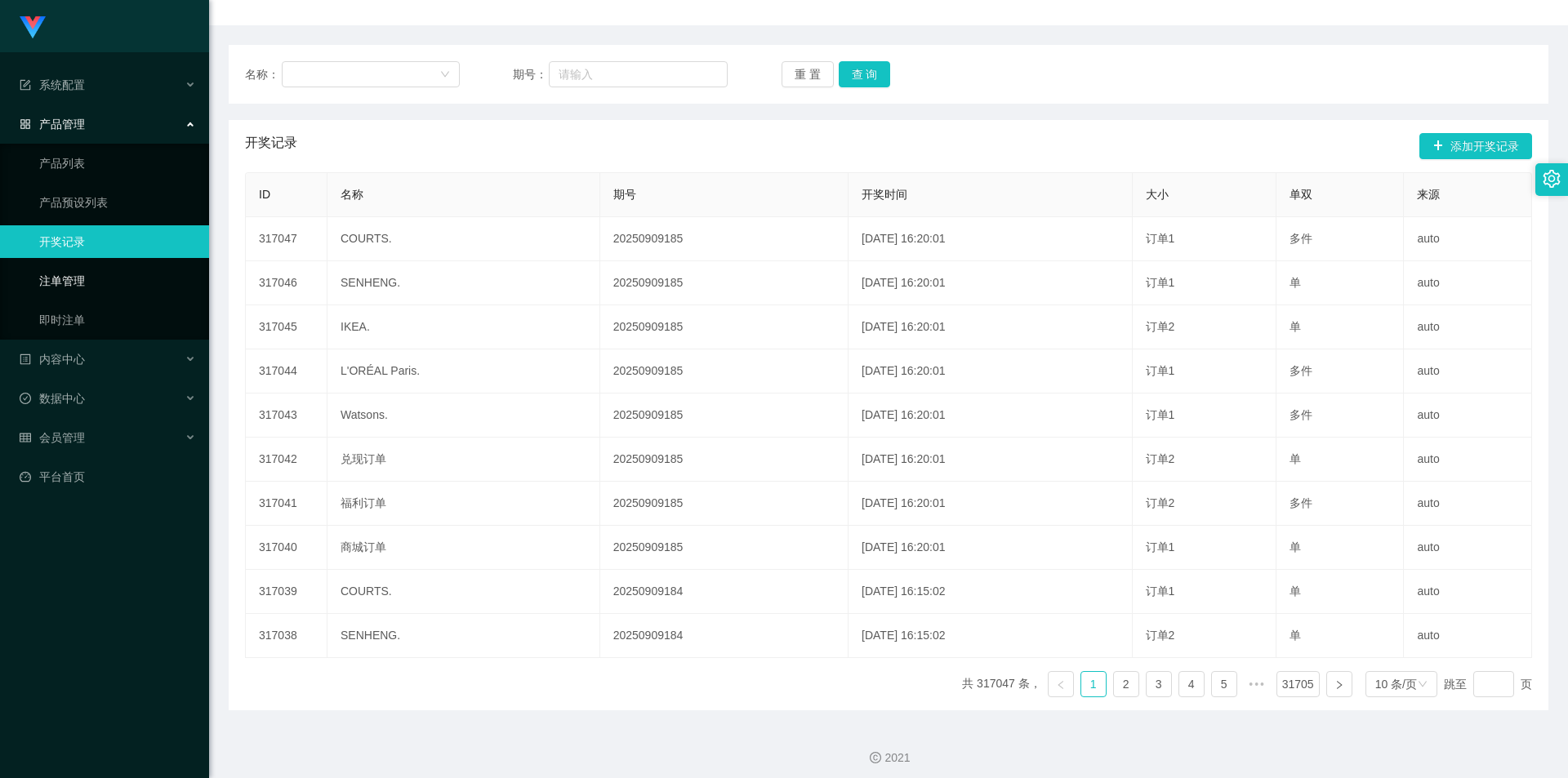
click at [102, 286] on link "注单管理" at bounding box center [117, 280] width 156 height 33
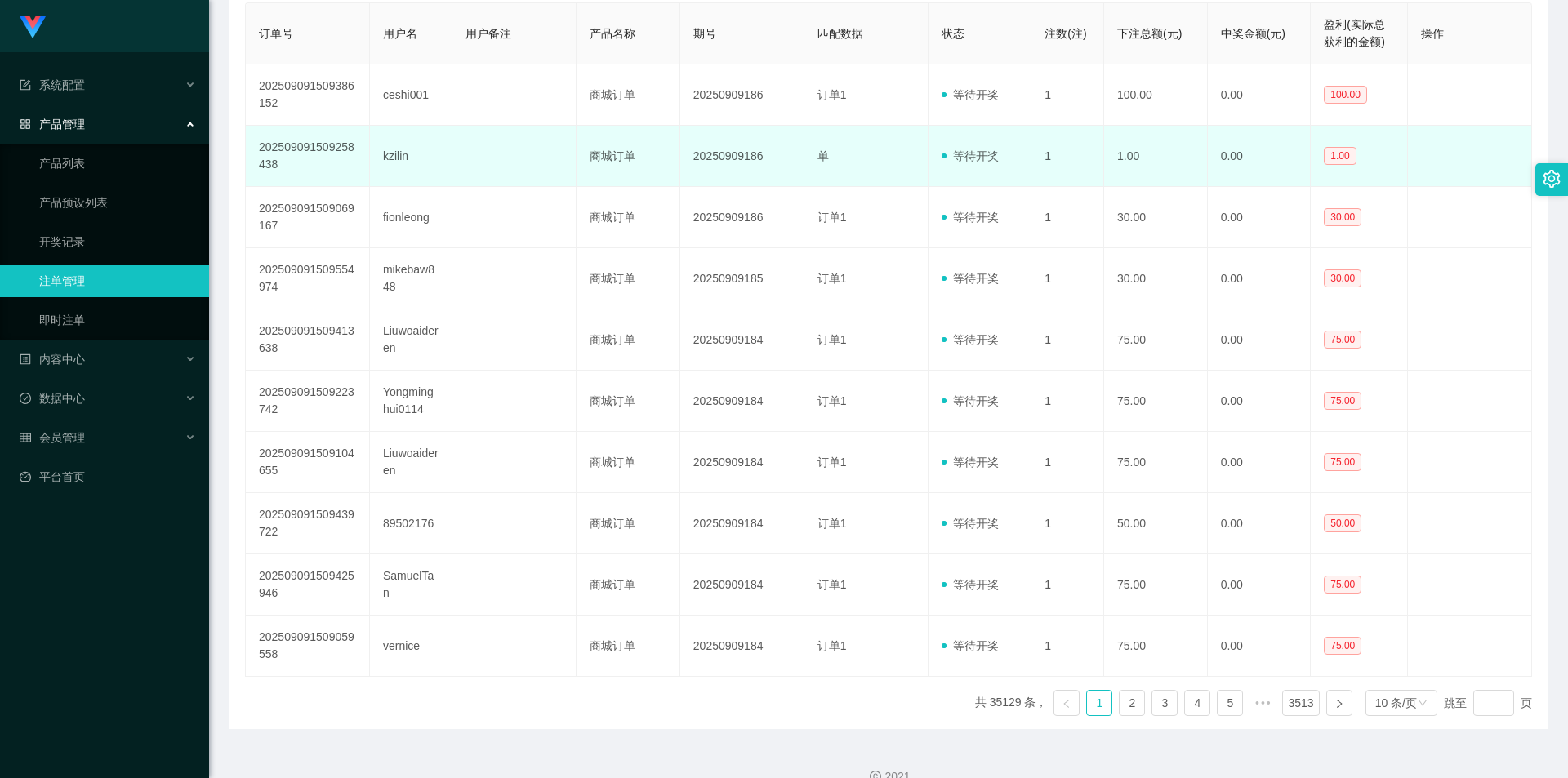
scroll to position [353, 0]
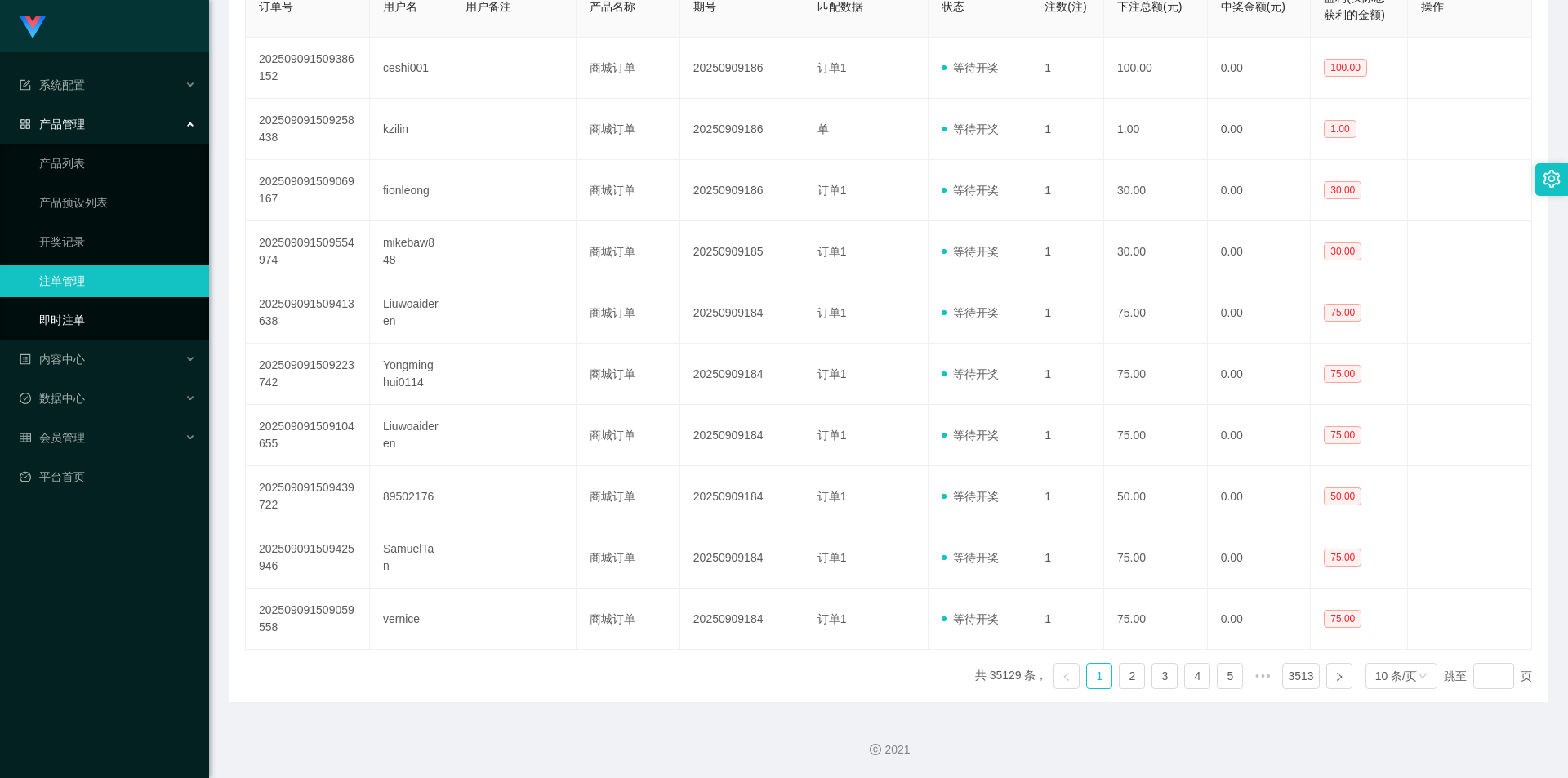
click at [119, 318] on link "即时注单" at bounding box center [117, 320] width 156 height 33
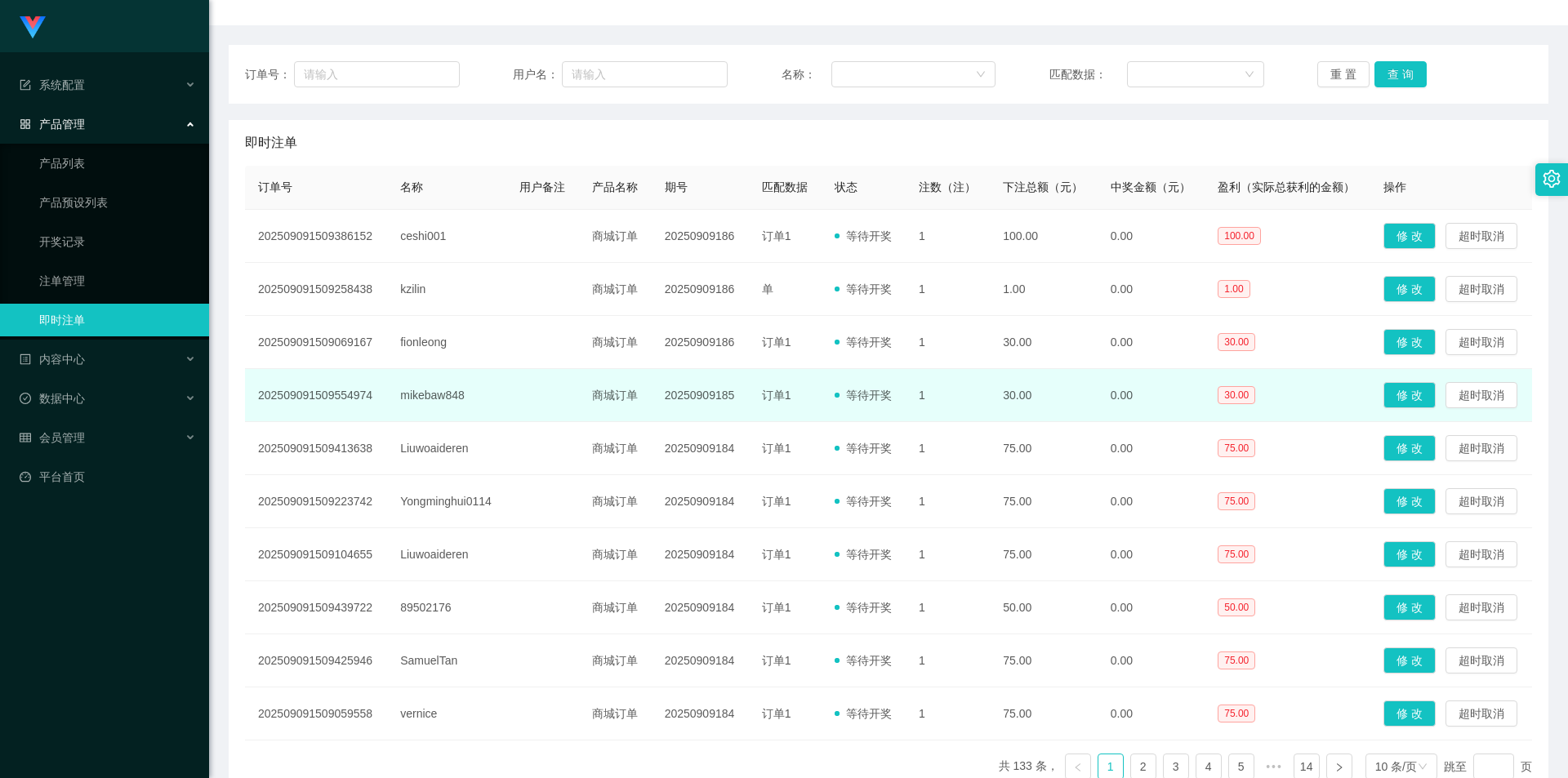
scroll to position [253, 0]
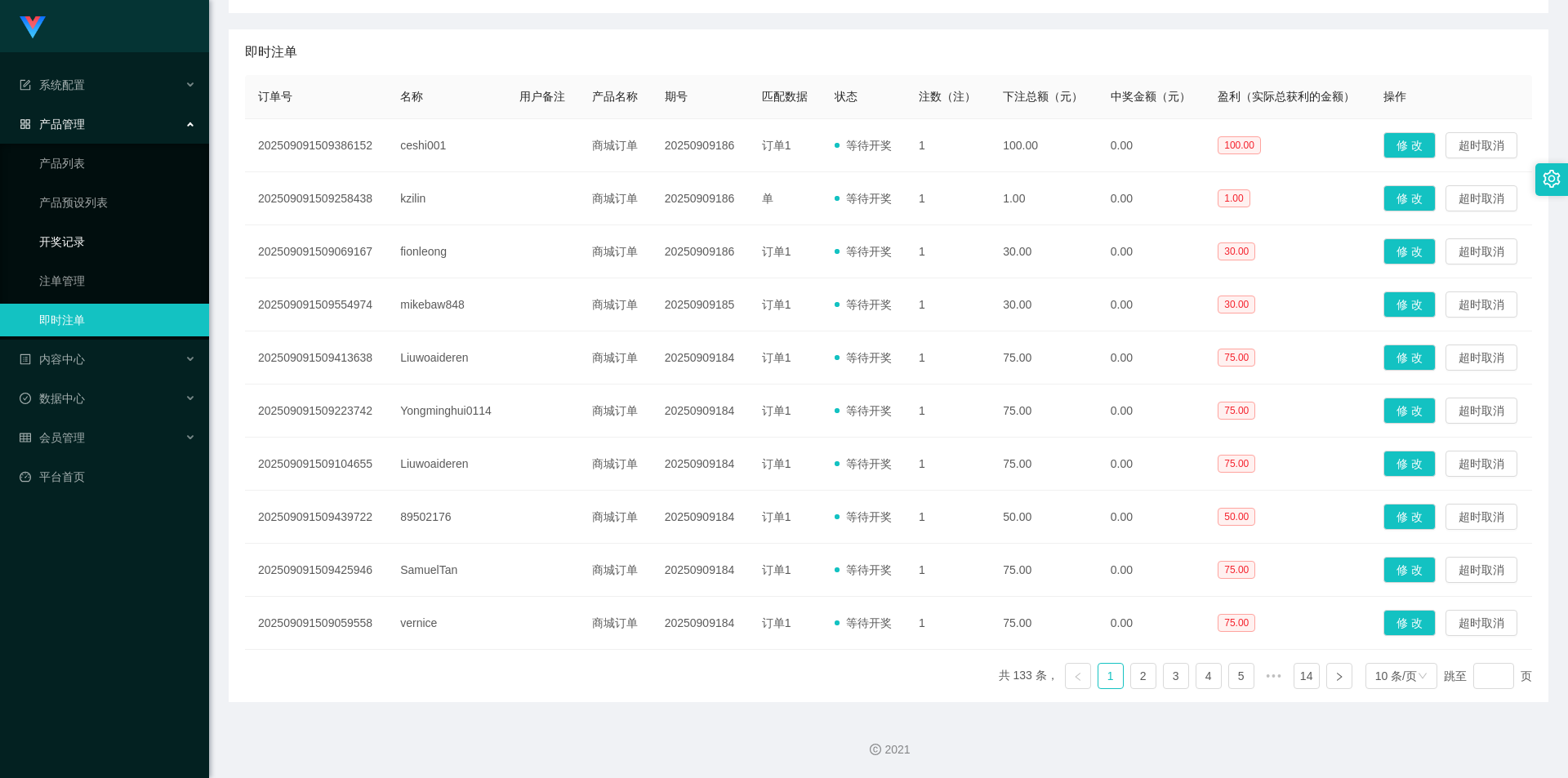
click at [99, 244] on link "开奖记录" at bounding box center [117, 241] width 156 height 33
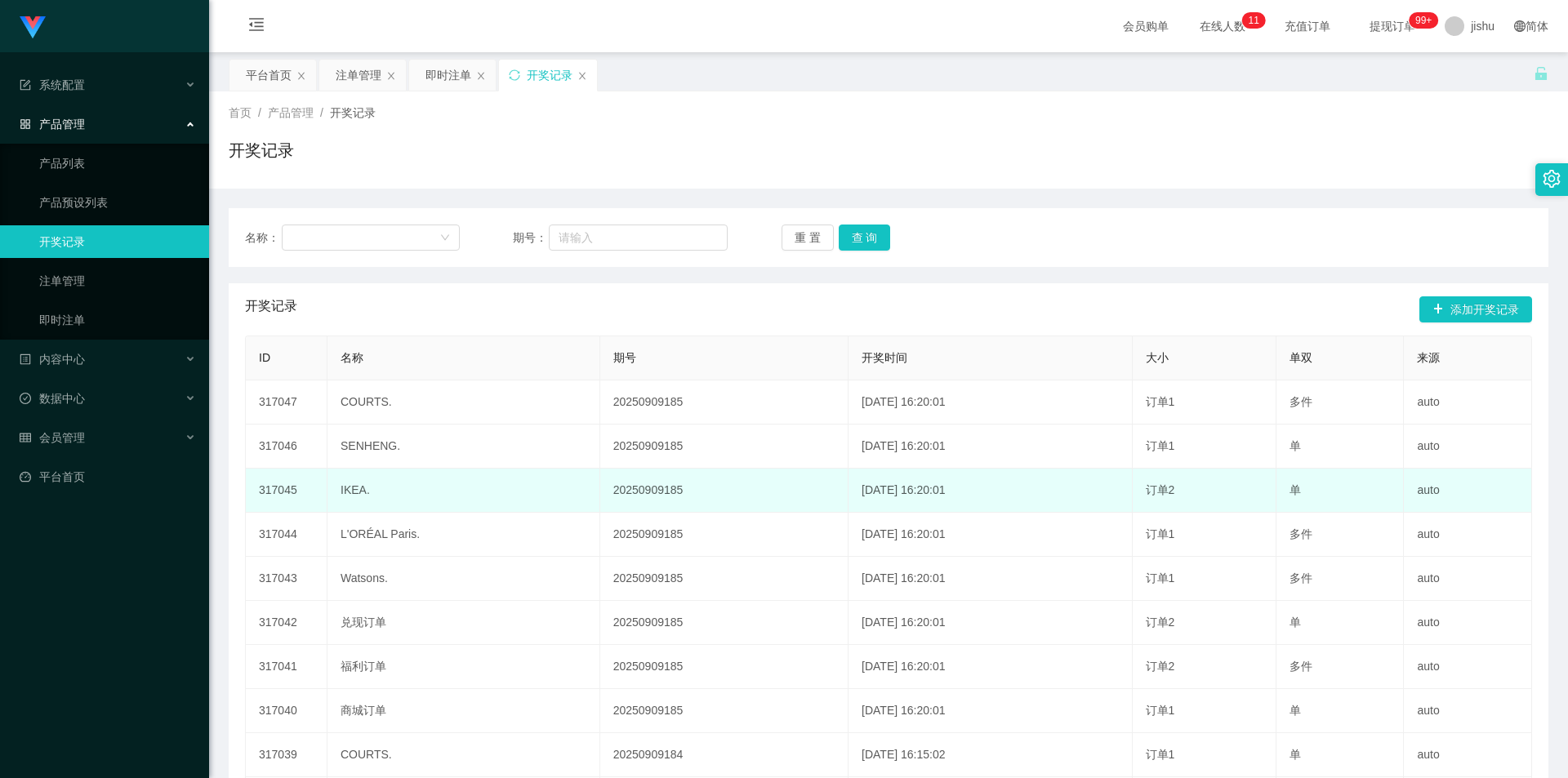
scroll to position [171, 0]
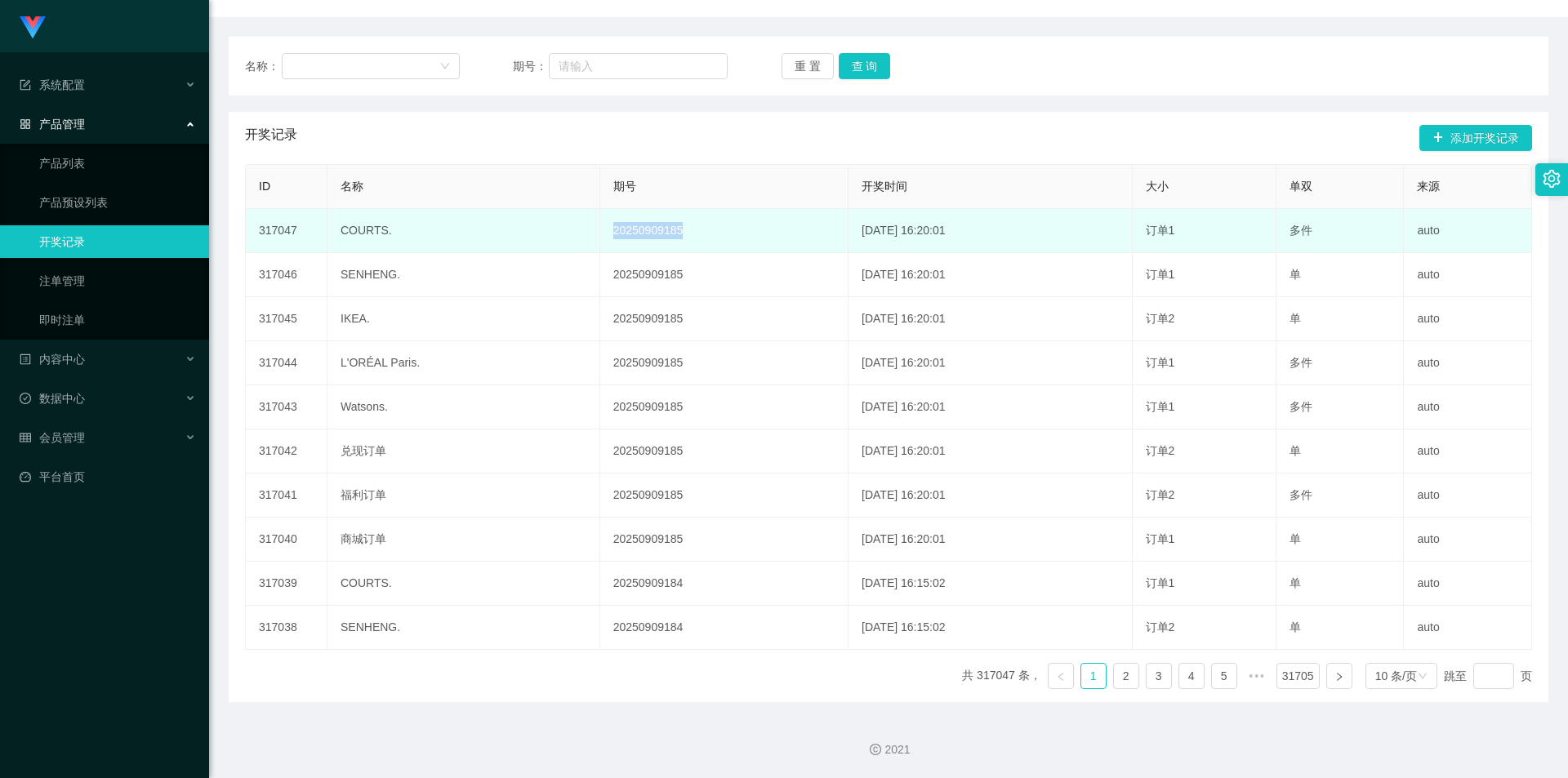
drag, startPoint x: 652, startPoint y: 246, endPoint x: 545, endPoint y: 246, distance: 107.0
click at [545, 246] on tr "317047 COURTS. 20250909185 2025-09-09 16:20:01 订单1 多件 auto" at bounding box center [889, 231] width 1286 height 44
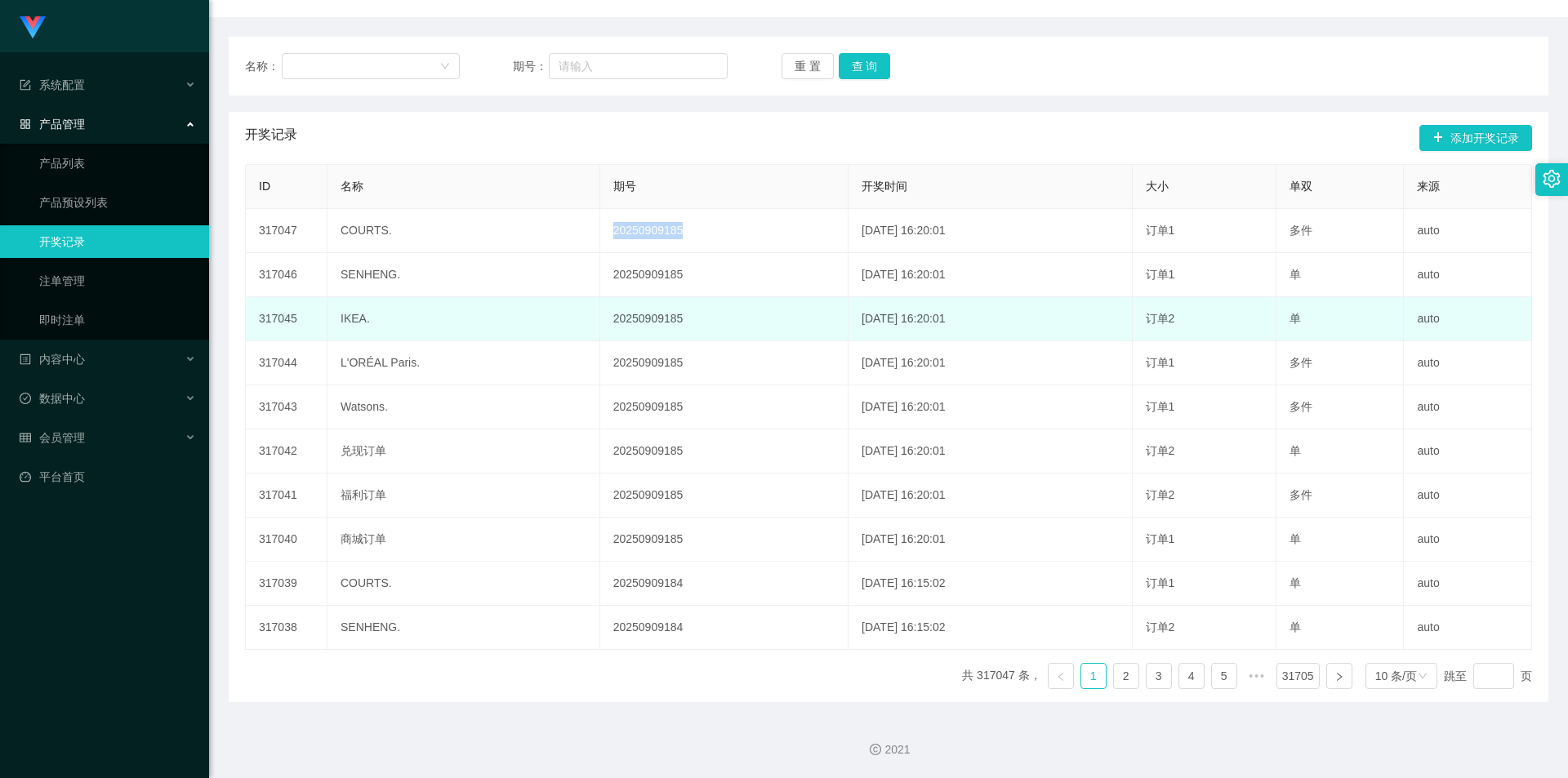
click at [651, 323] on td "20250909185" at bounding box center [723, 319] width 248 height 44
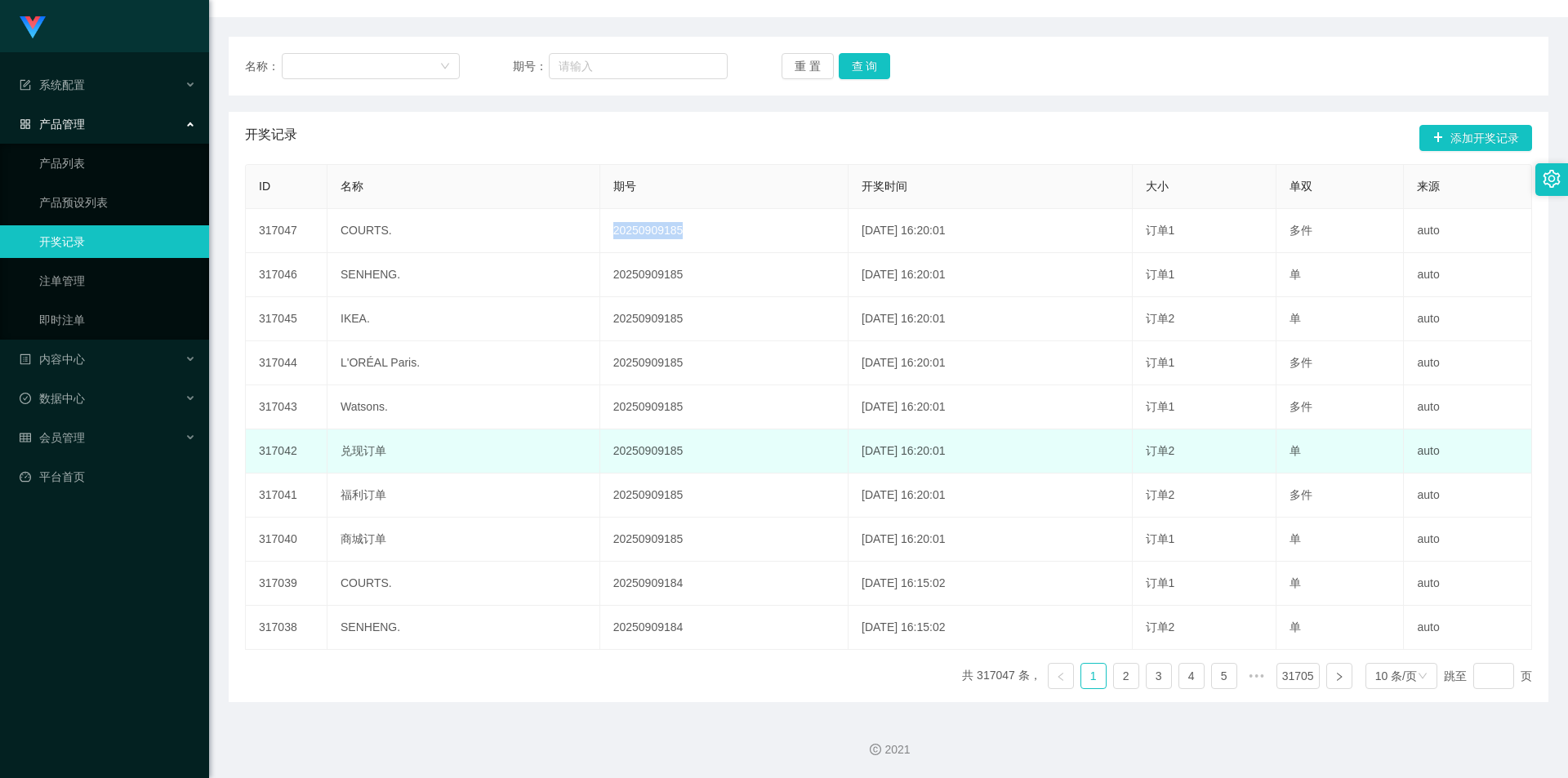
drag, startPoint x: 958, startPoint y: 458, endPoint x: 822, endPoint y: 461, distance: 136.0
click at [848, 461] on td "2025-09-09 16:20:01" at bounding box center [990, 451] width 284 height 44
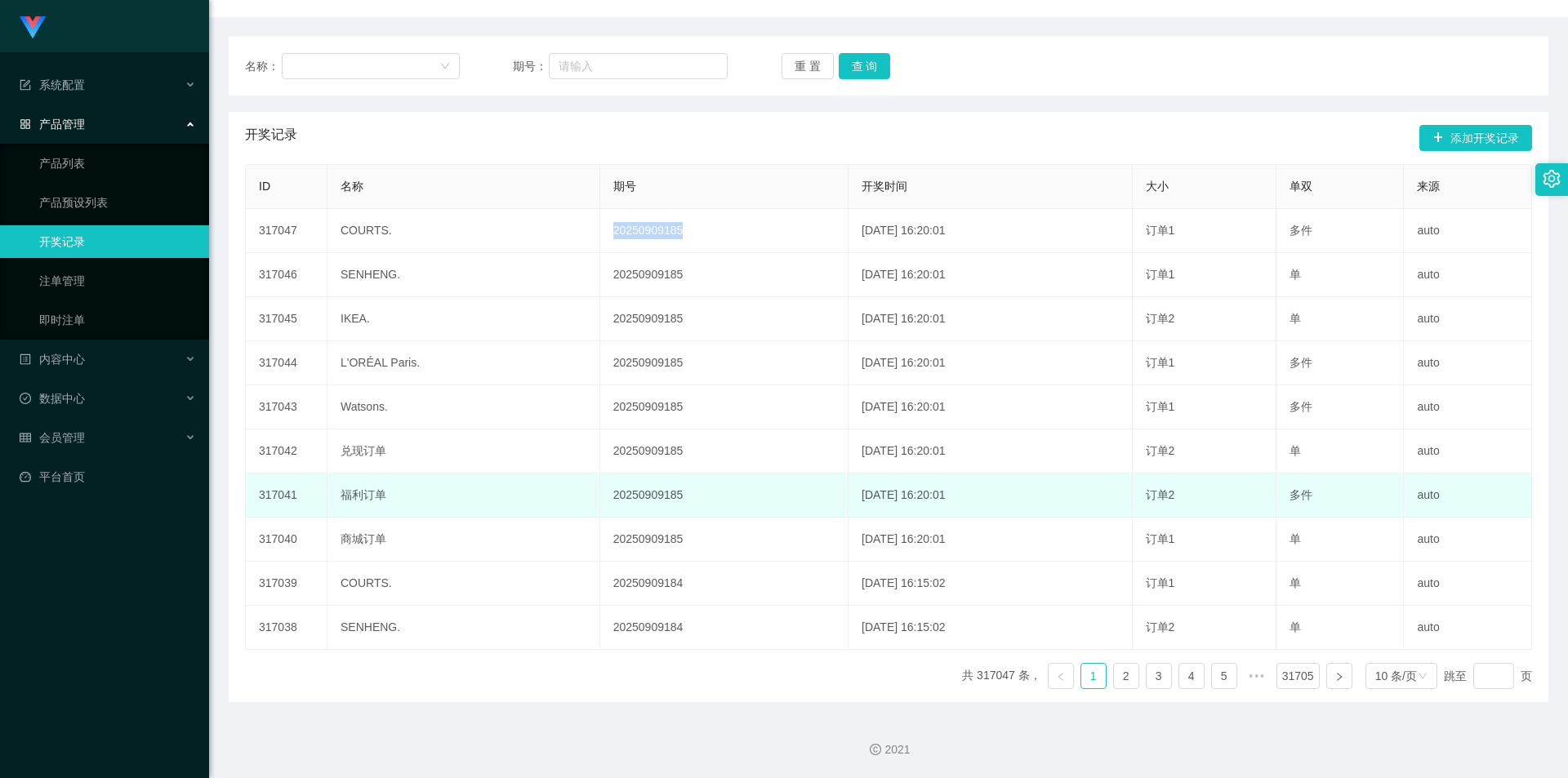
click at [944, 497] on td "2025-09-09 16:20:01" at bounding box center [990, 495] width 284 height 44
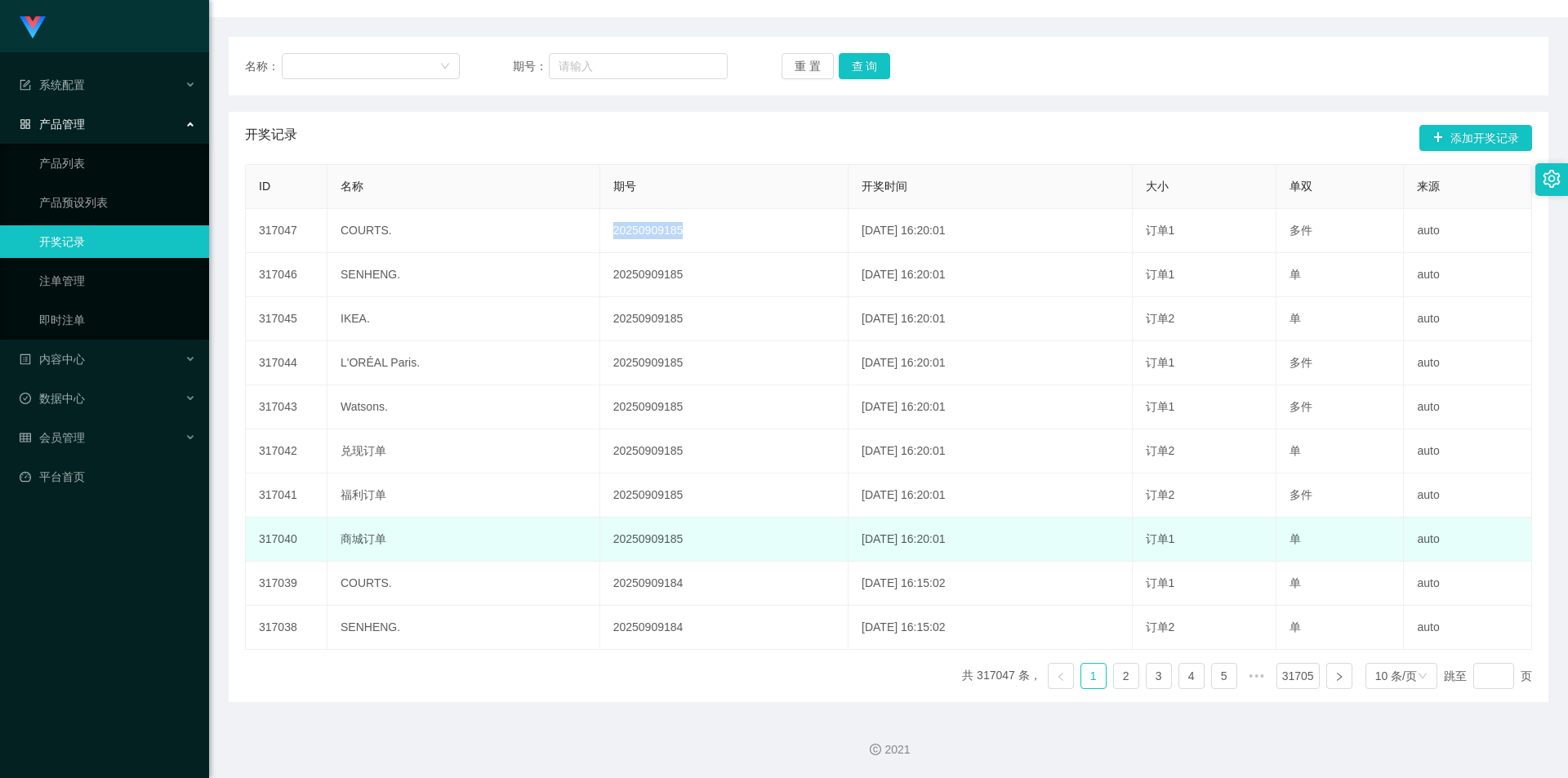
drag, startPoint x: 956, startPoint y: 543, endPoint x: 820, endPoint y: 540, distance: 136.0
click at [848, 540] on td "2025-09-09 16:20:01" at bounding box center [990, 540] width 284 height 44
click at [951, 546] on td "2025-09-09 16:20:01" at bounding box center [990, 540] width 284 height 44
drag, startPoint x: 959, startPoint y: 545, endPoint x: 822, endPoint y: 544, distance: 137.0
click at [848, 544] on td "2025-09-09 16:20:01" at bounding box center [990, 540] width 284 height 44
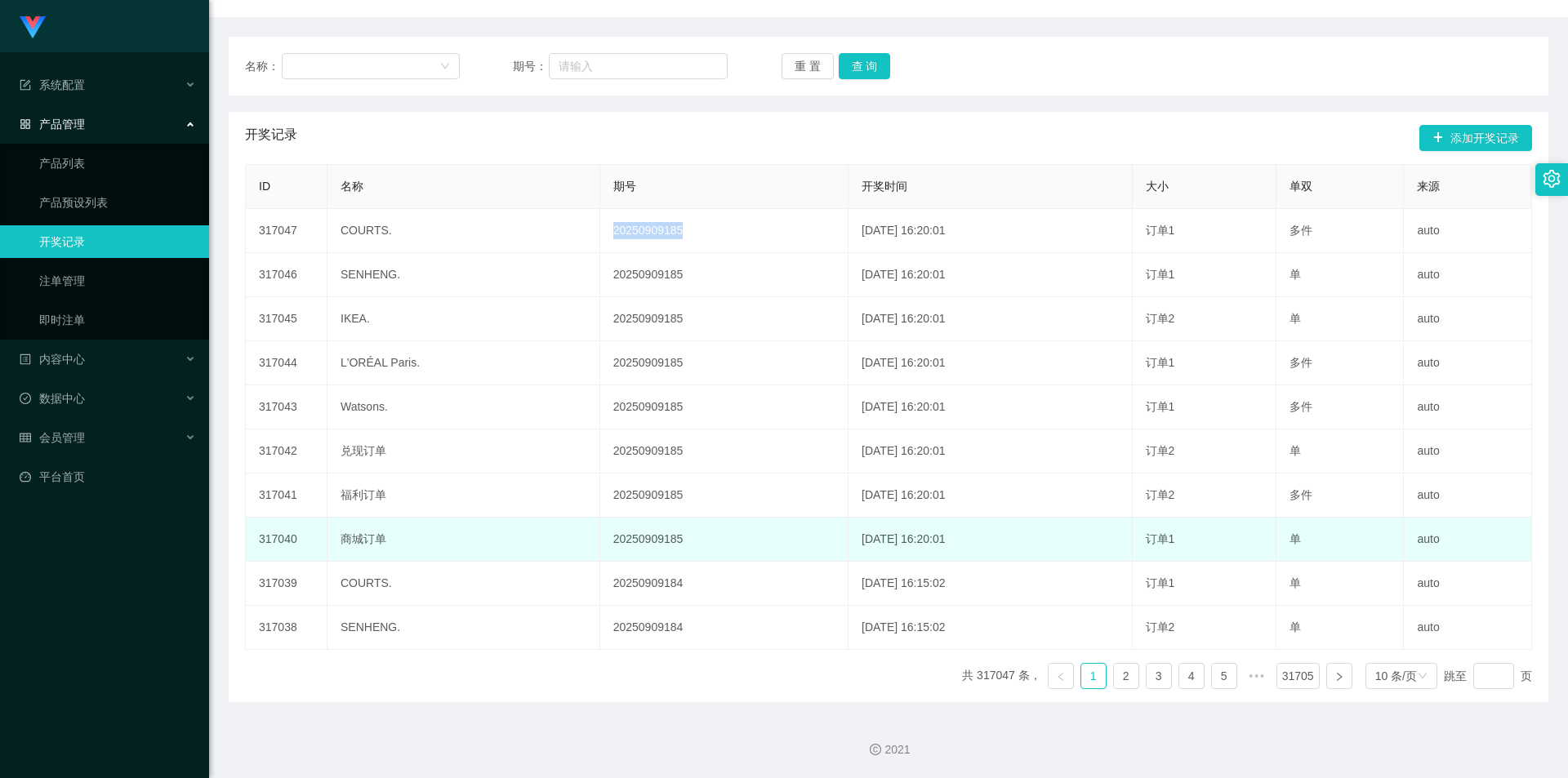
click at [961, 541] on td "2025-09-09 16:20:01" at bounding box center [990, 540] width 284 height 44
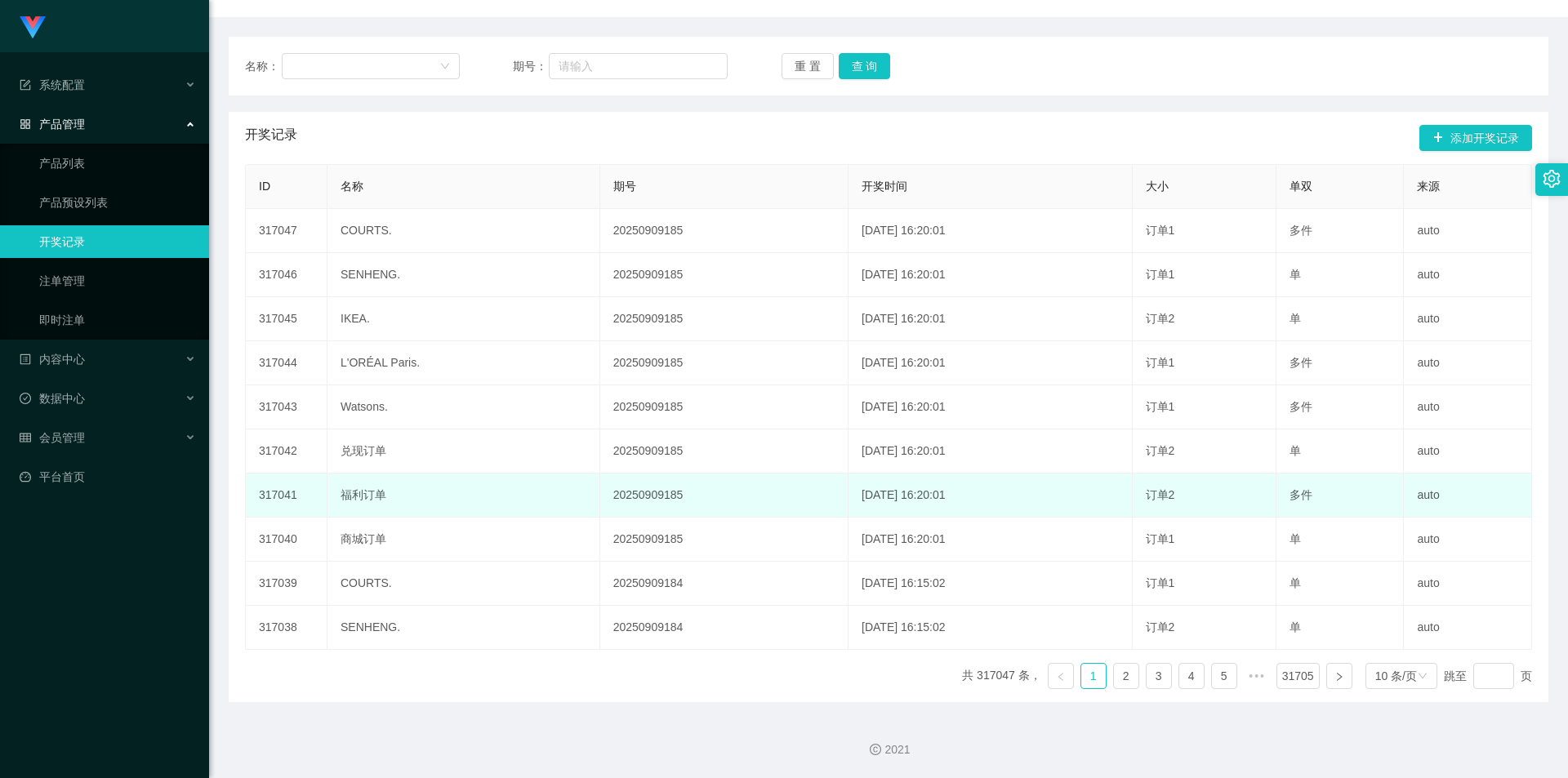
drag, startPoint x: 384, startPoint y: 451, endPoint x: 391, endPoint y: 474, distance: 24.0
click at [384, 451] on td "兑现订单" at bounding box center [464, 451] width 273 height 44
click at [394, 493] on td "福利订单" at bounding box center [464, 495] width 273 height 44
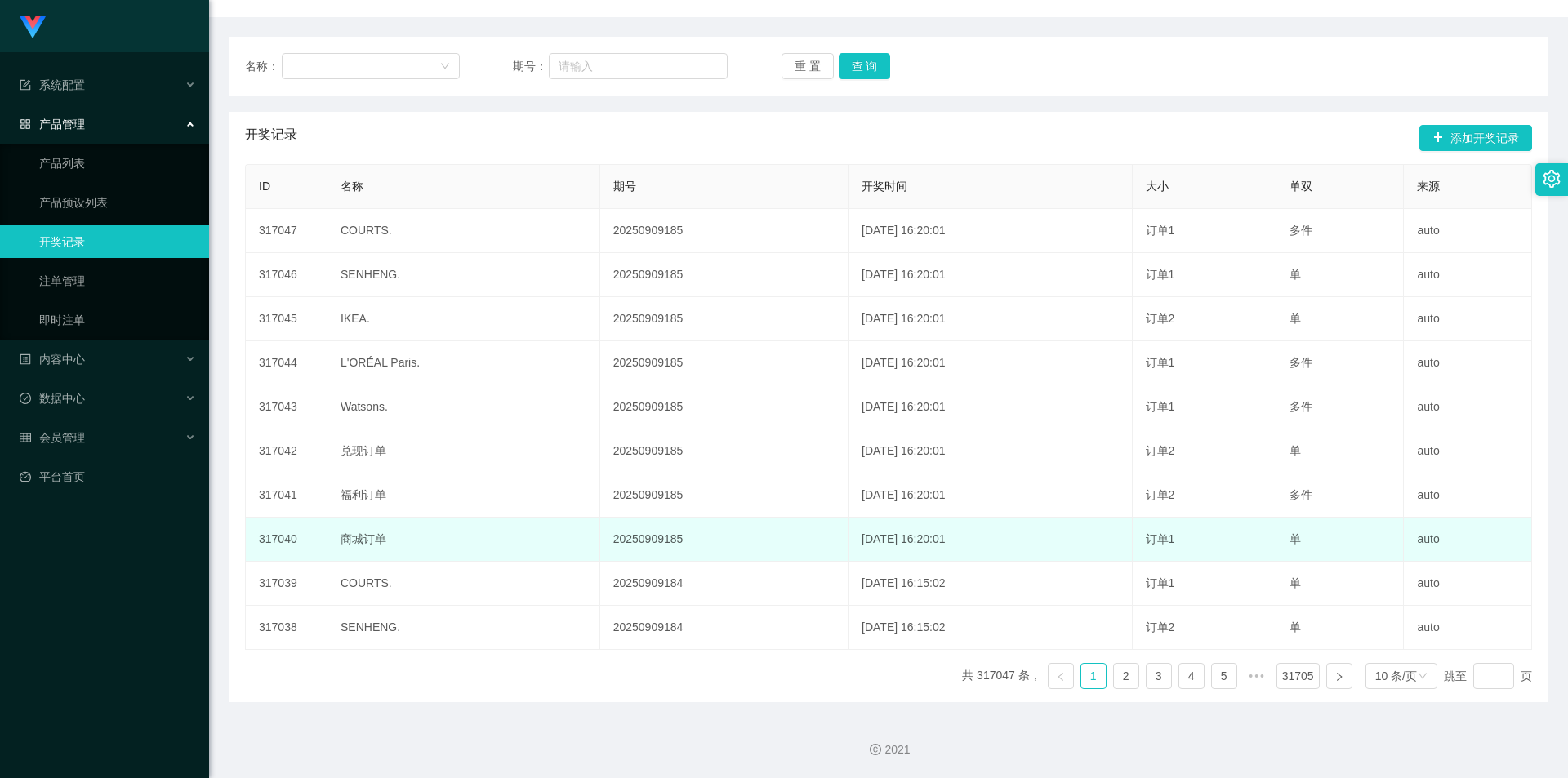
click at [395, 533] on td "商城订单" at bounding box center [464, 540] width 273 height 44
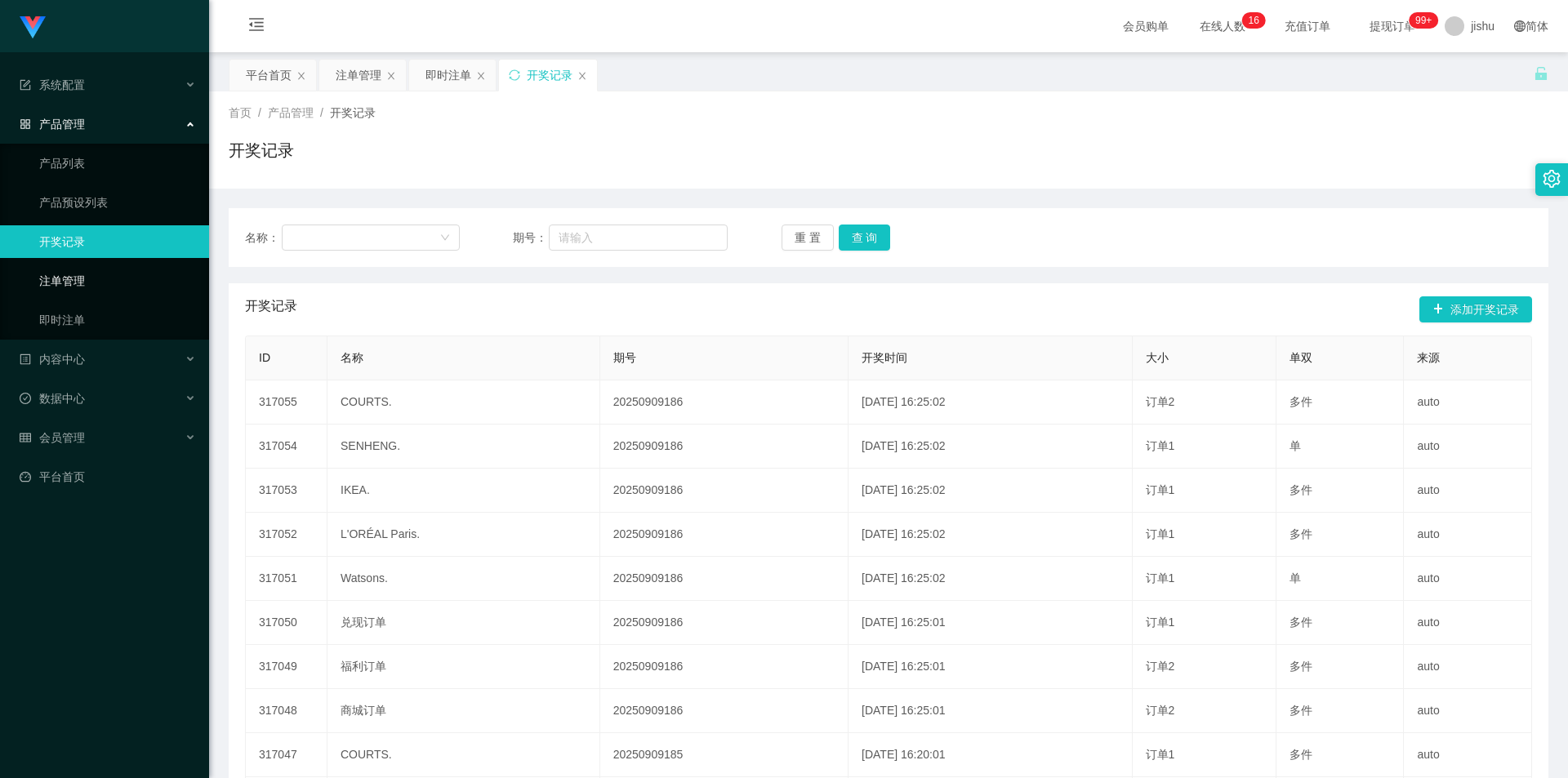
drag, startPoint x: 0, startPoint y: 0, endPoint x: 121, endPoint y: 278, distance: 303.2
click at [121, 278] on link "注单管理" at bounding box center [117, 280] width 156 height 33
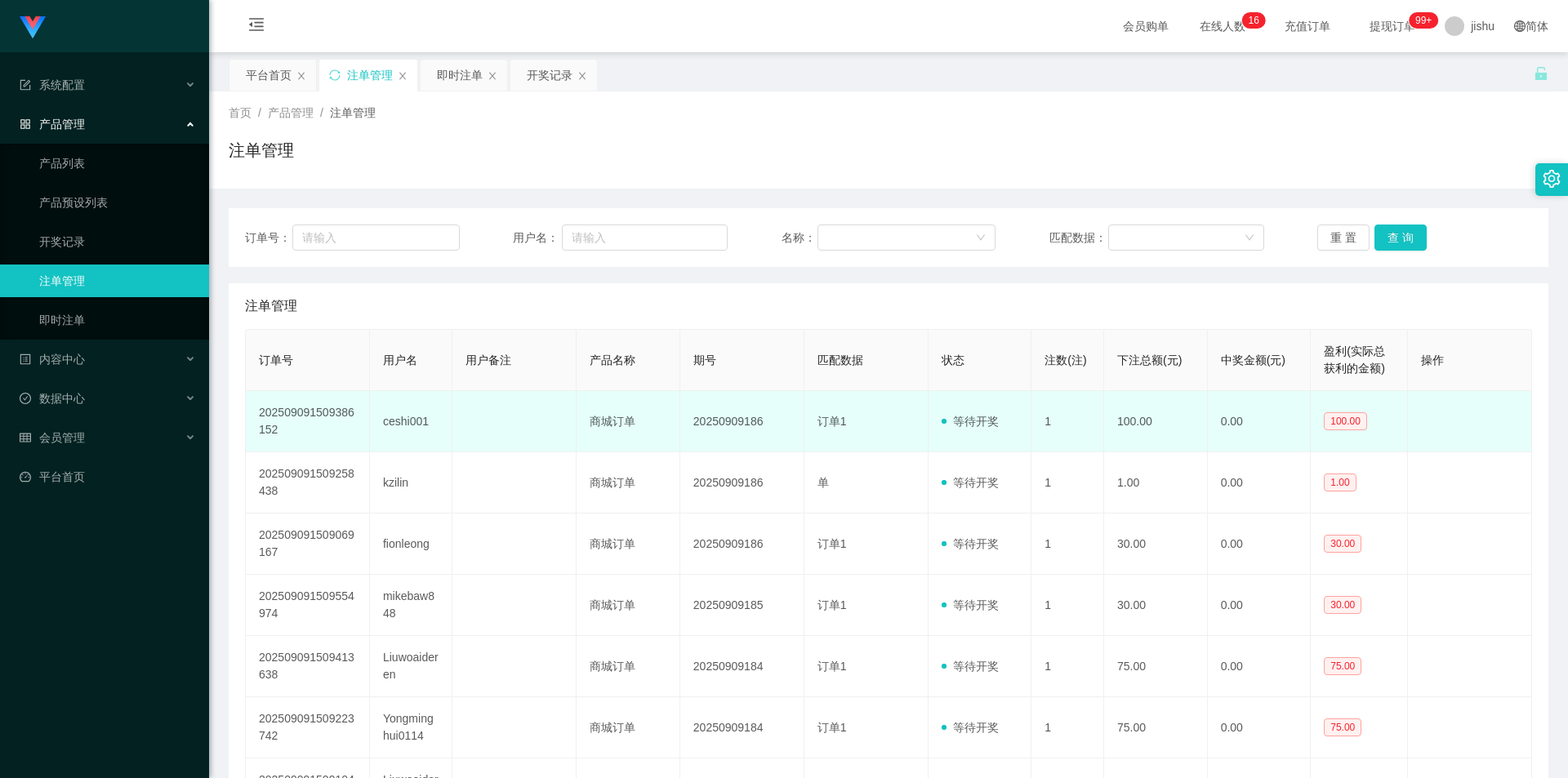
scroll to position [163, 0]
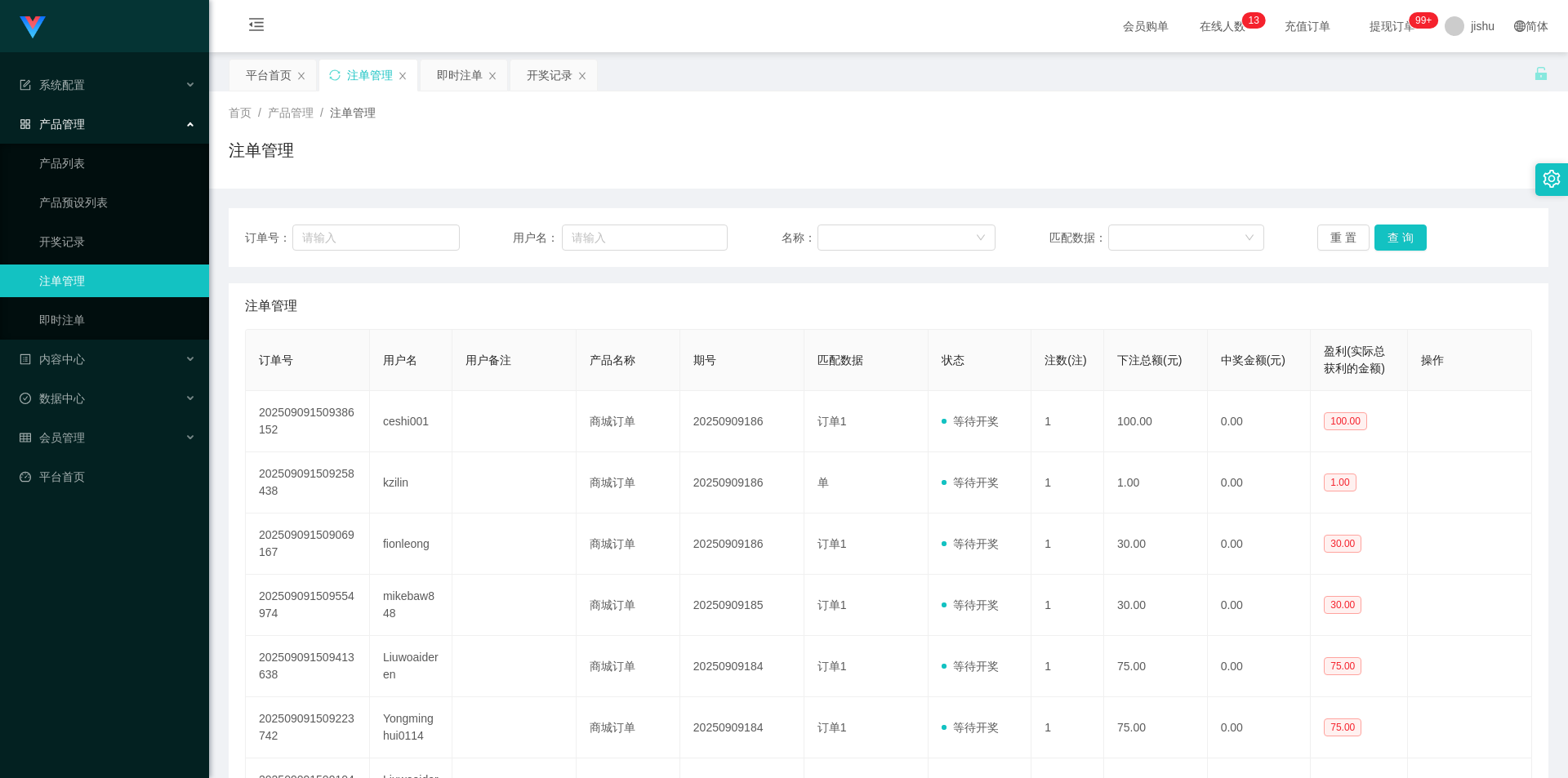
click at [1042, 299] on div "注单管理" at bounding box center [888, 306] width 1287 height 46
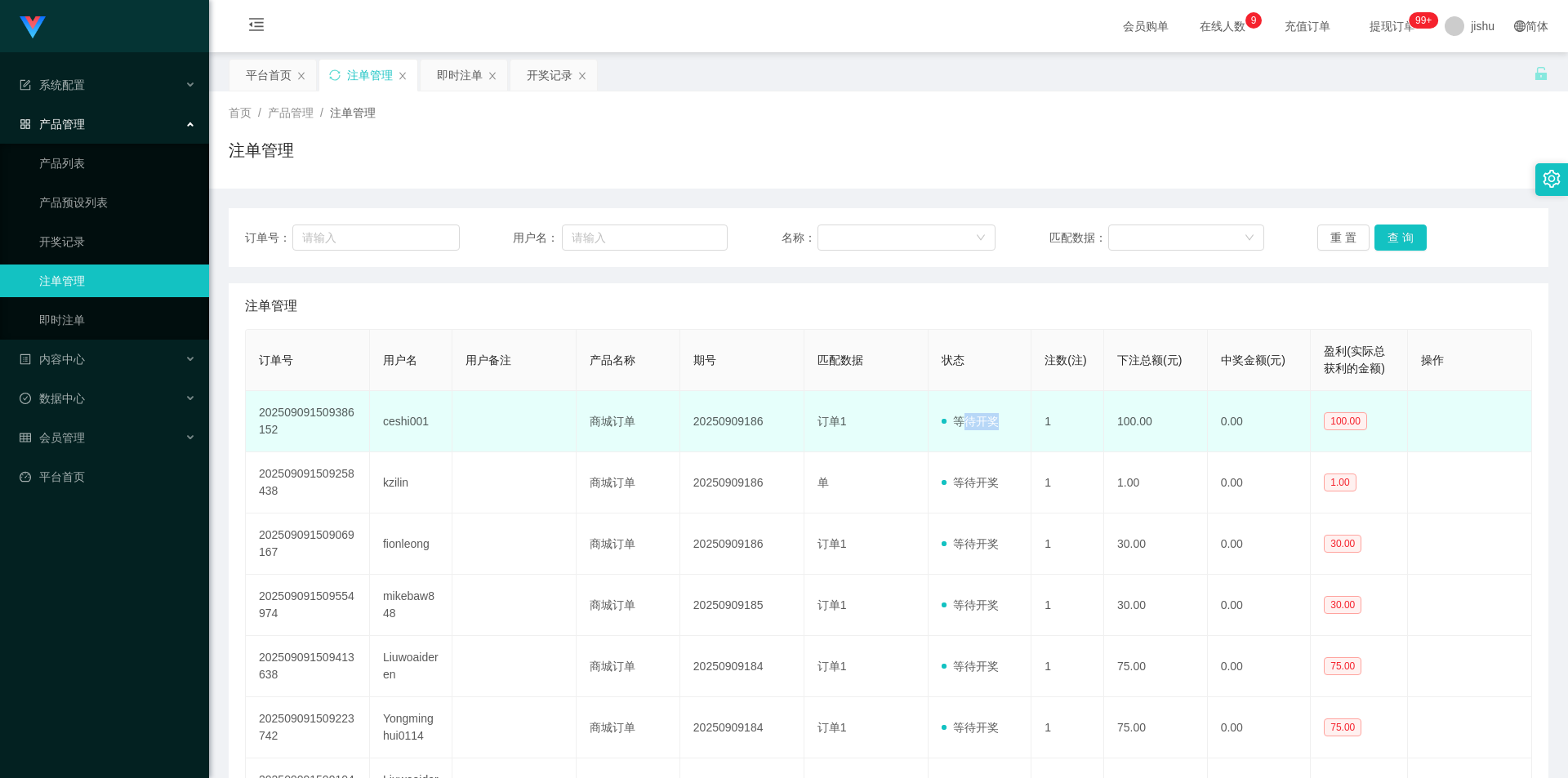
drag, startPoint x: 956, startPoint y: 419, endPoint x: 998, endPoint y: 422, distance: 42.1
click at [998, 422] on td "等待开奖" at bounding box center [980, 421] width 103 height 61
click at [1002, 426] on td "等待开奖" at bounding box center [980, 421] width 103 height 61
drag, startPoint x: 1002, startPoint y: 426, endPoint x: 952, endPoint y: 427, distance: 50.0
click at [952, 427] on td "等待开奖" at bounding box center [980, 421] width 103 height 61
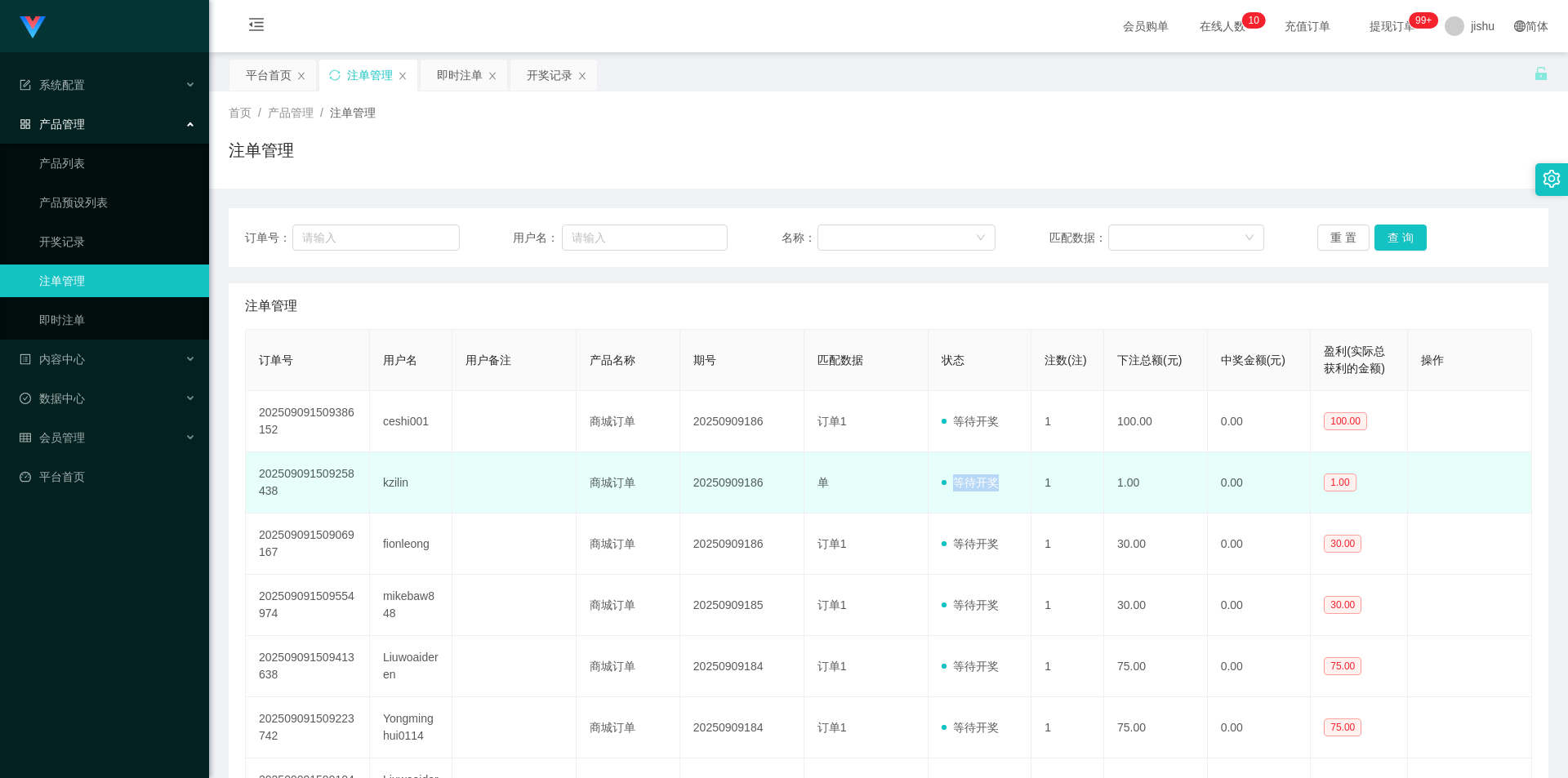
drag, startPoint x: 998, startPoint y: 490, endPoint x: 954, endPoint y: 491, distance: 44.0
click at [954, 491] on td "等待开奖" at bounding box center [980, 482] width 103 height 61
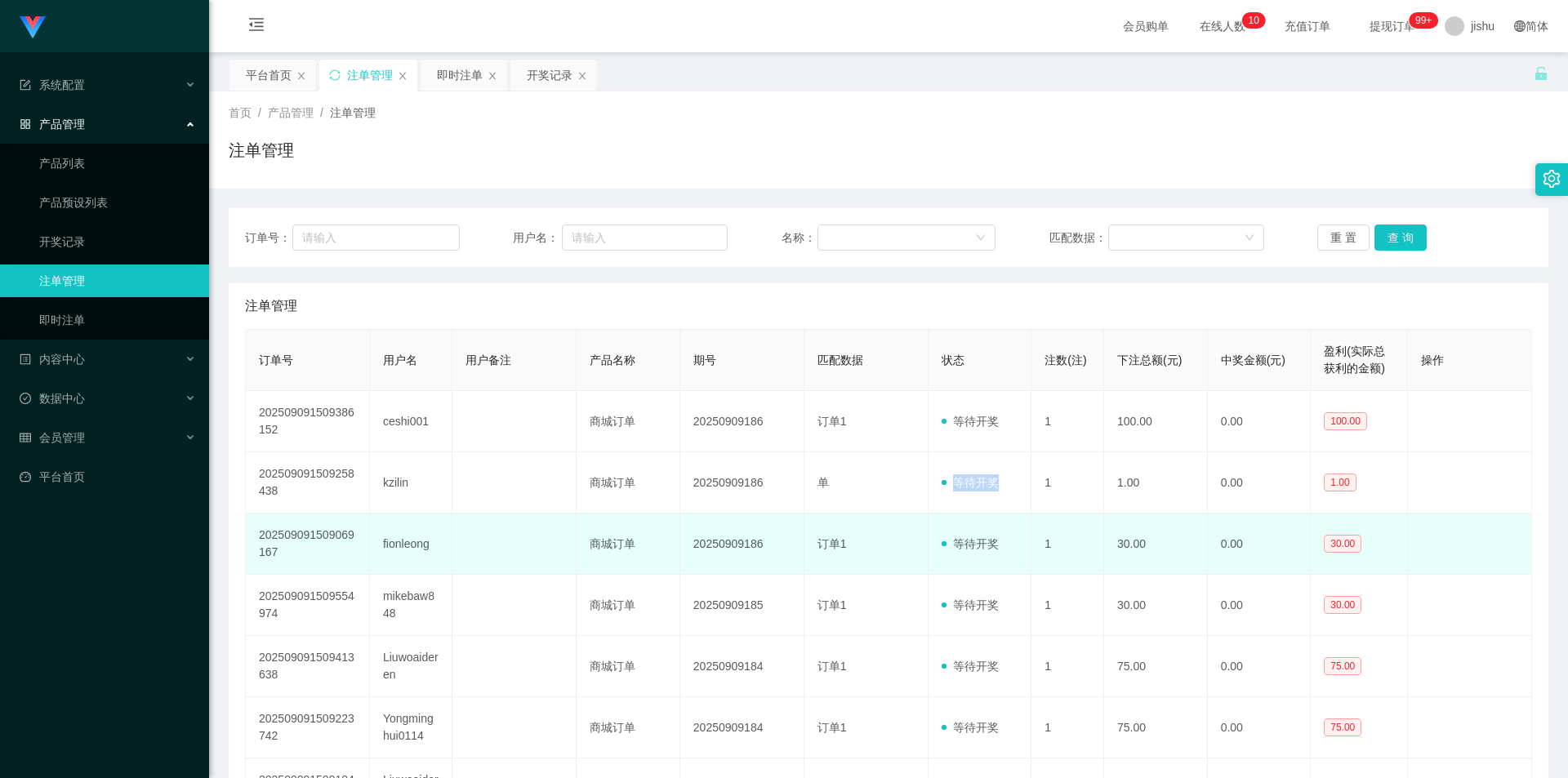
click at [993, 550] on span "等待开奖" at bounding box center [970, 543] width 57 height 13
drag, startPoint x: 996, startPoint y: 543, endPoint x: 952, endPoint y: 545, distance: 44.0
click at [952, 545] on td "等待开奖" at bounding box center [980, 543] width 103 height 61
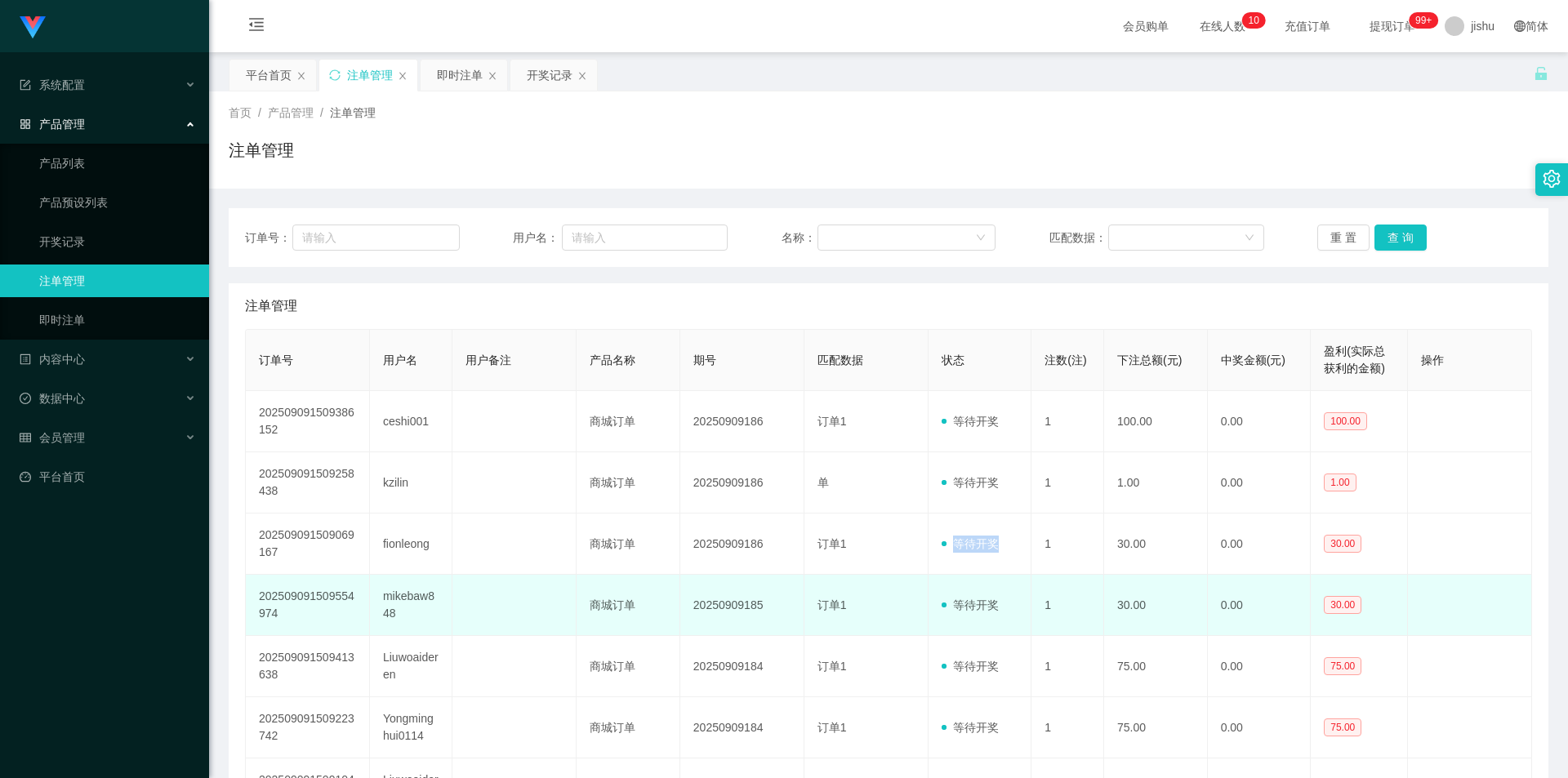
click at [976, 599] on span "等待开奖" at bounding box center [970, 605] width 57 height 13
click at [982, 604] on span "等待开奖" at bounding box center [970, 605] width 57 height 13
click at [1000, 607] on td "等待开奖" at bounding box center [980, 605] width 103 height 61
drag, startPoint x: 1004, startPoint y: 607, endPoint x: 948, endPoint y: 607, distance: 56.0
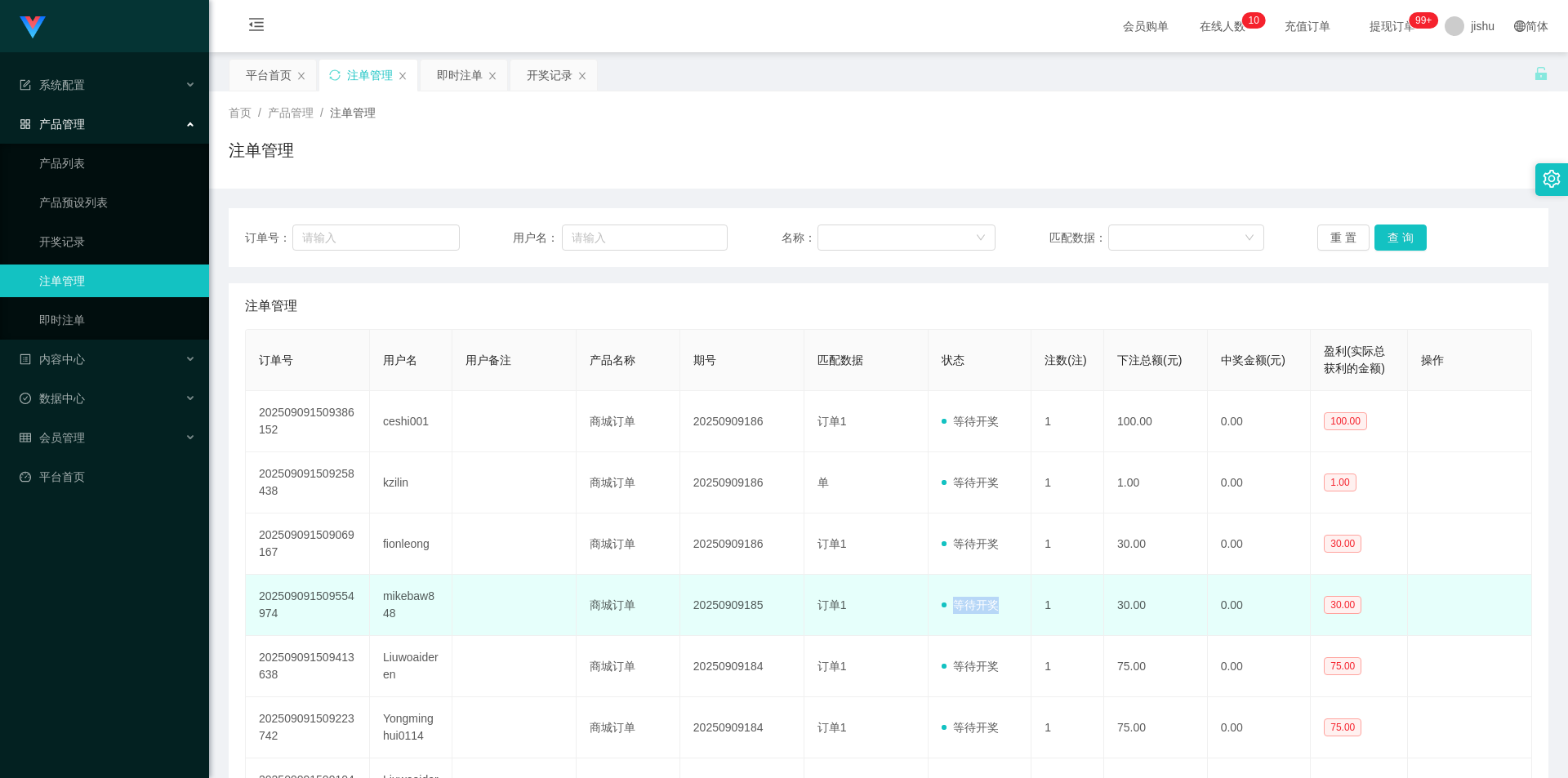
click at [948, 607] on td "等待开奖" at bounding box center [980, 605] width 103 height 61
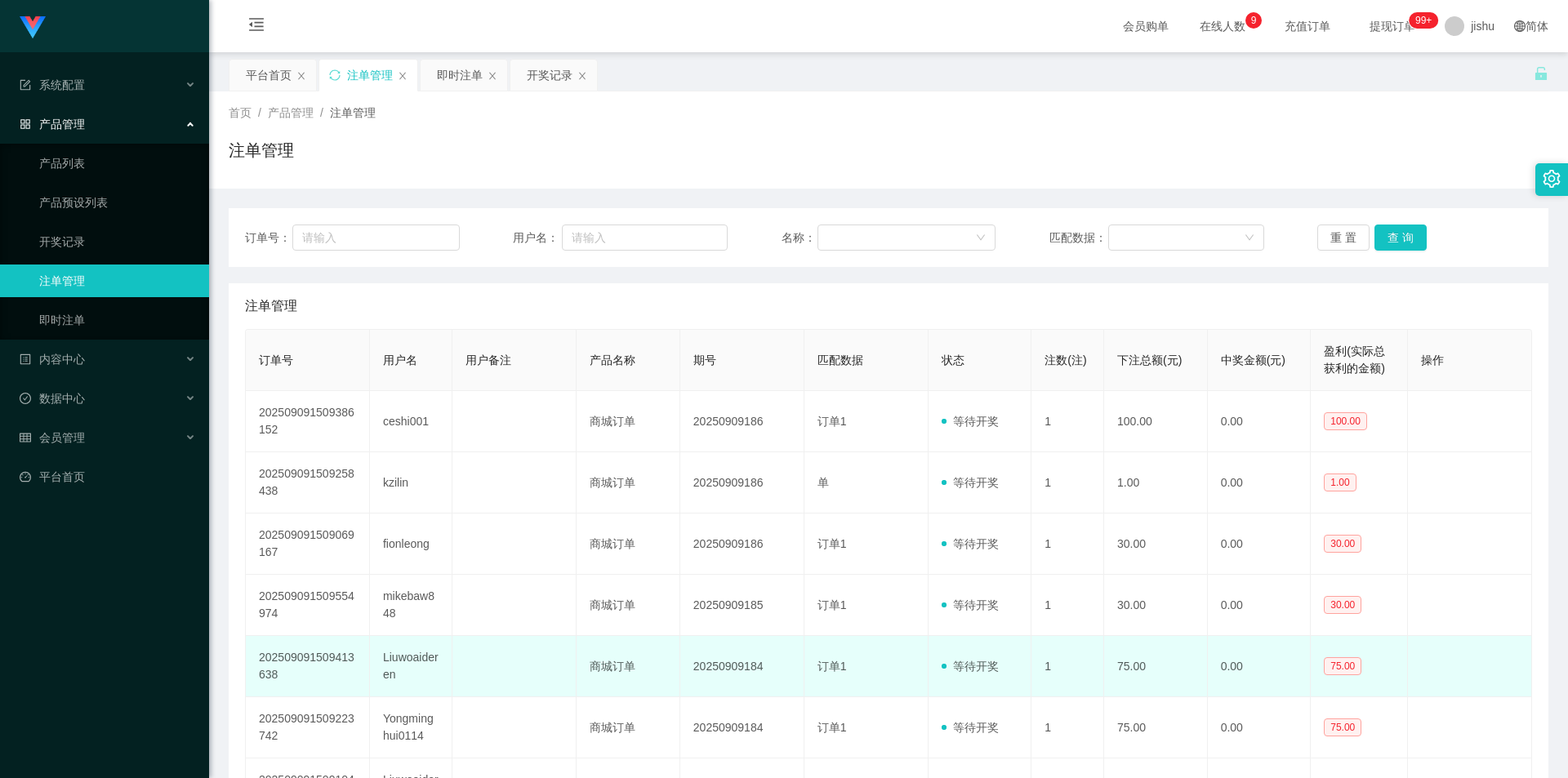
click at [1003, 670] on td "等待开奖" at bounding box center [980, 666] width 103 height 61
drag, startPoint x: 1003, startPoint y: 674, endPoint x: 954, endPoint y: 673, distance: 49.0
click at [954, 673] on td "等待开奖" at bounding box center [980, 666] width 103 height 61
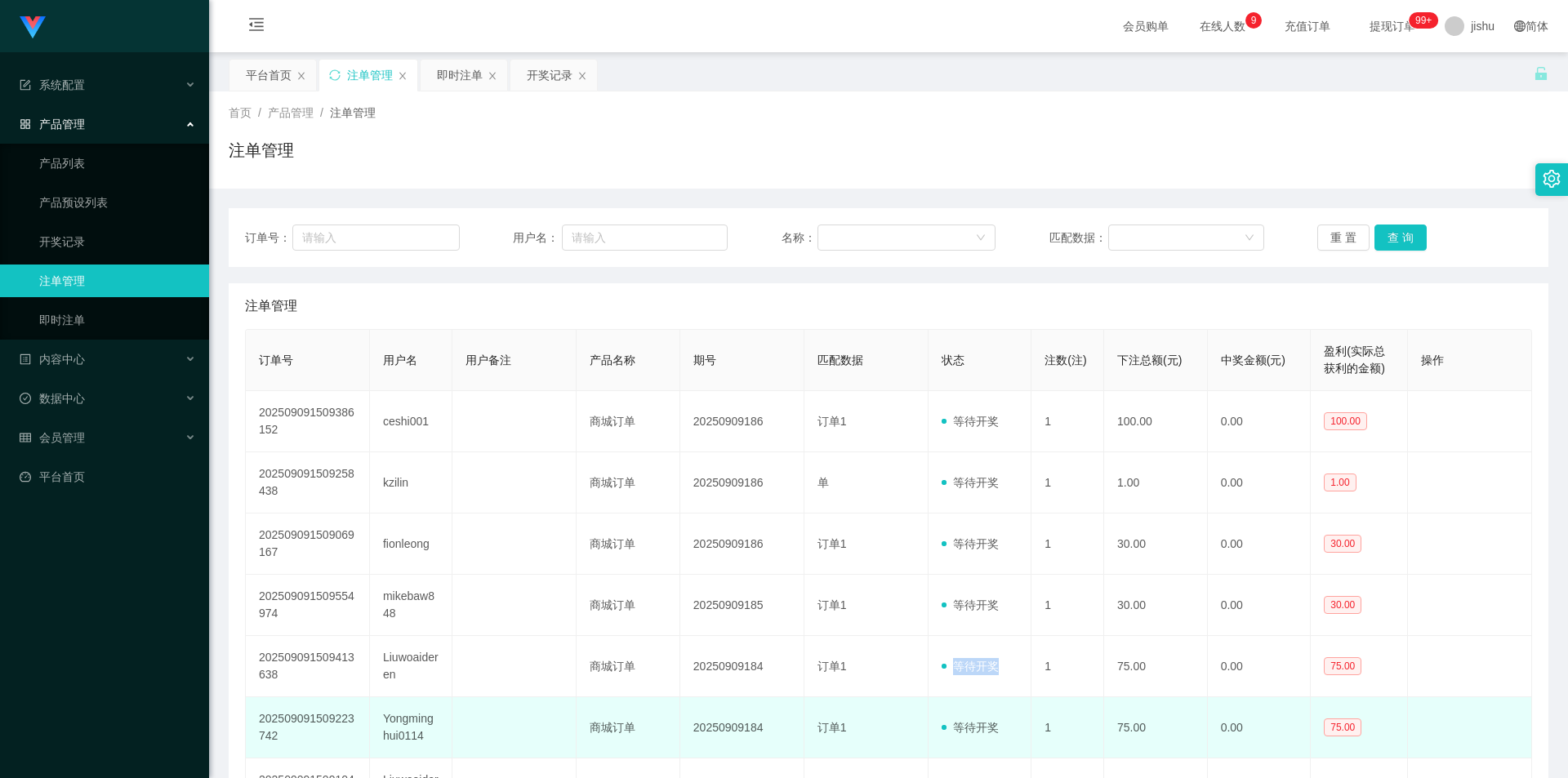
click at [994, 731] on span "等待开奖" at bounding box center [970, 727] width 57 height 13
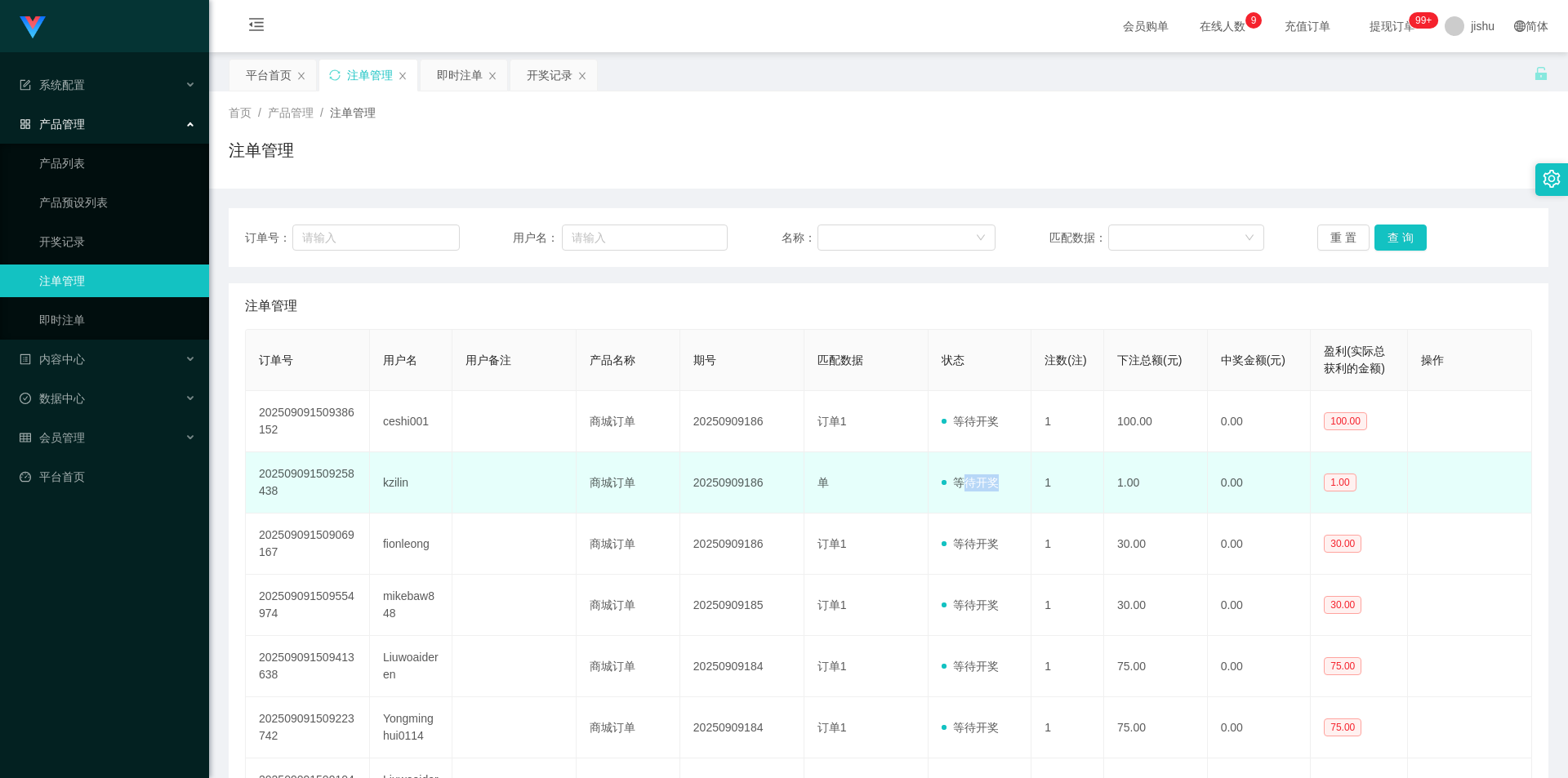
drag, startPoint x: 977, startPoint y: 485, endPoint x: 1002, endPoint y: 482, distance: 25.2
click at [1000, 482] on td "等待开奖" at bounding box center [980, 482] width 103 height 61
click at [1002, 482] on td "等待开奖" at bounding box center [980, 482] width 103 height 61
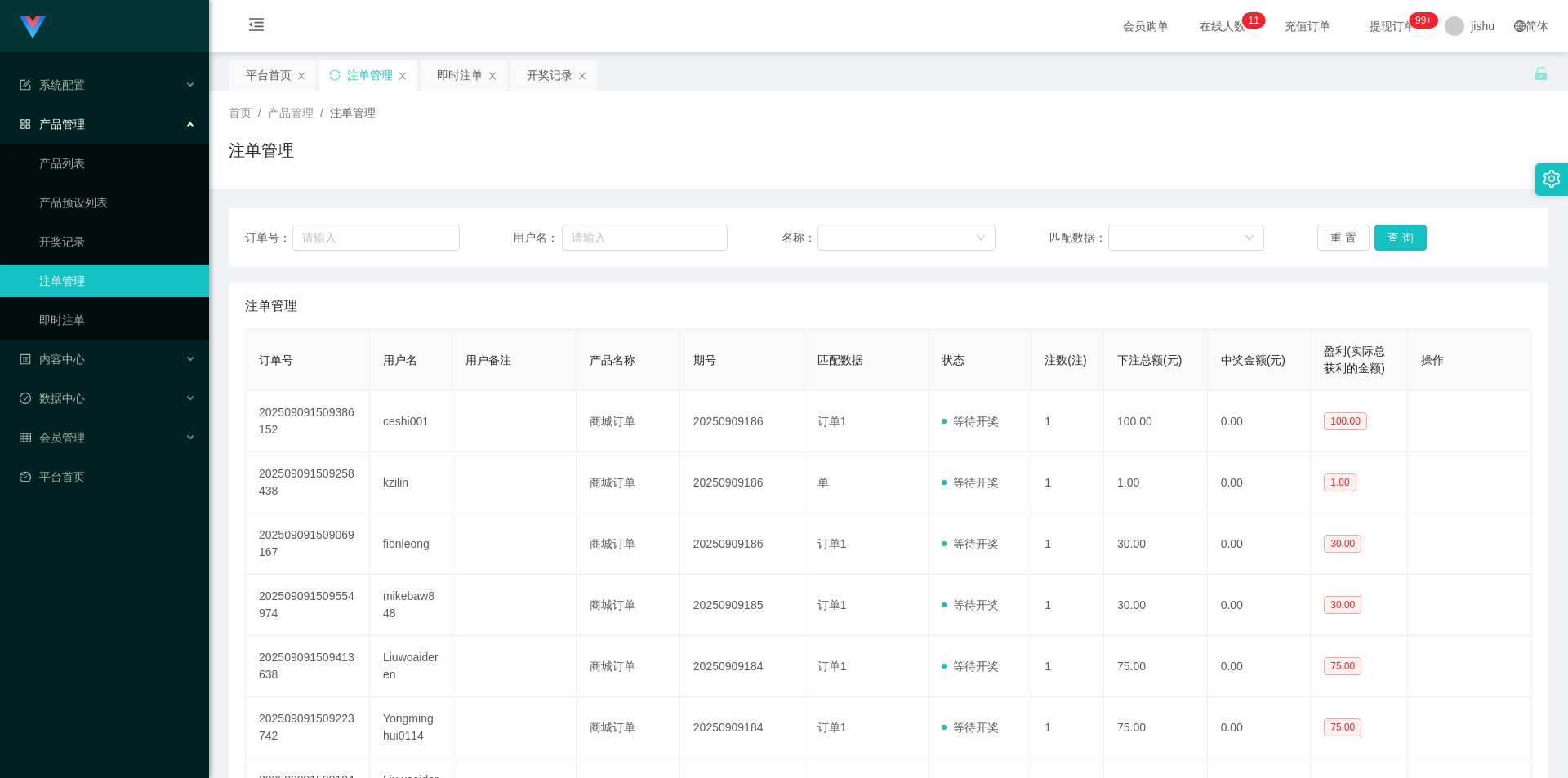
click at [853, 321] on div "注单管理" at bounding box center [888, 306] width 1287 height 46
click at [91, 244] on link "开奖记录" at bounding box center [117, 241] width 156 height 33
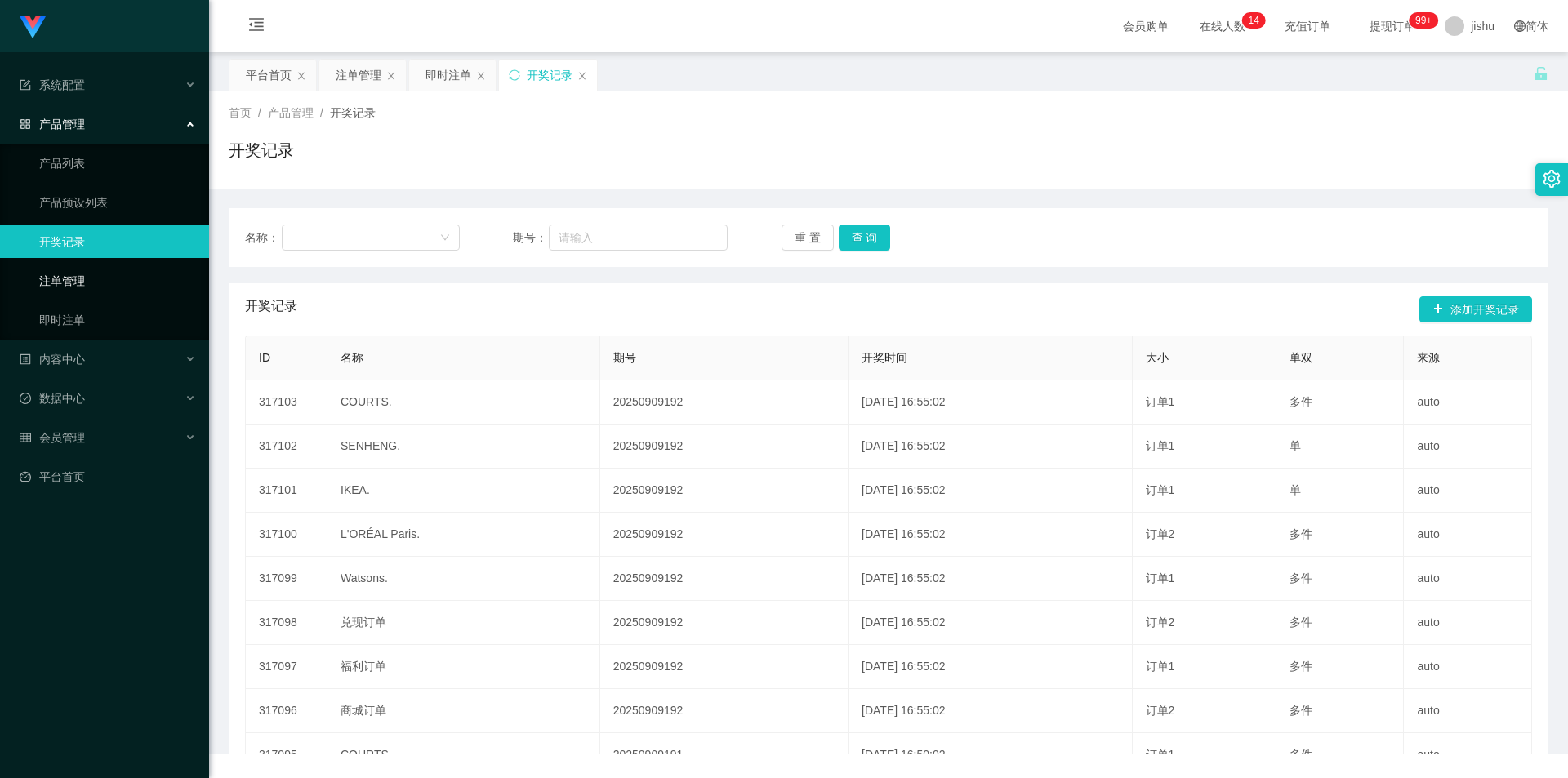
click at [96, 281] on link "注单管理" at bounding box center [117, 280] width 156 height 33
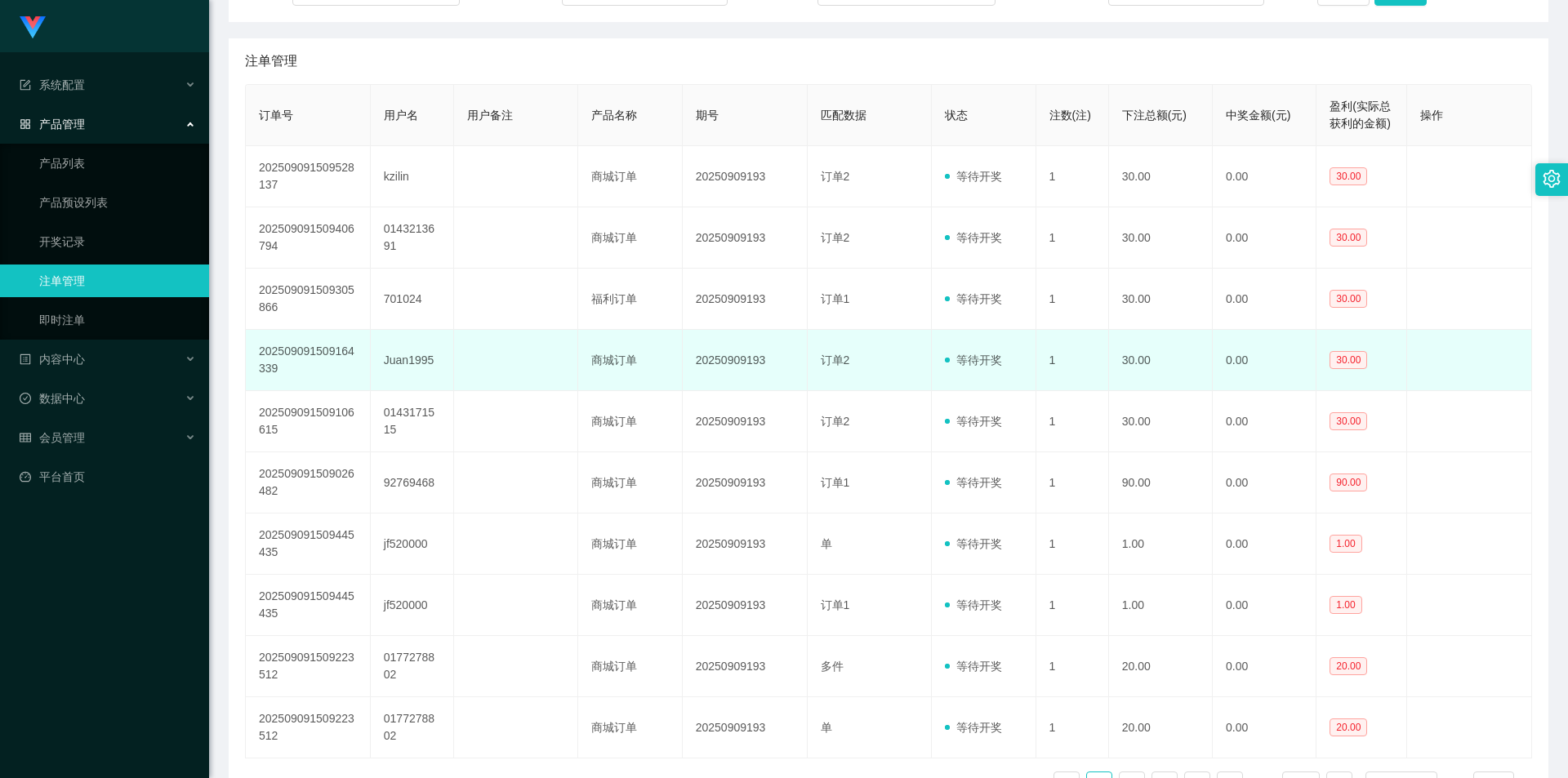
scroll to position [371, 0]
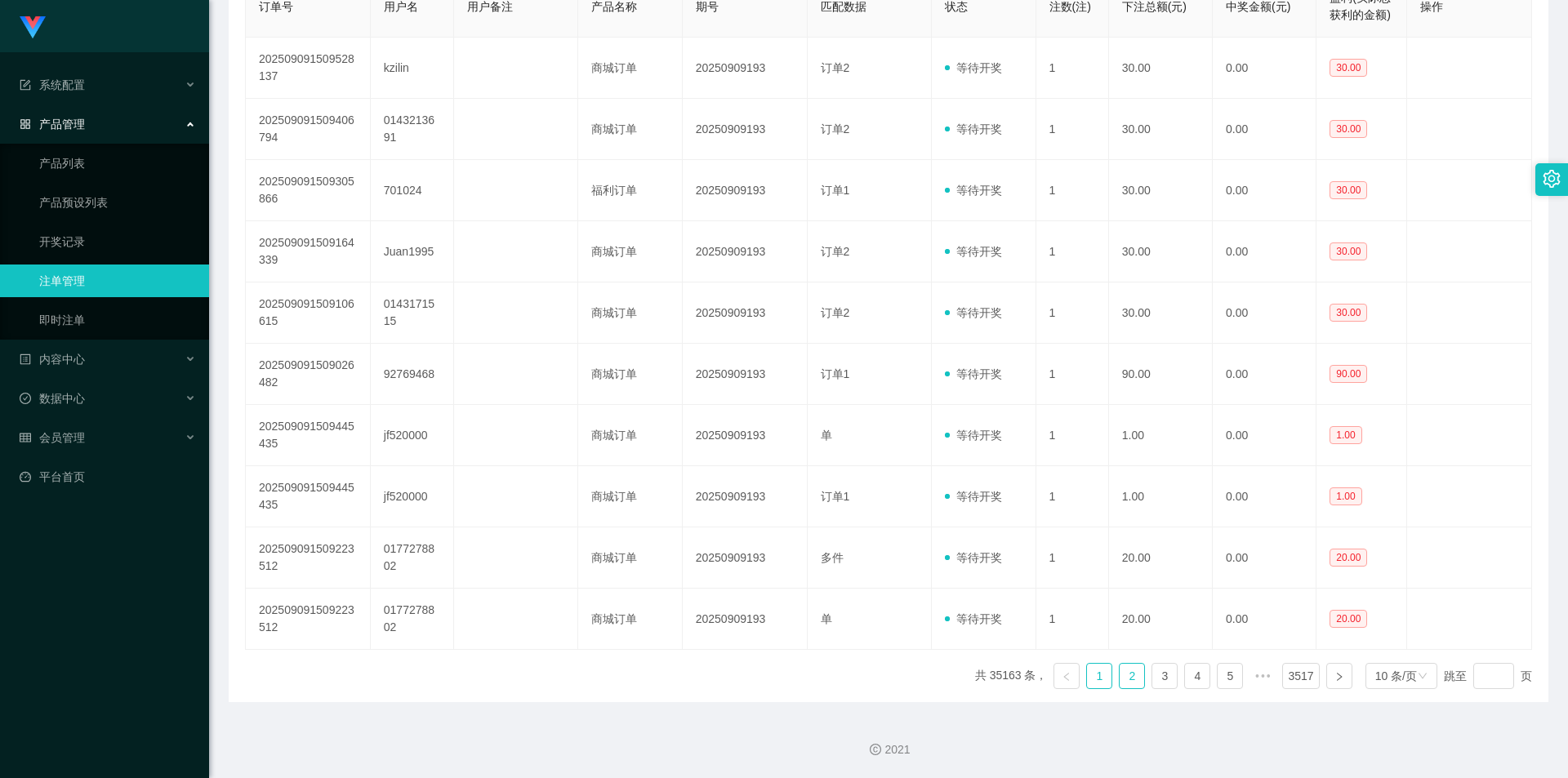
click at [1119, 678] on link "2" at bounding box center [1132, 676] width 25 height 25
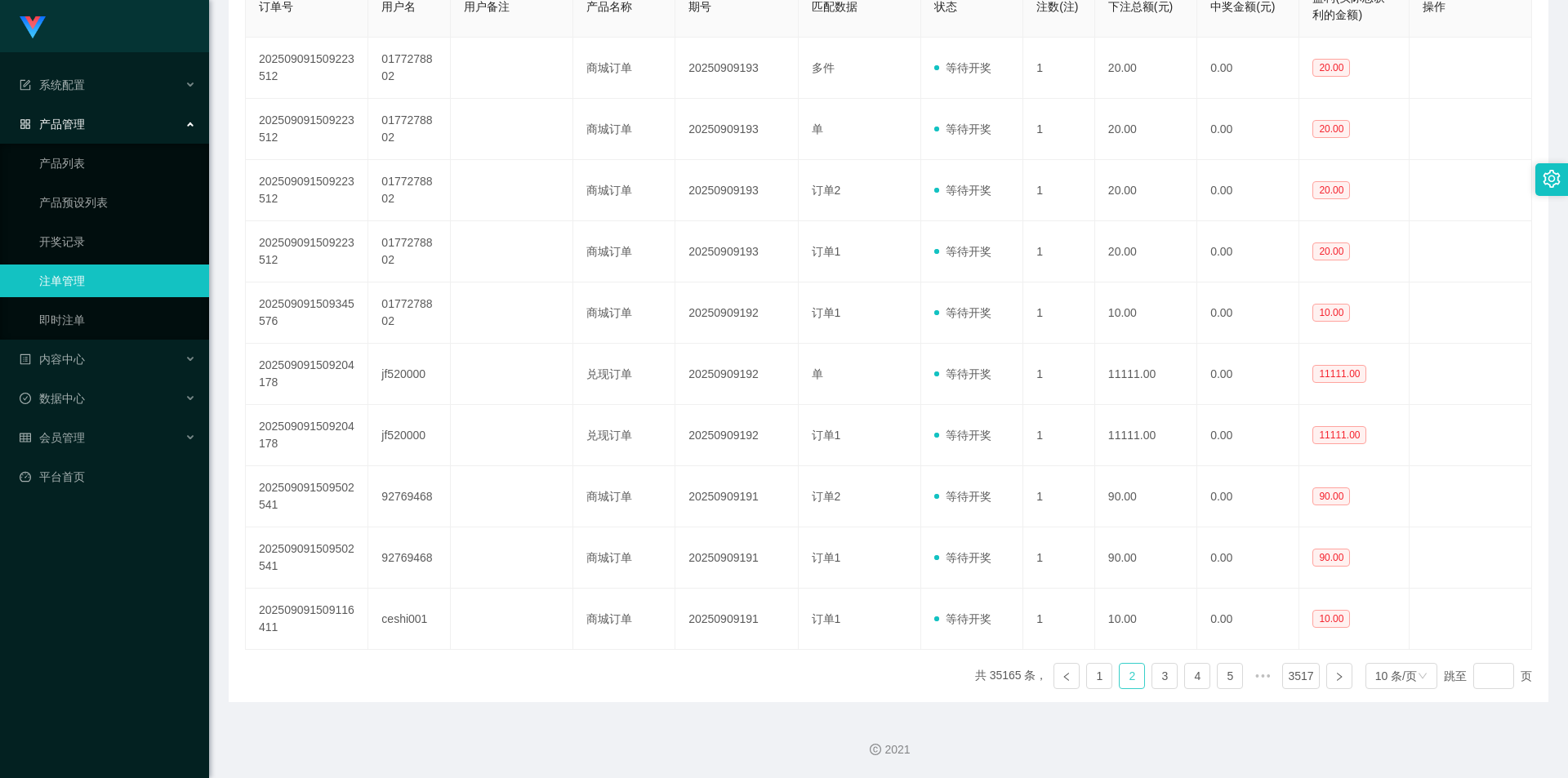
scroll to position [353, 0]
click at [1094, 678] on link "1" at bounding box center [1099, 676] width 25 height 25
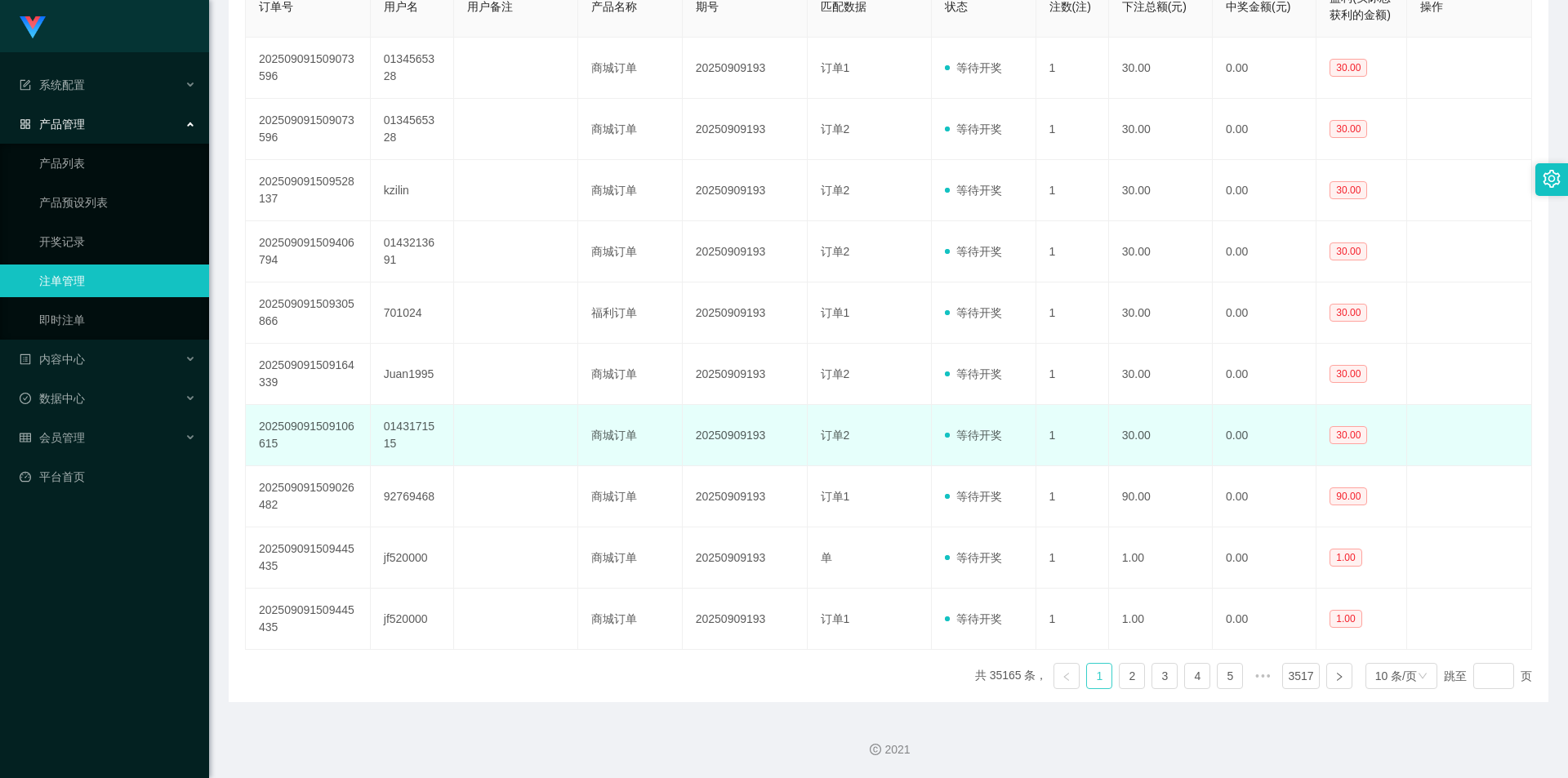
scroll to position [371, 0]
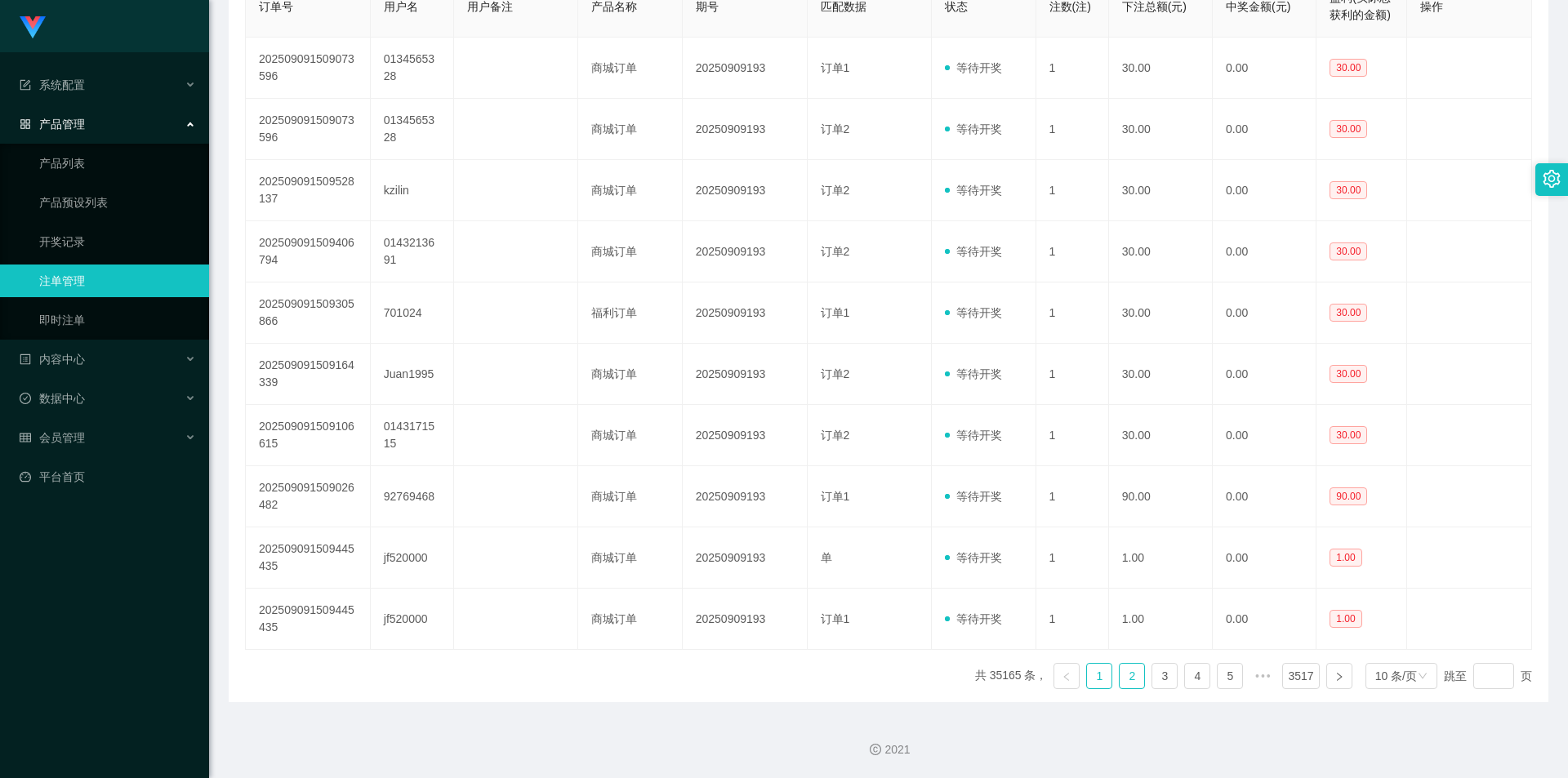
click at [1124, 675] on link "2" at bounding box center [1132, 676] width 25 height 25
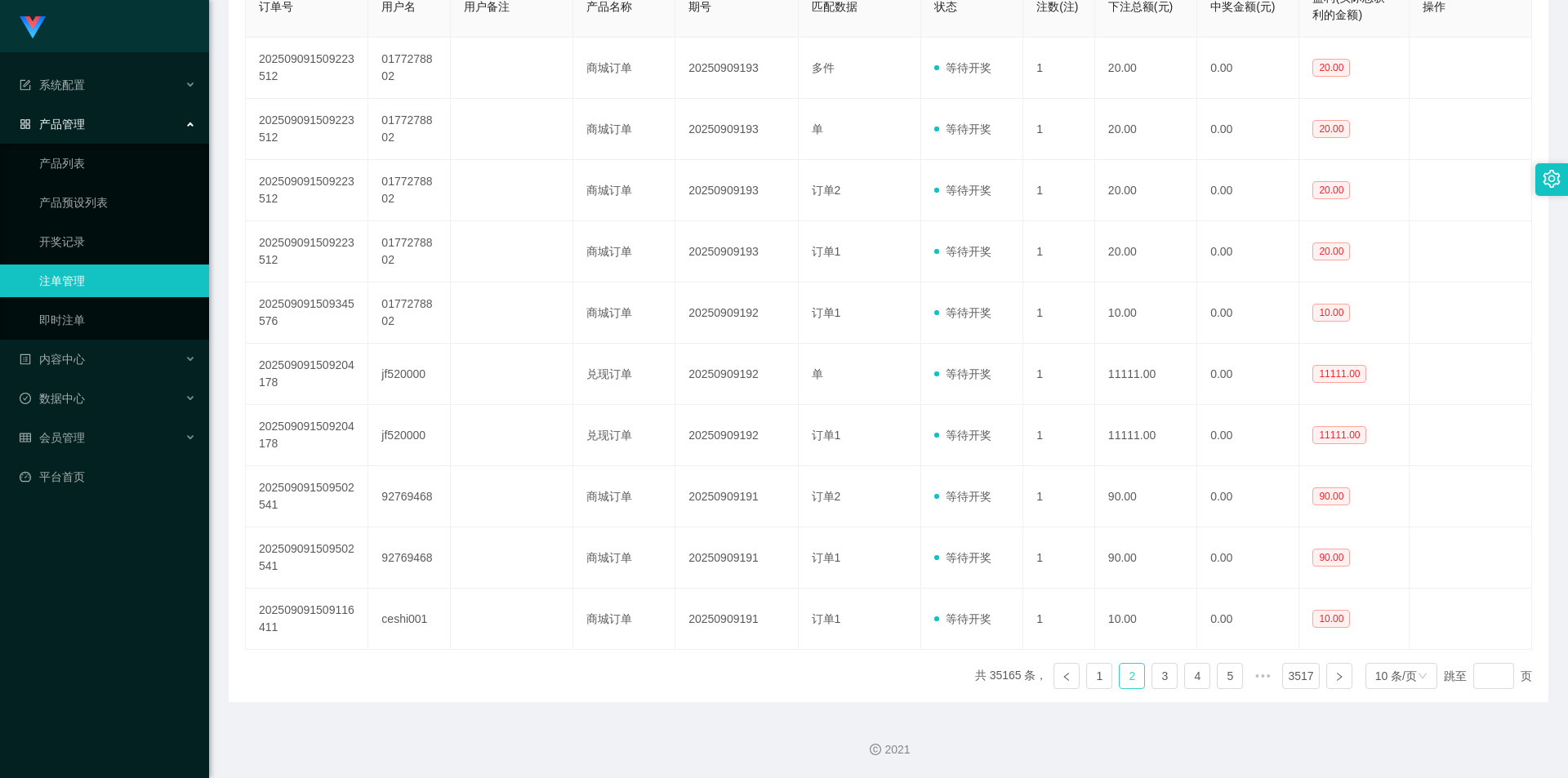
scroll to position [353, 0]
click at [1152, 678] on link "3" at bounding box center [1164, 676] width 25 height 25
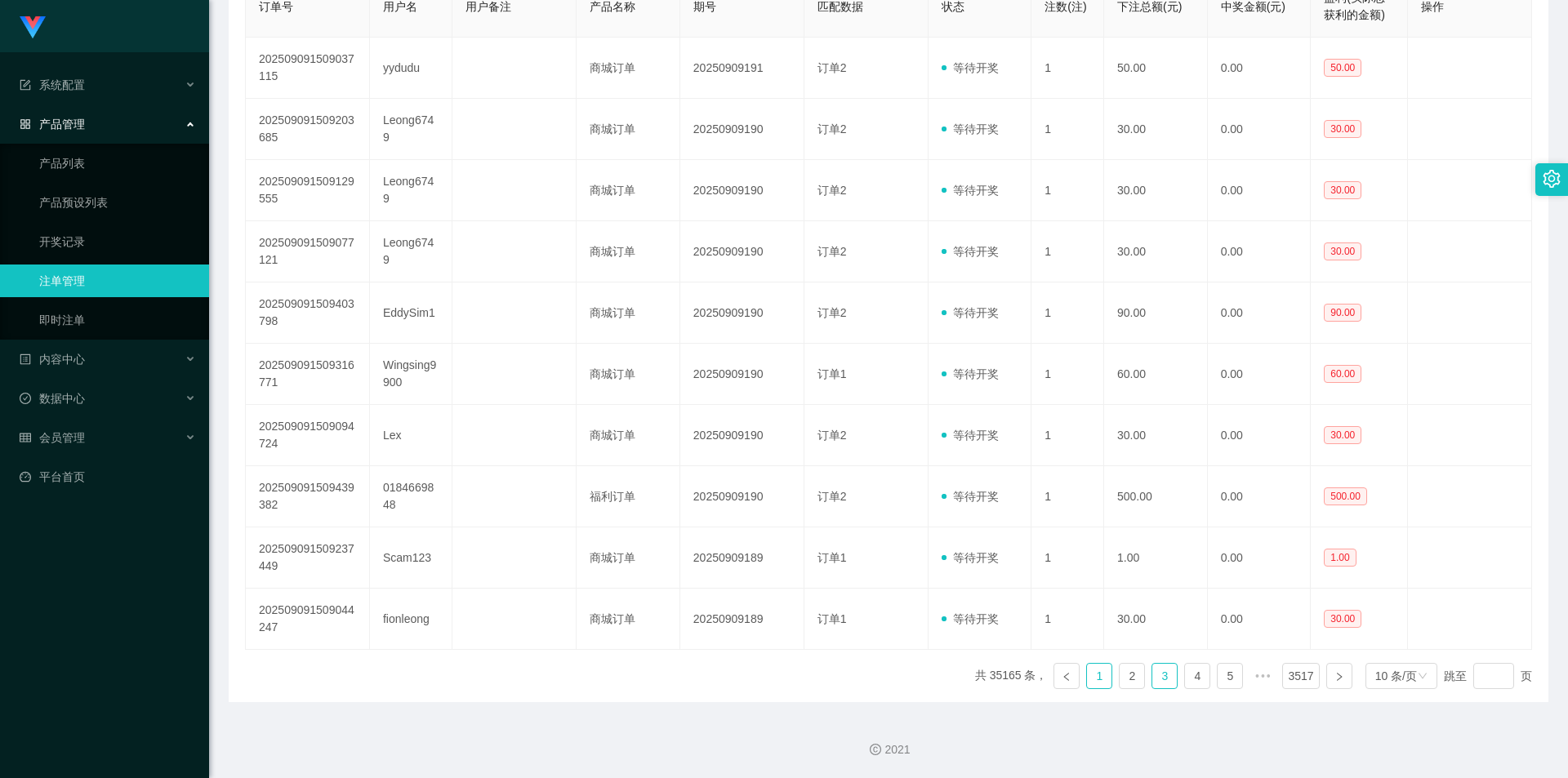
click at [1094, 676] on link "1" at bounding box center [1099, 676] width 25 height 25
click at [1123, 688] on link "2" at bounding box center [1132, 676] width 25 height 25
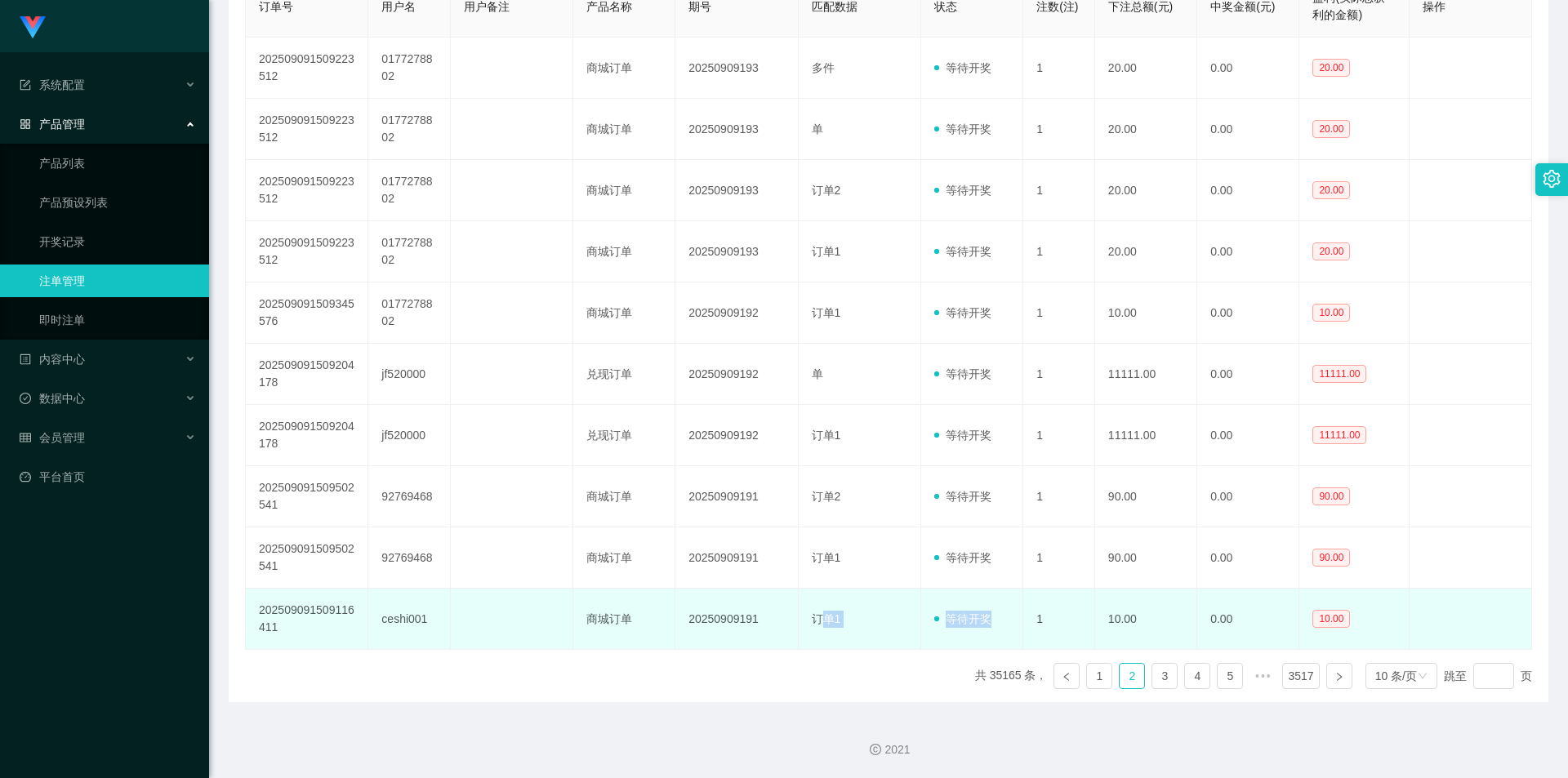
drag, startPoint x: 817, startPoint y: 623, endPoint x: 997, endPoint y: 623, distance: 180.0
click at [997, 623] on tr "202509091509116411 ceshi001 商城订单 20250909191 订单1 等待开奖 1 10.00 0.00 10.00" at bounding box center [889, 618] width 1286 height 61
click at [1082, 620] on td "1" at bounding box center [1058, 618] width 72 height 61
drag, startPoint x: 1123, startPoint y: 620, endPoint x: 1155, endPoint y: 620, distance: 32.0
click at [1154, 620] on td "10.00" at bounding box center [1147, 618] width 102 height 61
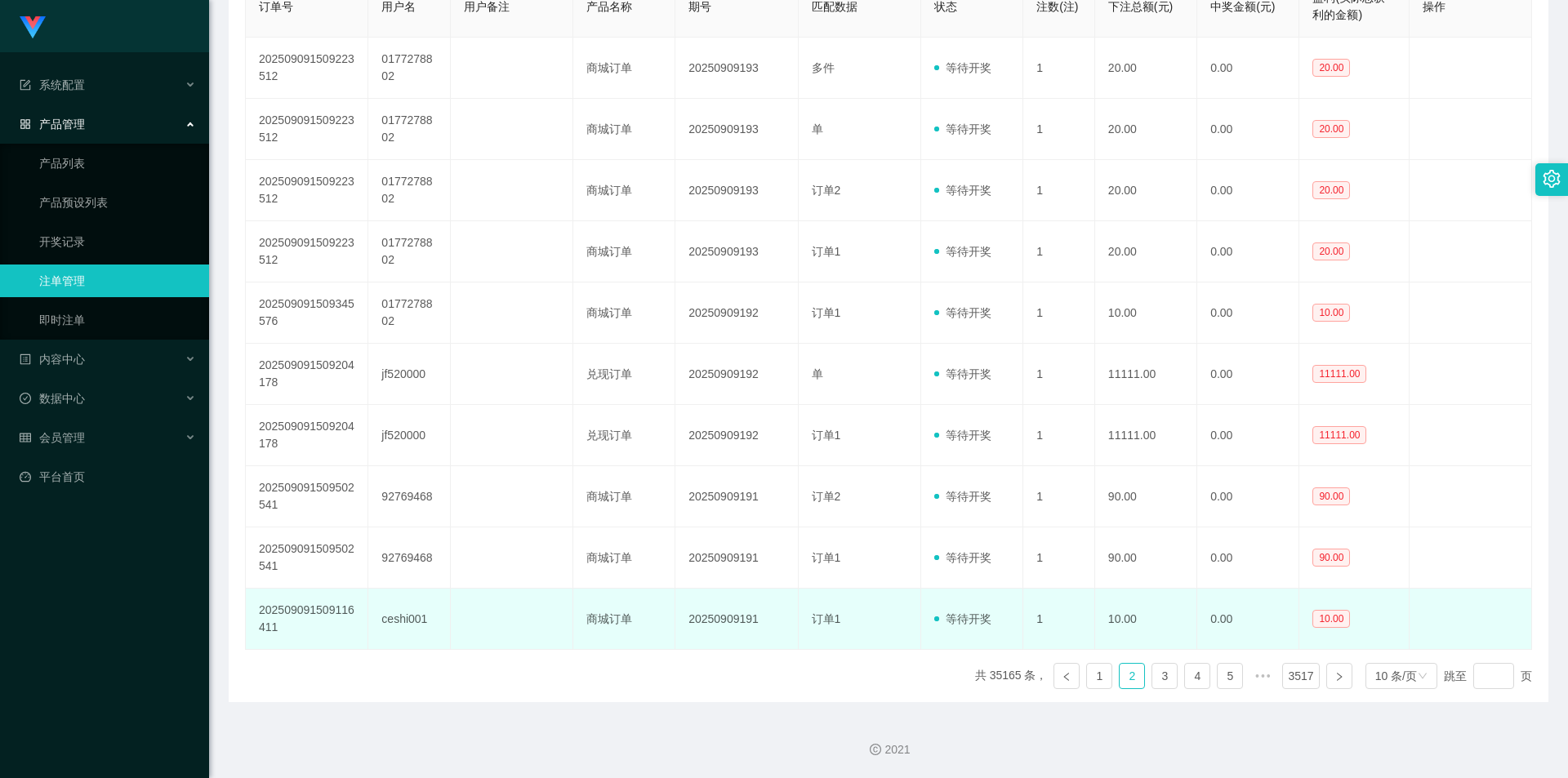
click at [1234, 616] on td "0.00" at bounding box center [1248, 618] width 102 height 61
drag, startPoint x: 424, startPoint y: 618, endPoint x: 1237, endPoint y: 623, distance: 813.0
click at [1237, 623] on tr "202509091509116411 ceshi001 商城订单 20250909191 订单1 等待开奖 1 10.00 0.00 10.00" at bounding box center [889, 618] width 1286 height 61
click at [762, 622] on td "20250909191" at bounding box center [736, 618] width 123 height 61
drag, startPoint x: 867, startPoint y: 620, endPoint x: 1254, endPoint y: 614, distance: 387.0
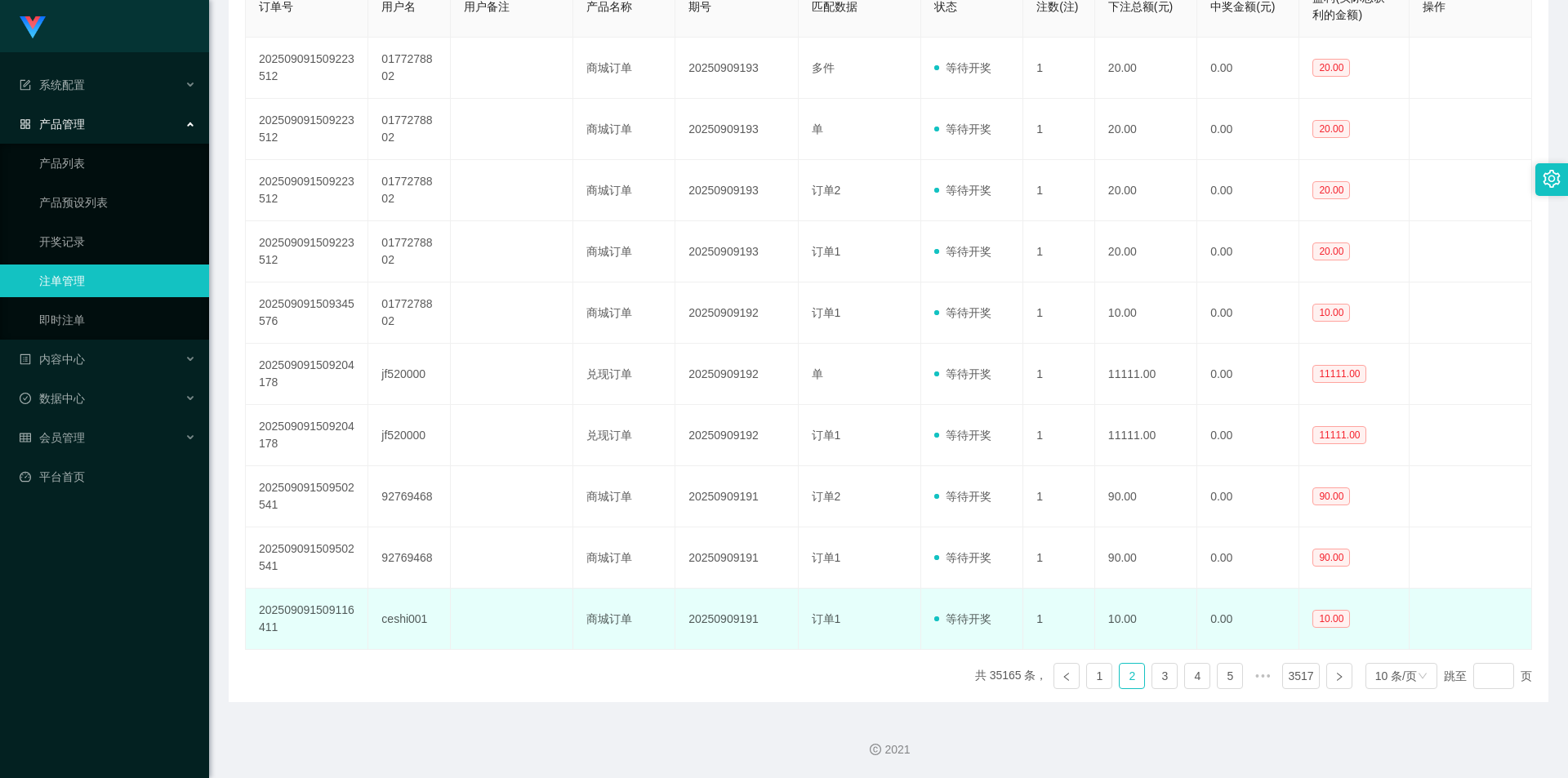
click at [1254, 614] on tr "202509091509116411 ceshi001 商城订单 20250909191 订单1 等待开奖 1 10.00 0.00 10.00" at bounding box center [889, 618] width 1286 height 61
click at [1254, 619] on td "0.00" at bounding box center [1248, 618] width 102 height 61
drag, startPoint x: 393, startPoint y: 619, endPoint x: 1242, endPoint y: 623, distance: 849.0
click at [1242, 623] on tr "202509091509116411 ceshi001 商城订单 20250909191 订单1 等待开奖 1 10.00 0.00 10.00" at bounding box center [889, 618] width 1286 height 61
click at [1244, 623] on td "0.00" at bounding box center [1248, 618] width 102 height 61
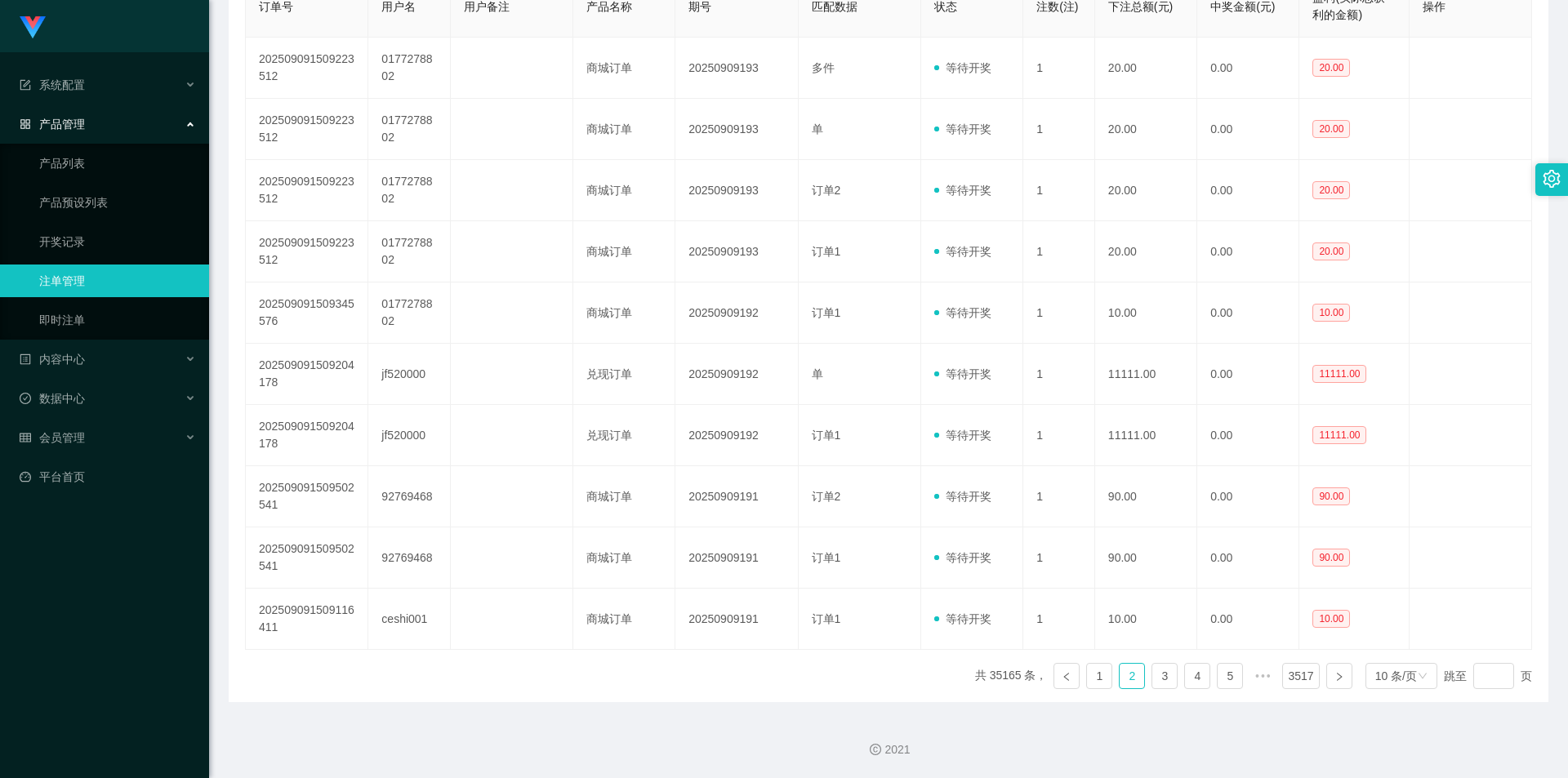
scroll to position [321, 0]
